Goal: Task Accomplishment & Management: Use online tool/utility

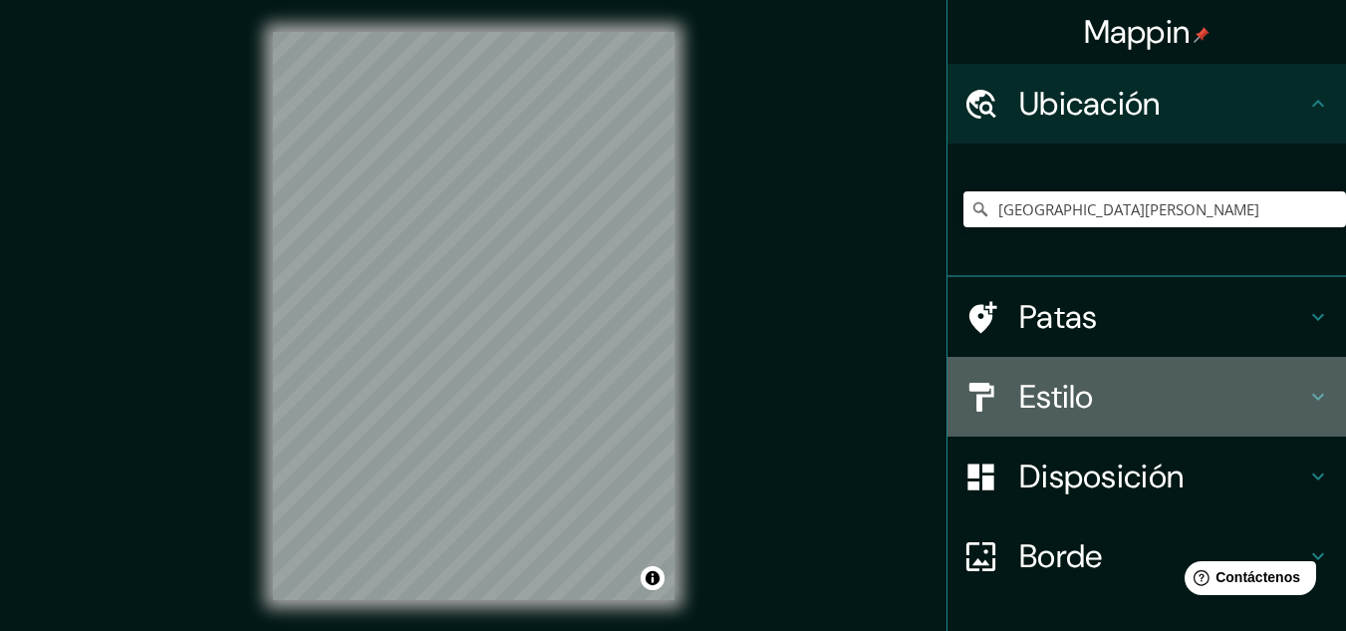
click at [1035, 402] on font "Estilo" at bounding box center [1056, 397] width 75 height 42
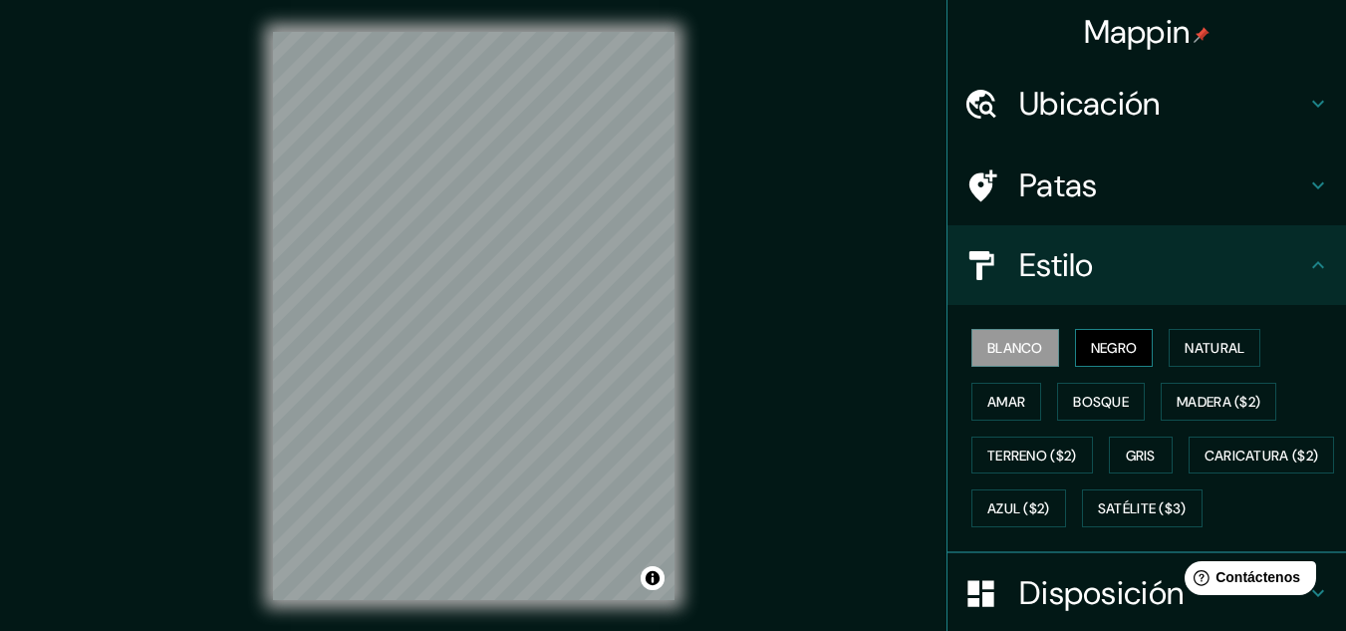
click at [1105, 354] on font "Negro" at bounding box center [1114, 348] width 47 height 18
click at [1171, 354] on button "Natural" at bounding box center [1215, 348] width 92 height 38
click at [1007, 363] on button "Blanco" at bounding box center [1015, 348] width 88 height 38
click at [1134, 451] on font "Gris" at bounding box center [1141, 455] width 30 height 18
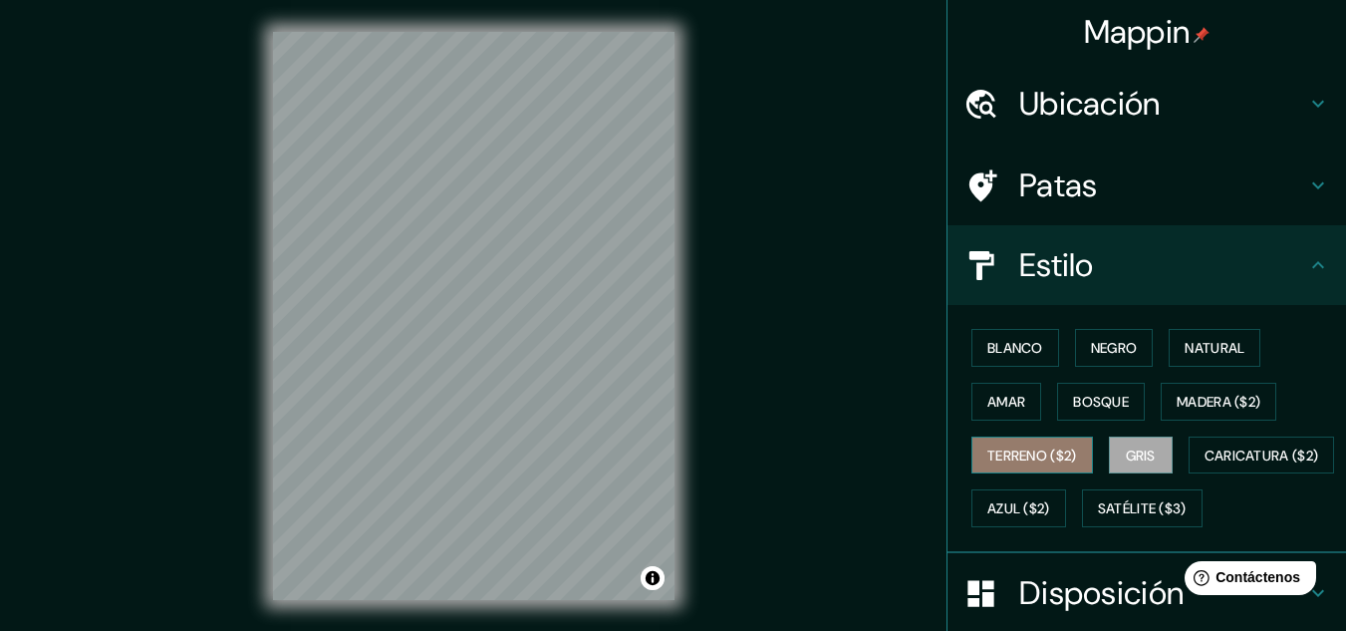
click at [1026, 469] on button "Terreno ($2)" at bounding box center [1032, 455] width 122 height 38
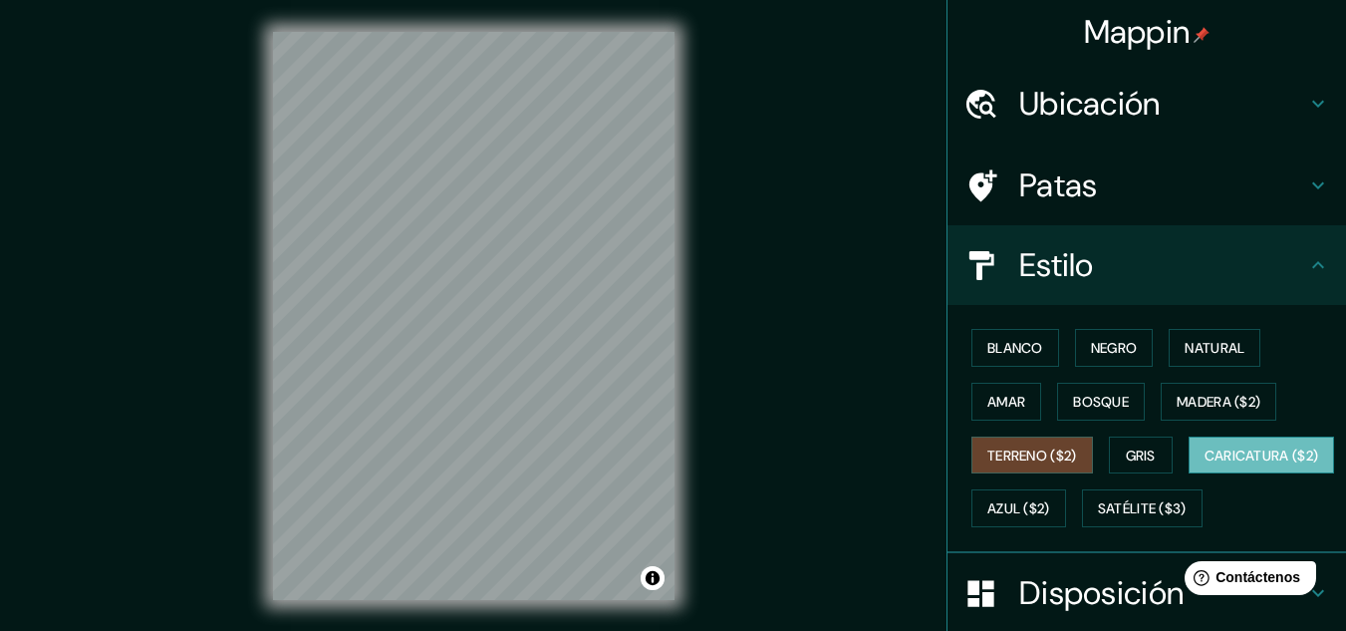
click at [1204, 468] on font "Caricatura ($2)" at bounding box center [1261, 455] width 115 height 26
click at [1050, 511] on font "Azul ($2)" at bounding box center [1018, 509] width 63 height 18
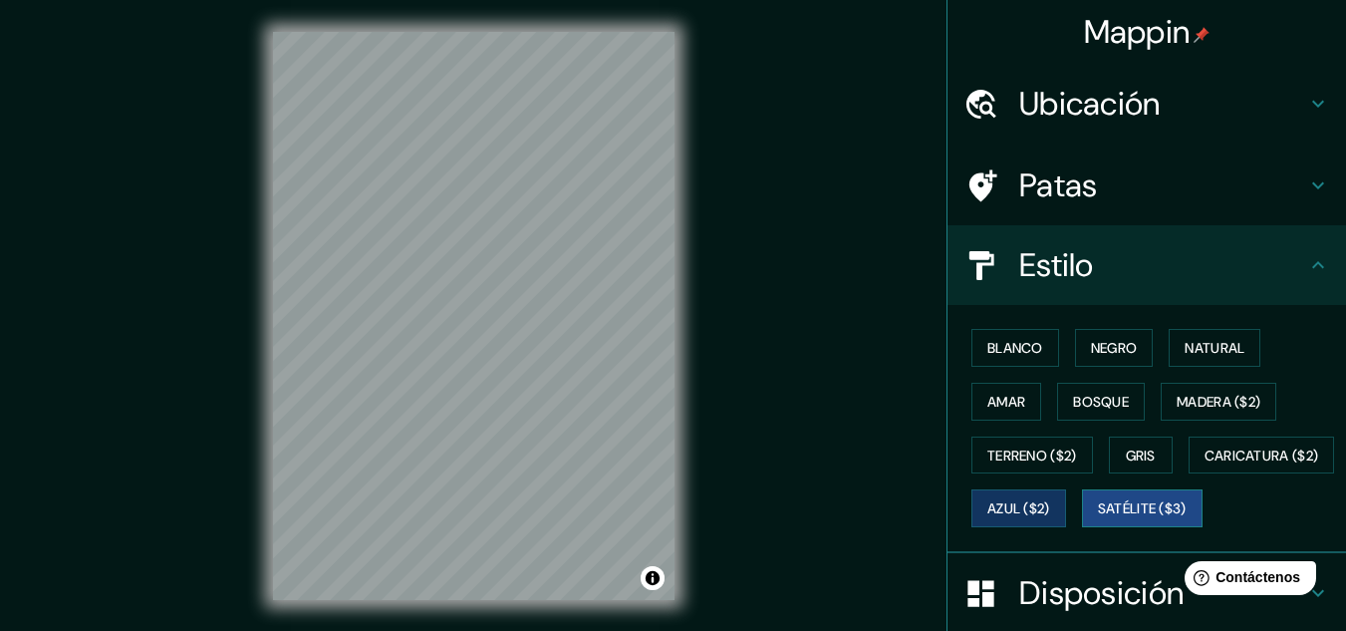
click at [1098, 518] on font "Satélite ($3)" at bounding box center [1142, 509] width 89 height 18
click at [1017, 355] on font "Blanco" at bounding box center [1015, 348] width 56 height 18
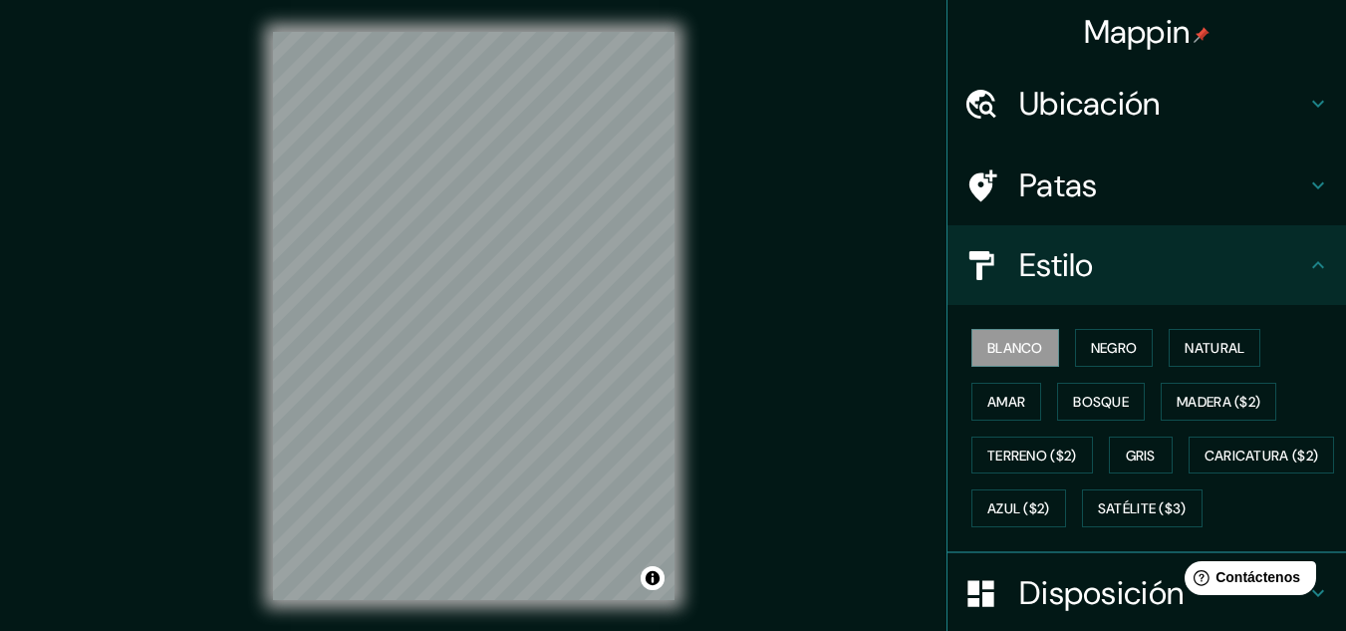
click at [1152, 266] on h4 "Estilo" at bounding box center [1162, 265] width 287 height 40
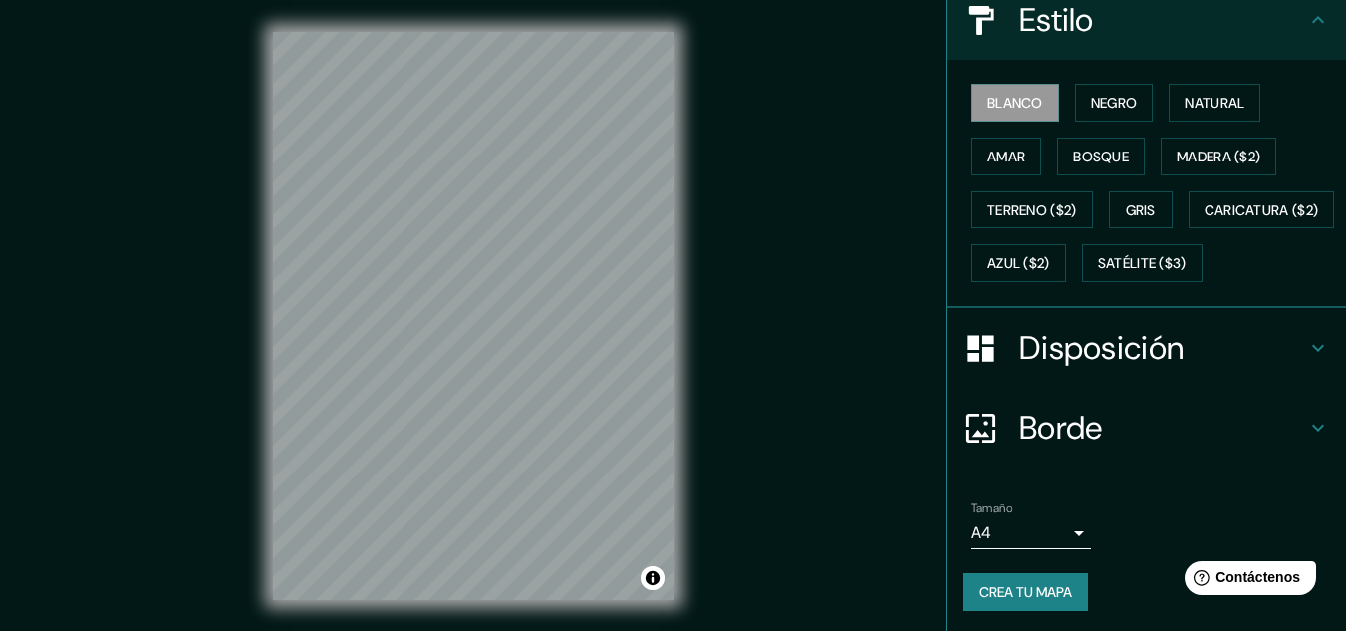
scroll to position [299, 0]
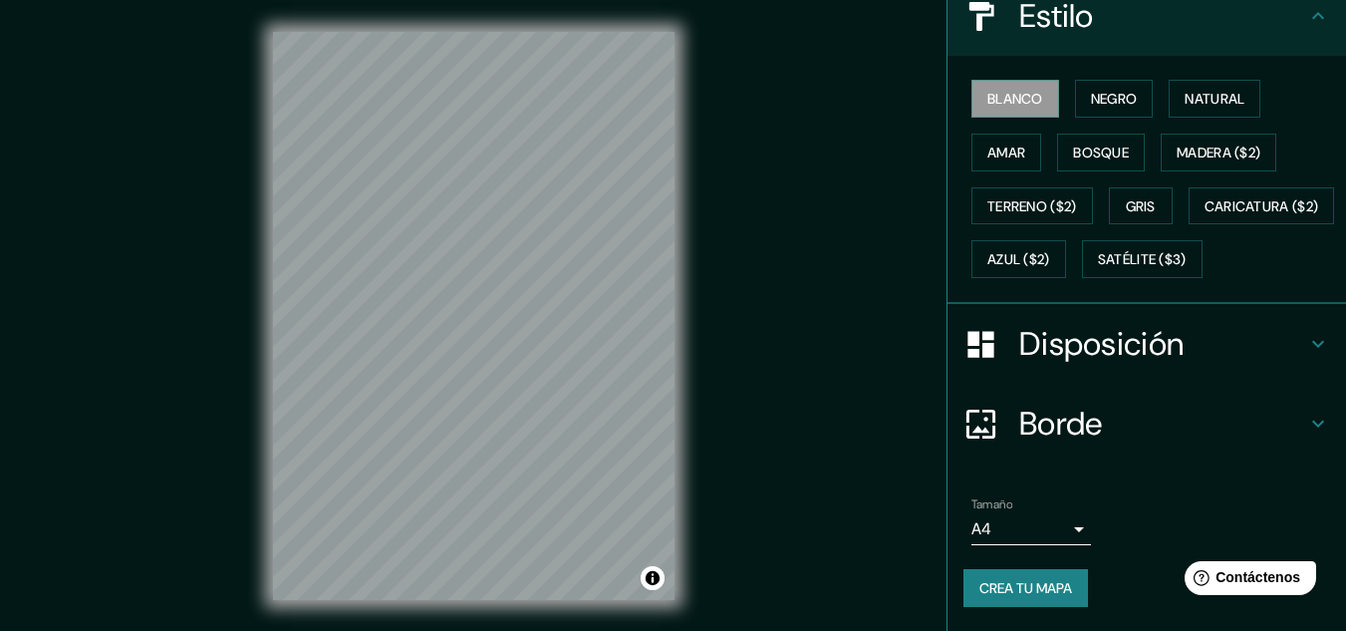
click at [1051, 340] on font "Disposición" at bounding box center [1101, 344] width 164 height 42
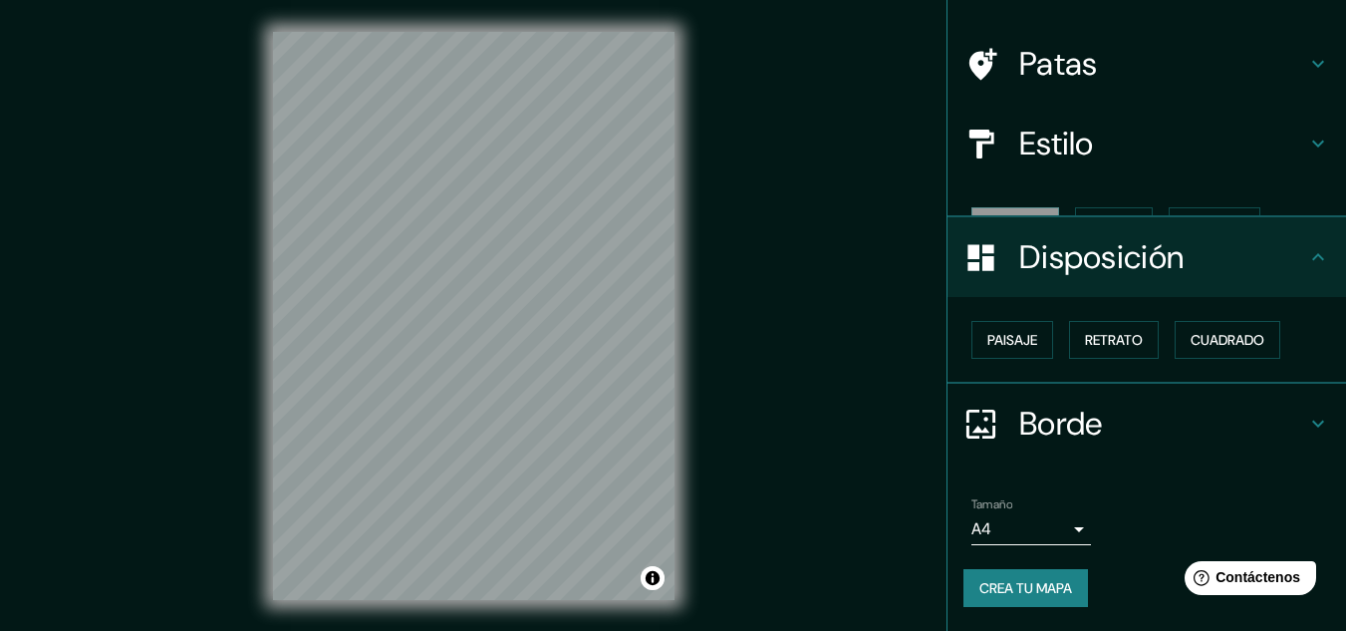
scroll to position [88, 0]
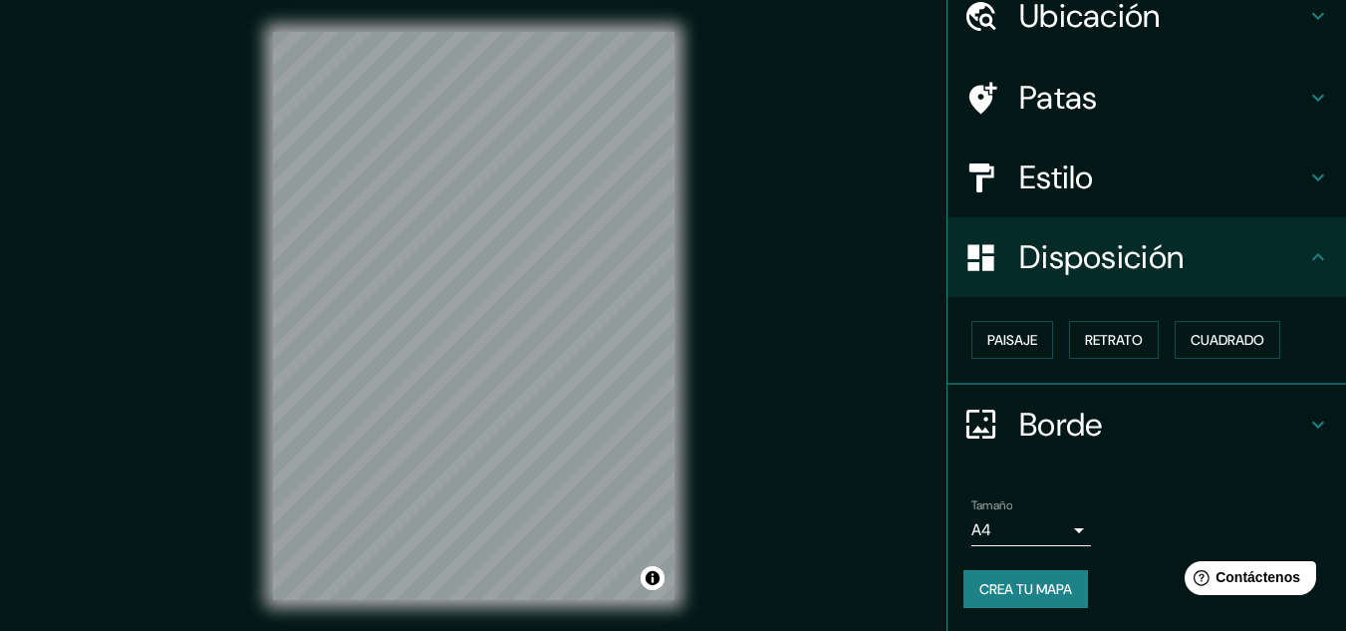
click at [1024, 417] on font "Borde" at bounding box center [1061, 424] width 84 height 42
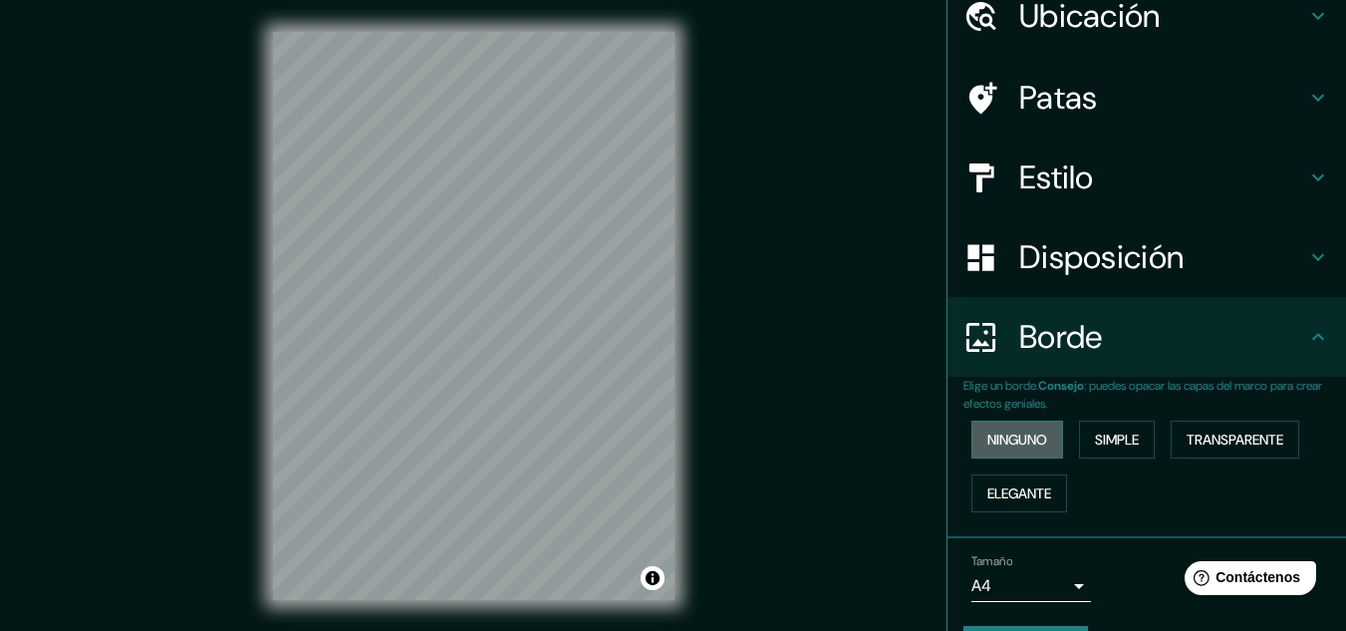
click at [1008, 437] on font "Ninguno" at bounding box center [1017, 439] width 60 height 18
click at [1103, 435] on font "Simple" at bounding box center [1117, 439] width 44 height 18
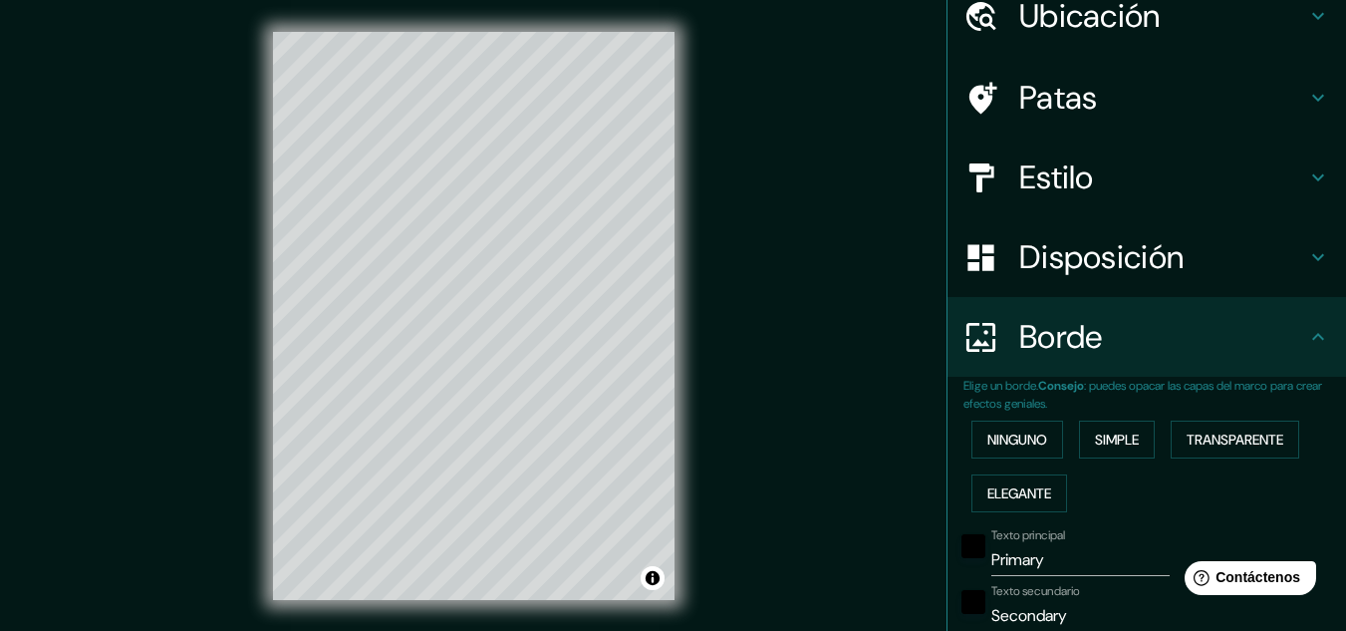
click at [1054, 569] on input "Primary" at bounding box center [1080, 560] width 178 height 32
drag, startPoint x: 977, startPoint y: 563, endPoint x: 926, endPoint y: 563, distance: 50.8
click at [926, 563] on div "Mappin Ubicación [GEOGRAPHIC_DATA][PERSON_NAME] Patas Estilo Disposición Borde …" at bounding box center [673, 331] width 1346 height 663
type input "161"
type input "32"
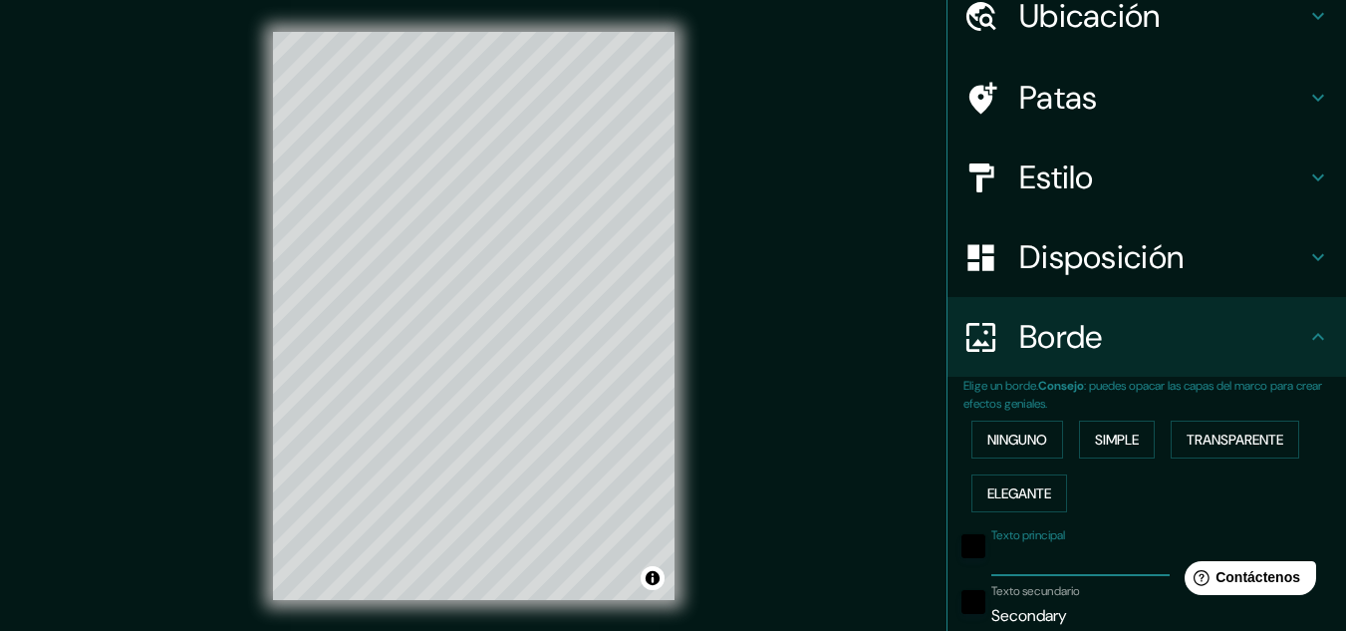
scroll to position [187, 0]
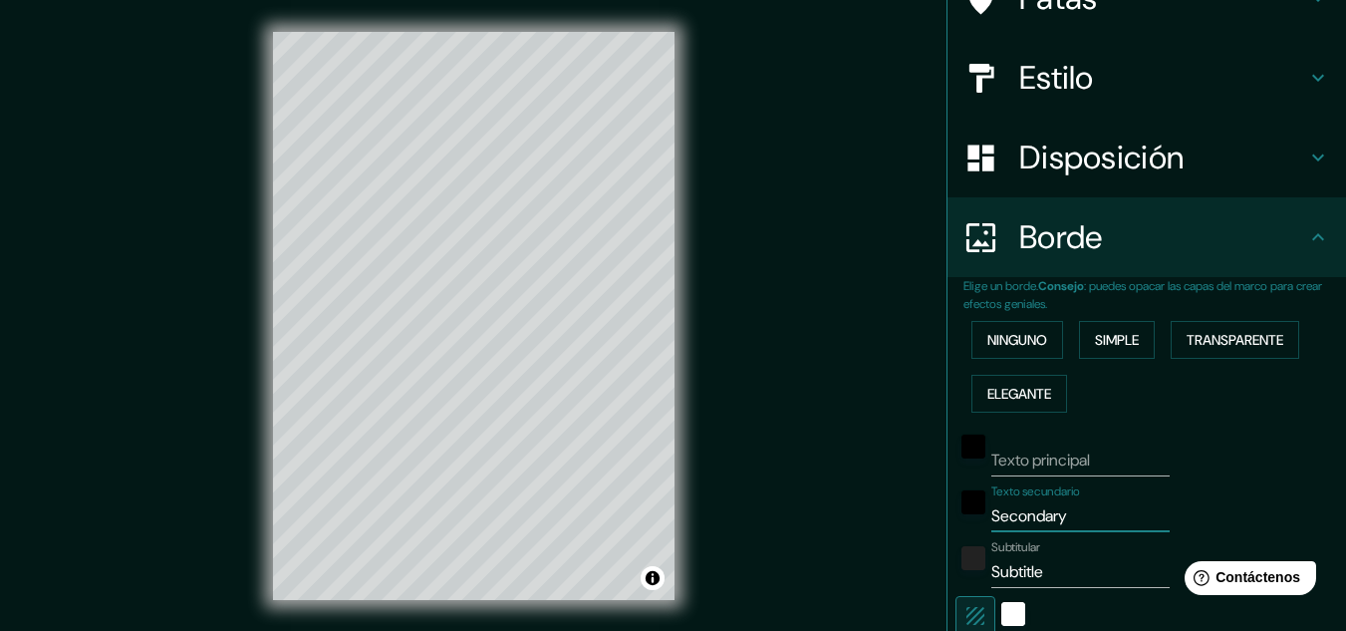
click at [1083, 521] on input "Secondary" at bounding box center [1080, 516] width 178 height 32
drag, startPoint x: 1041, startPoint y: 520, endPoint x: 939, endPoint y: 512, distance: 101.9
click at [947, 512] on div "Elige un borde. Consejo : puedes opacar las capas del marco para crear efectos …" at bounding box center [1146, 539] width 398 height 525
type input "161"
type input "32"
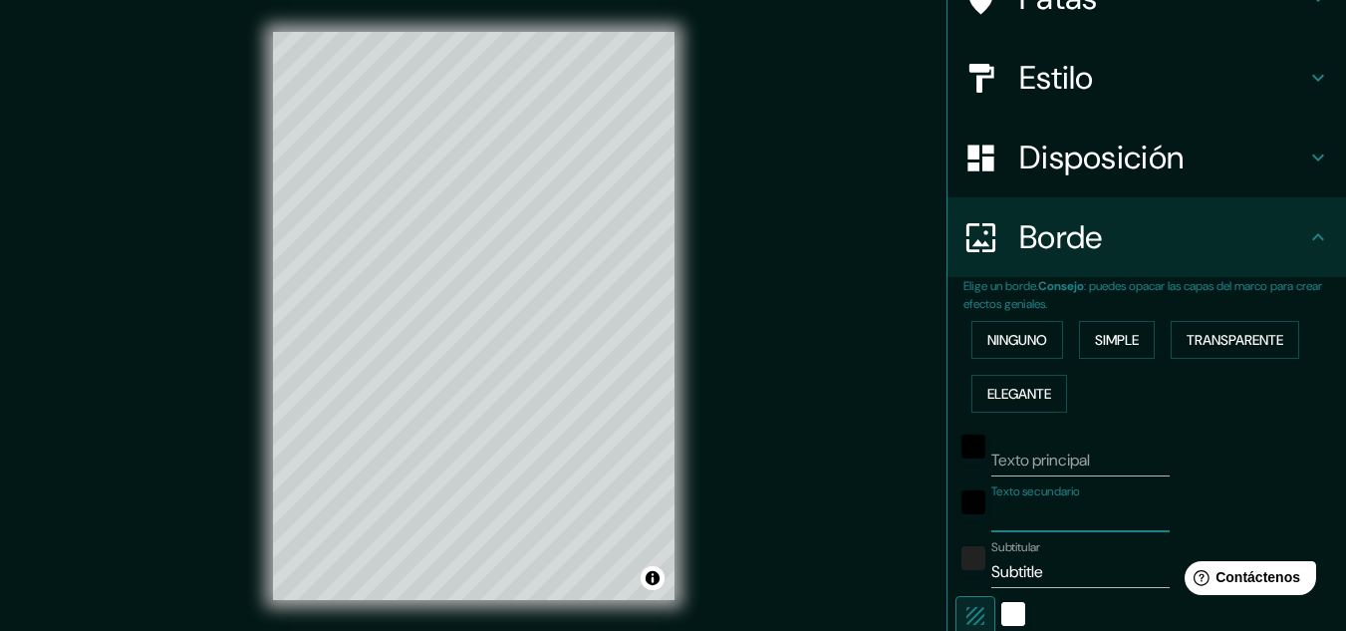
type input "t"
type input "161"
type input "32"
type input "te"
type input "161"
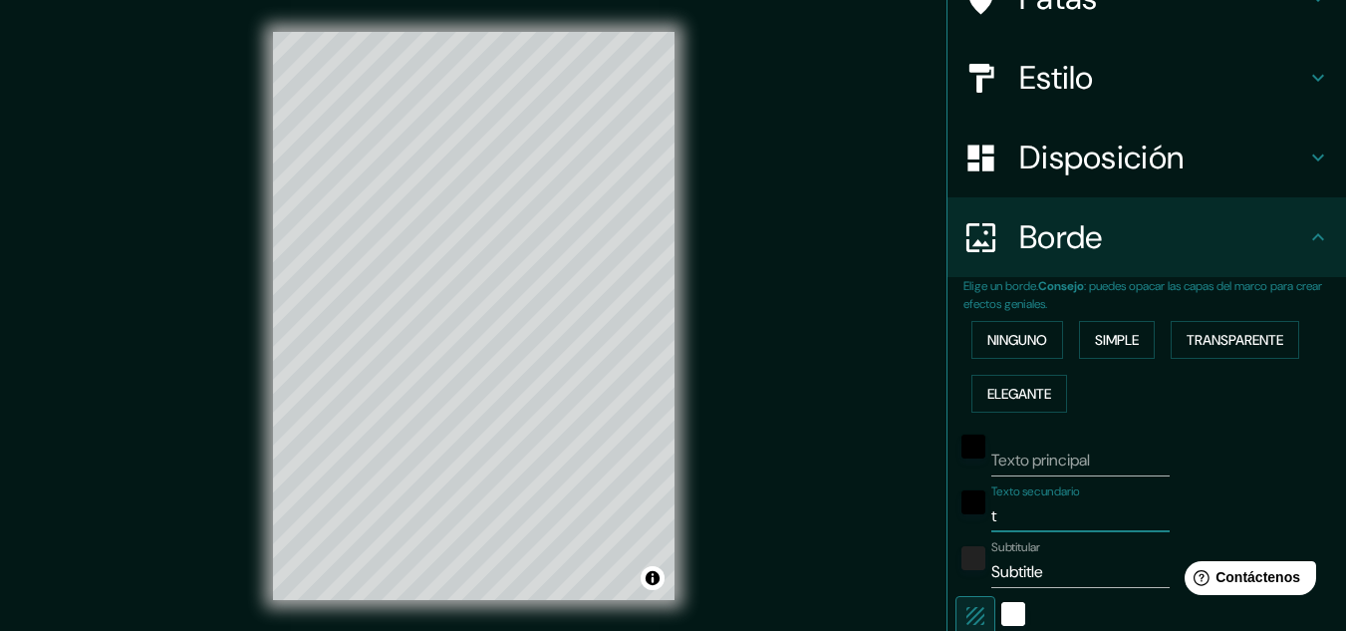
type input "32"
type input "ter"
type input "161"
type input "32"
type input "terr"
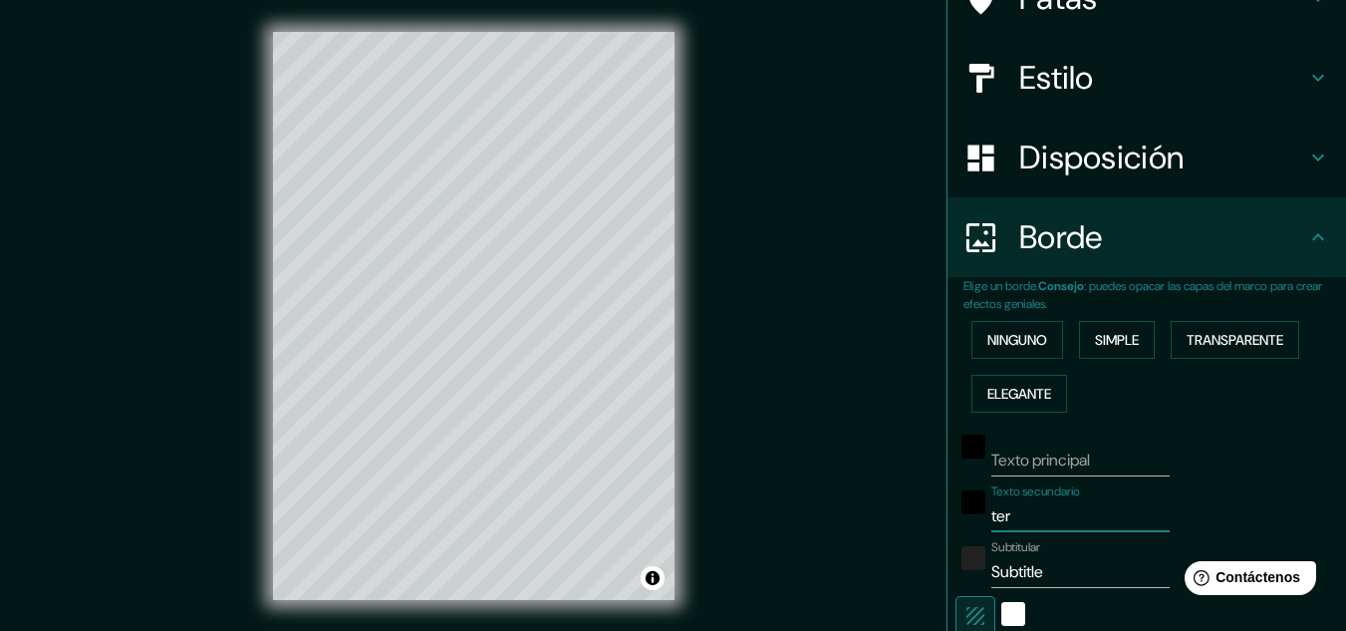
type input "161"
type input "32"
type input "terre"
type input "161"
type input "32"
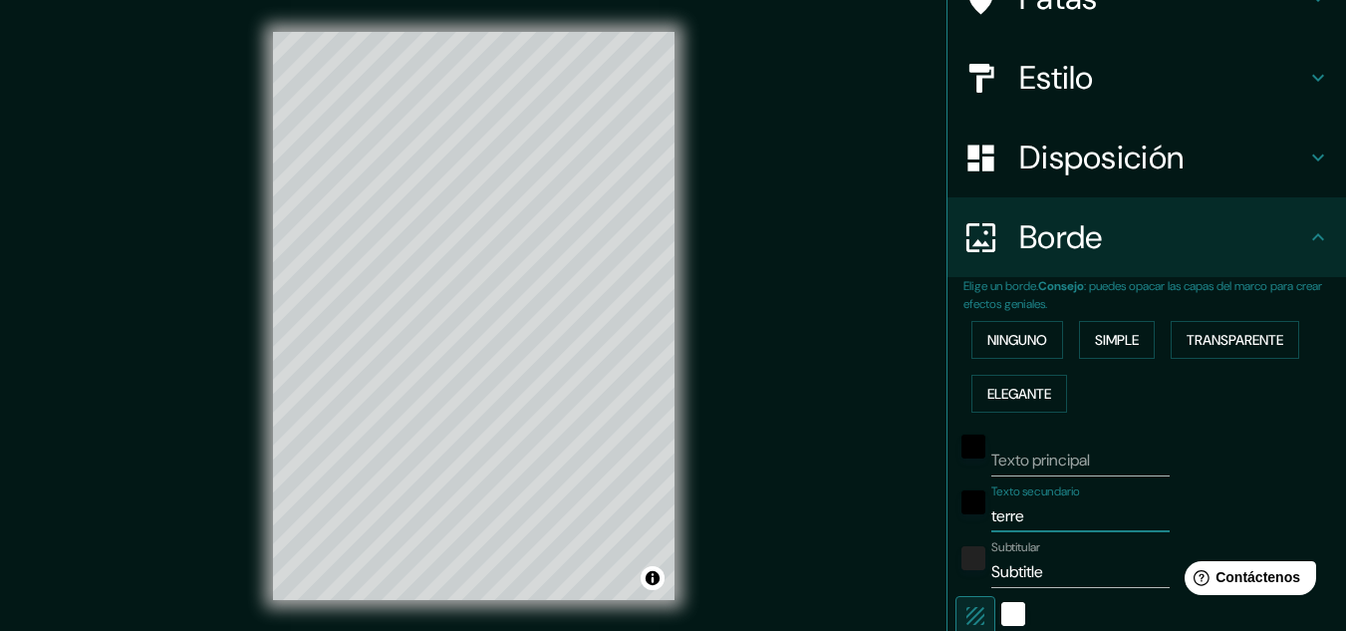
type input "terren"
type input "161"
type input "32"
type input "terreno"
type input "161"
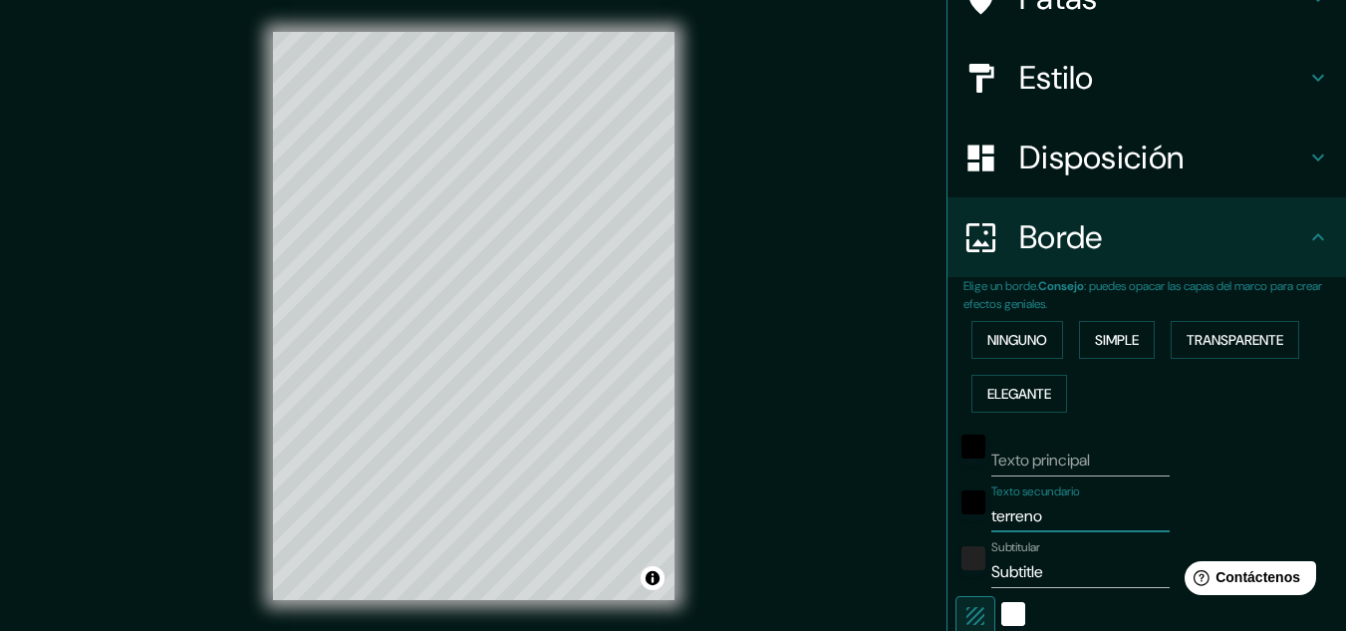
type input "32"
type input "terreno"
type input "161"
type input "32"
type input "terreno 1"
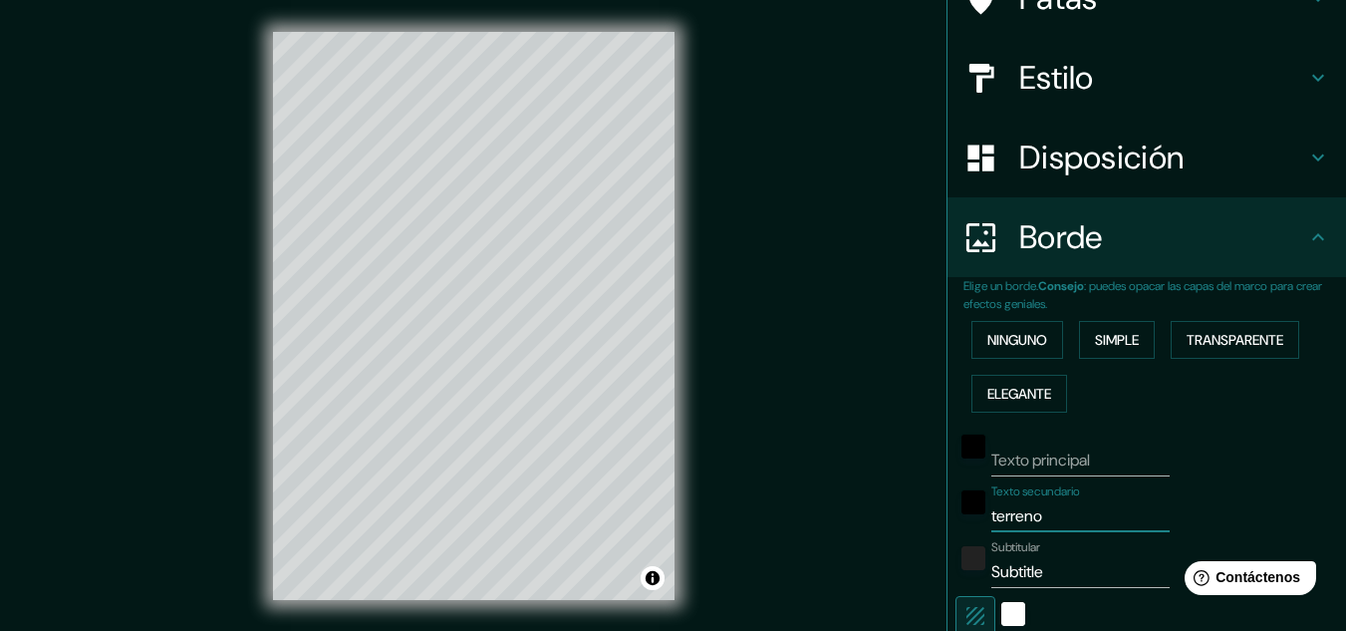
type input "161"
type input "32"
drag, startPoint x: 974, startPoint y: 515, endPoint x: 798, endPoint y: 515, distance: 176.3
click at [798, 515] on div "Mappin Ubicación [GEOGRAPHIC_DATA][PERSON_NAME] Patas Estilo Disposición Borde …" at bounding box center [673, 331] width 1346 height 663
type input "s"
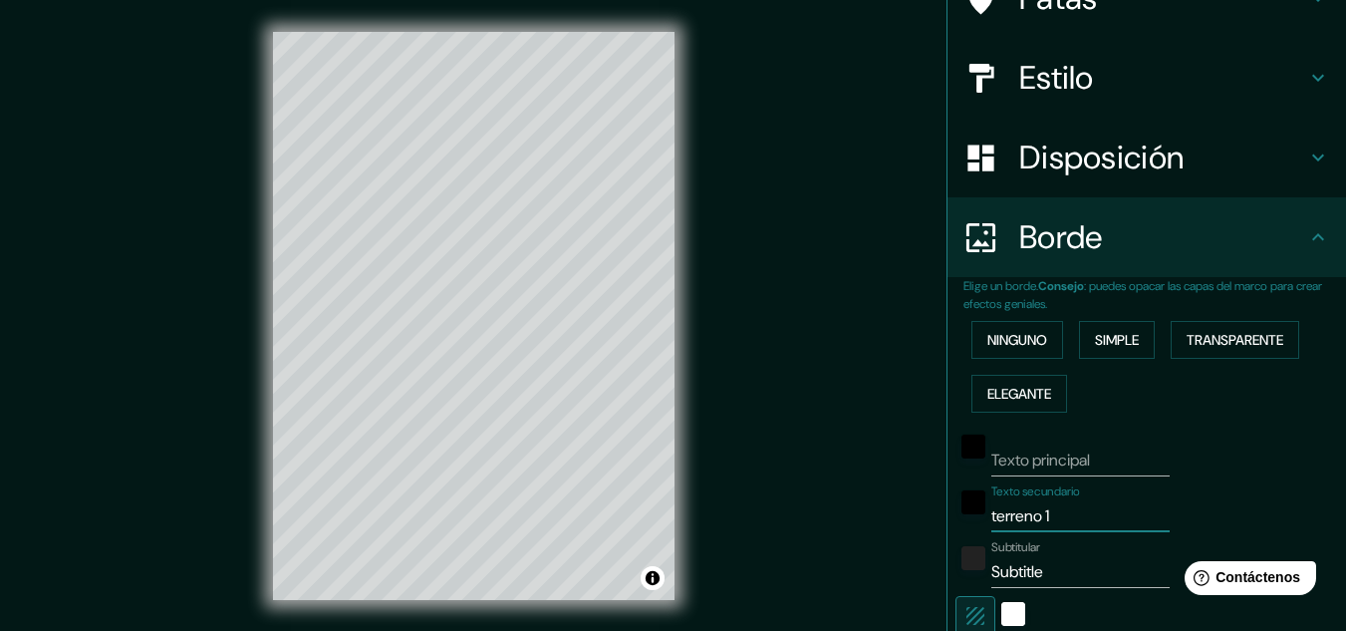
type input "161"
type input "32"
type input "si"
type input "161"
type input "32"
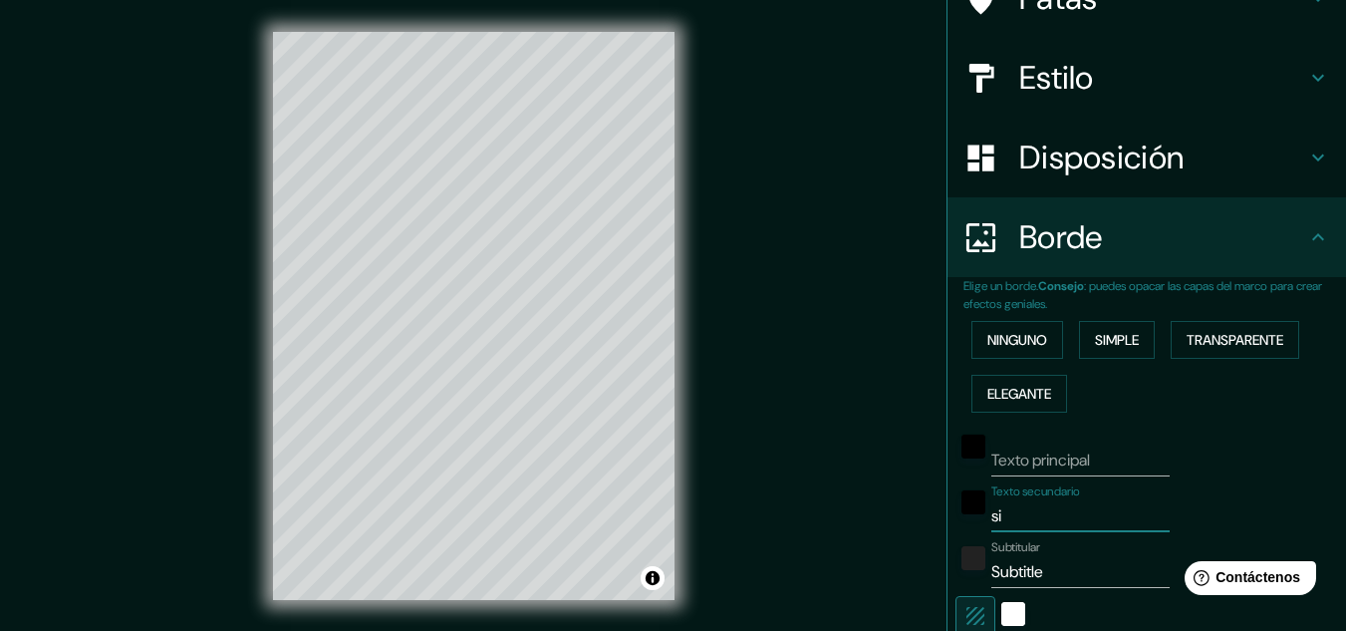
type input "sit"
type input "161"
type input "32"
type input "siti"
type input "161"
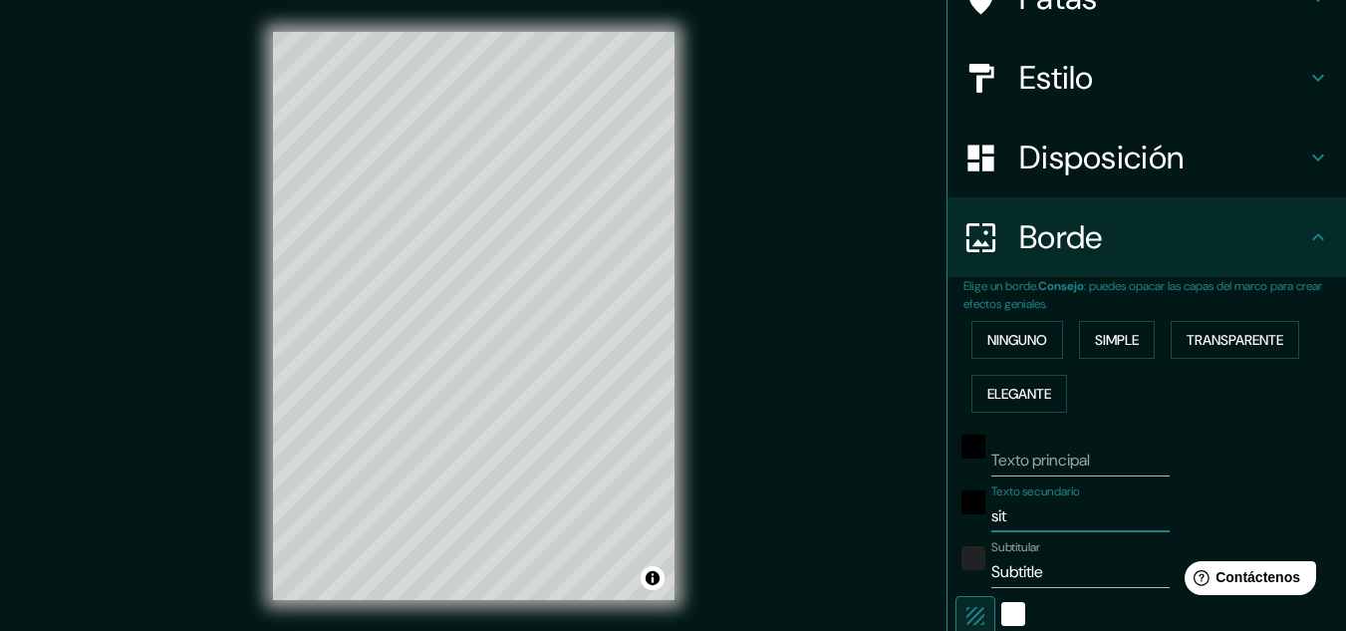
type input "32"
type input "sitio"
type input "161"
type input "32"
type input "sitio"
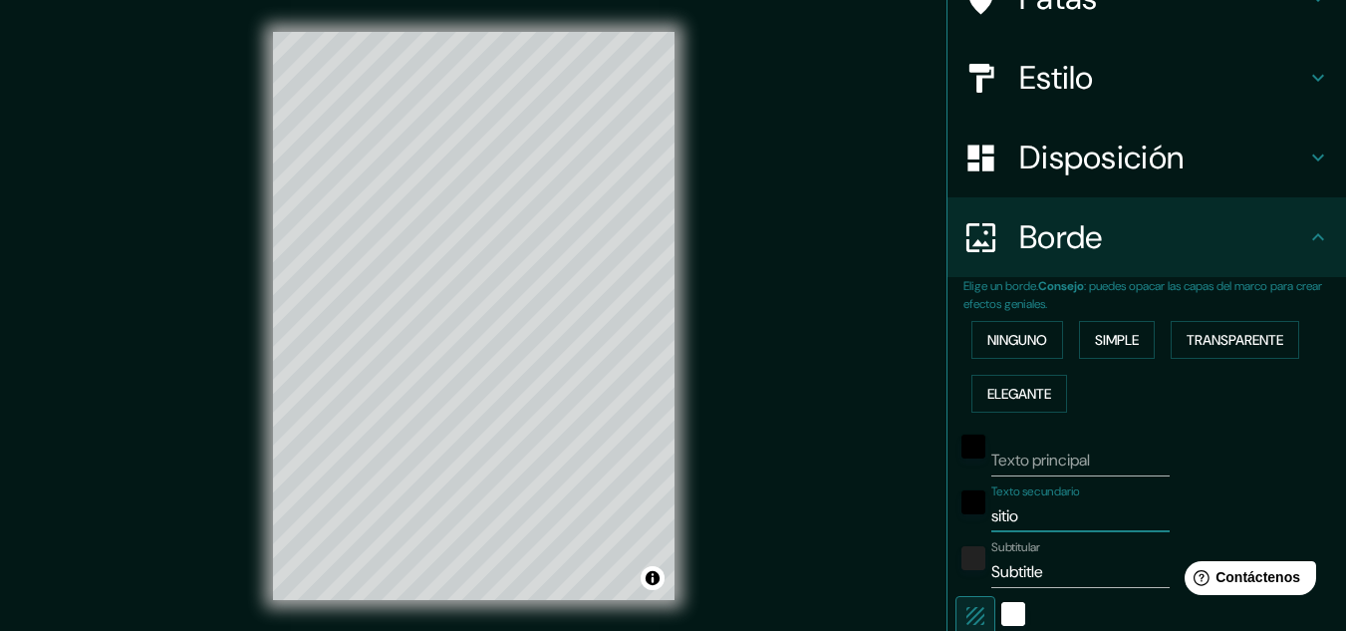
type input "161"
type input "32"
type input "sitio 1"
type input "161"
type input "32"
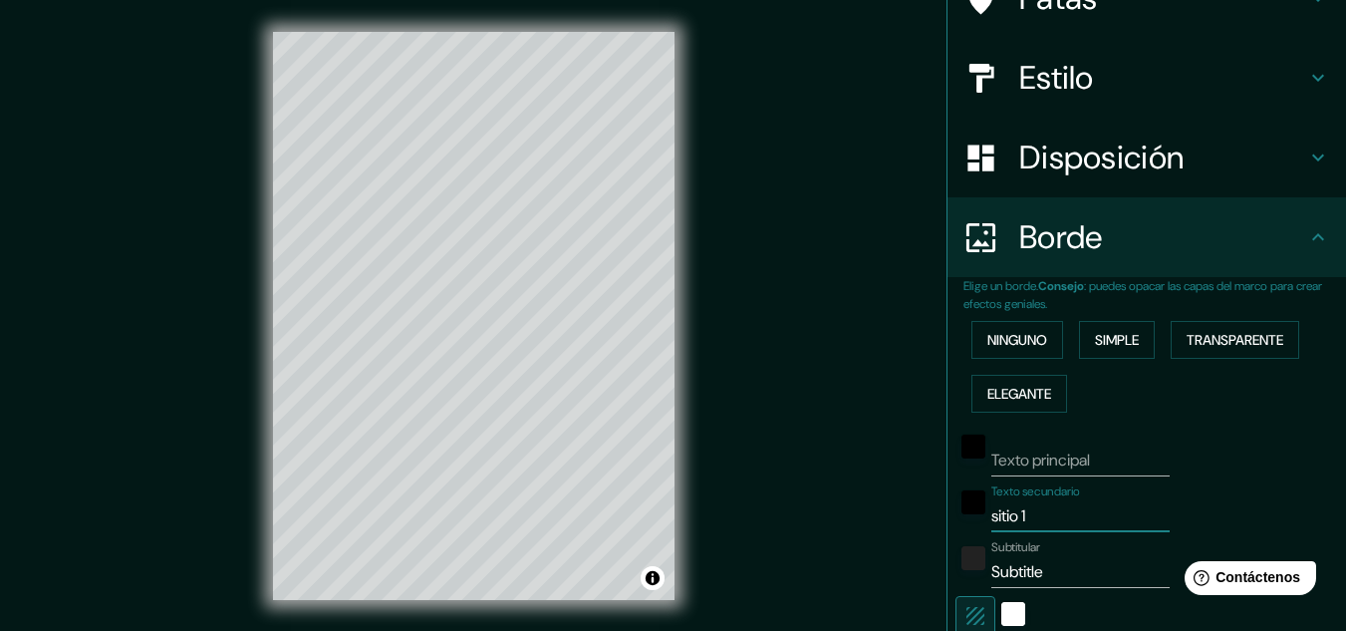
type input "sitio"
type input "161"
type input "32"
type input "sitio 1"
type input "161"
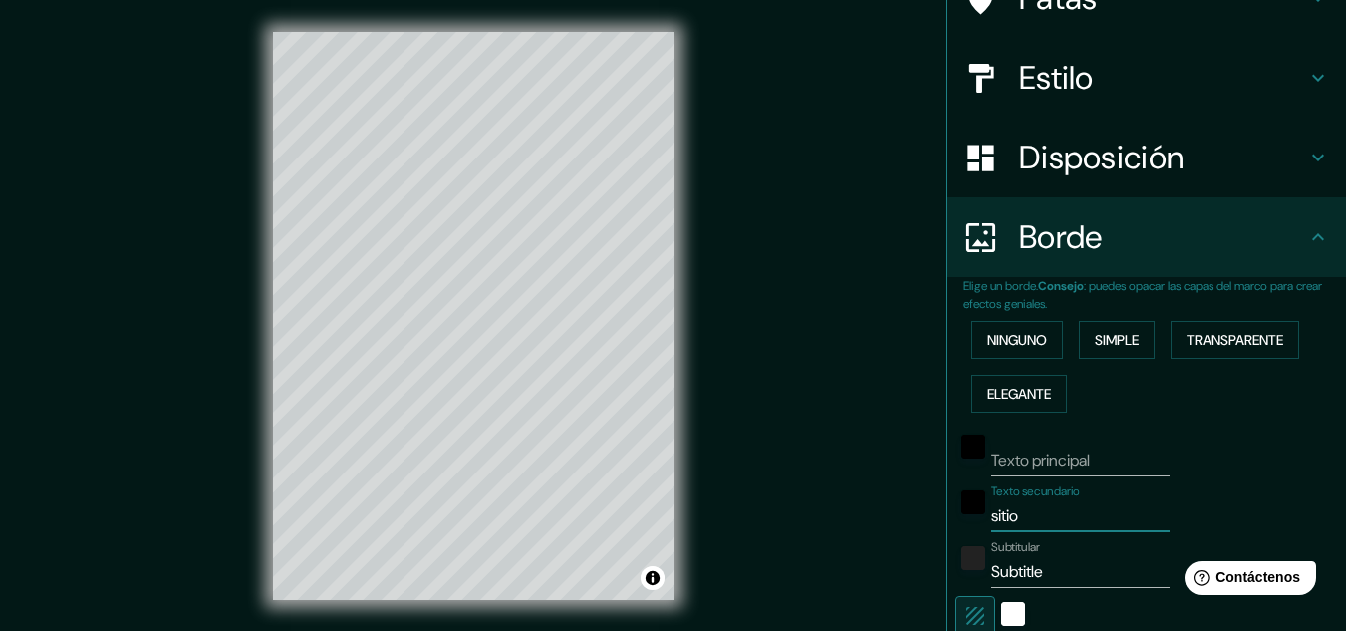
type input "32"
type input "sitio"
type input "161"
type input "32"
type input "sitio 2"
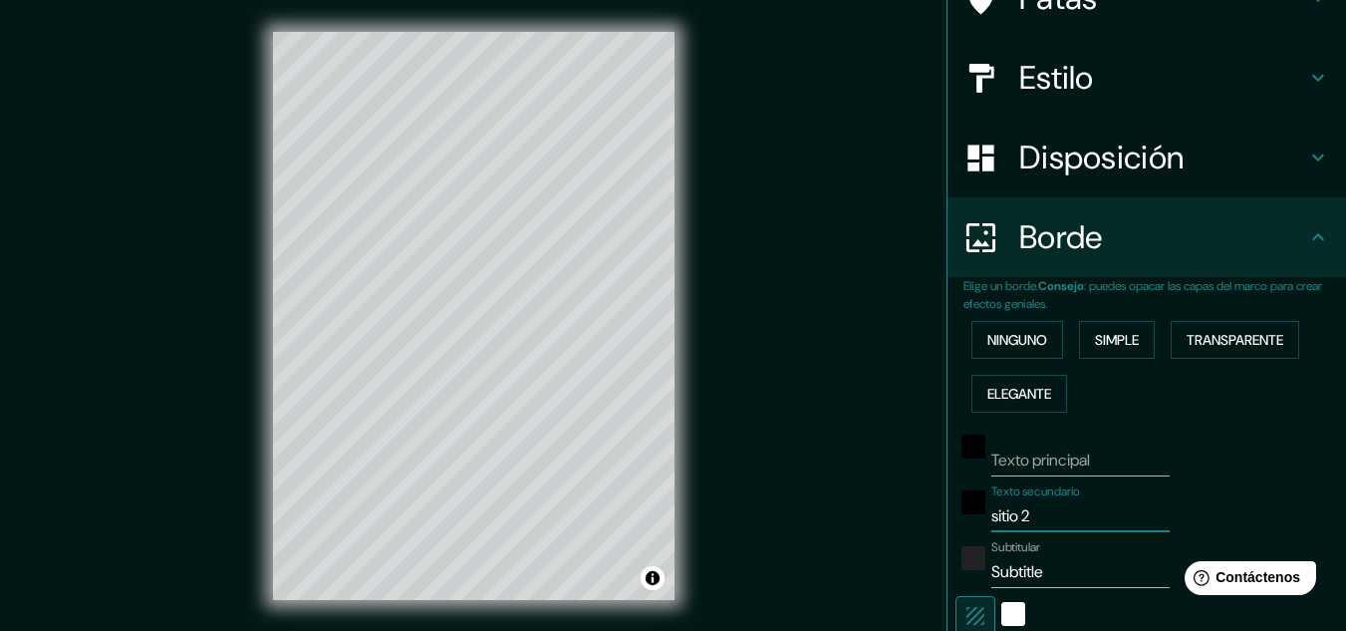
type input "161"
type input "32"
type input "sitio 2"
click at [1044, 572] on input "Subtitle" at bounding box center [1080, 572] width 178 height 32
drag, startPoint x: 1010, startPoint y: 578, endPoint x: 938, endPoint y: 585, distance: 72.1
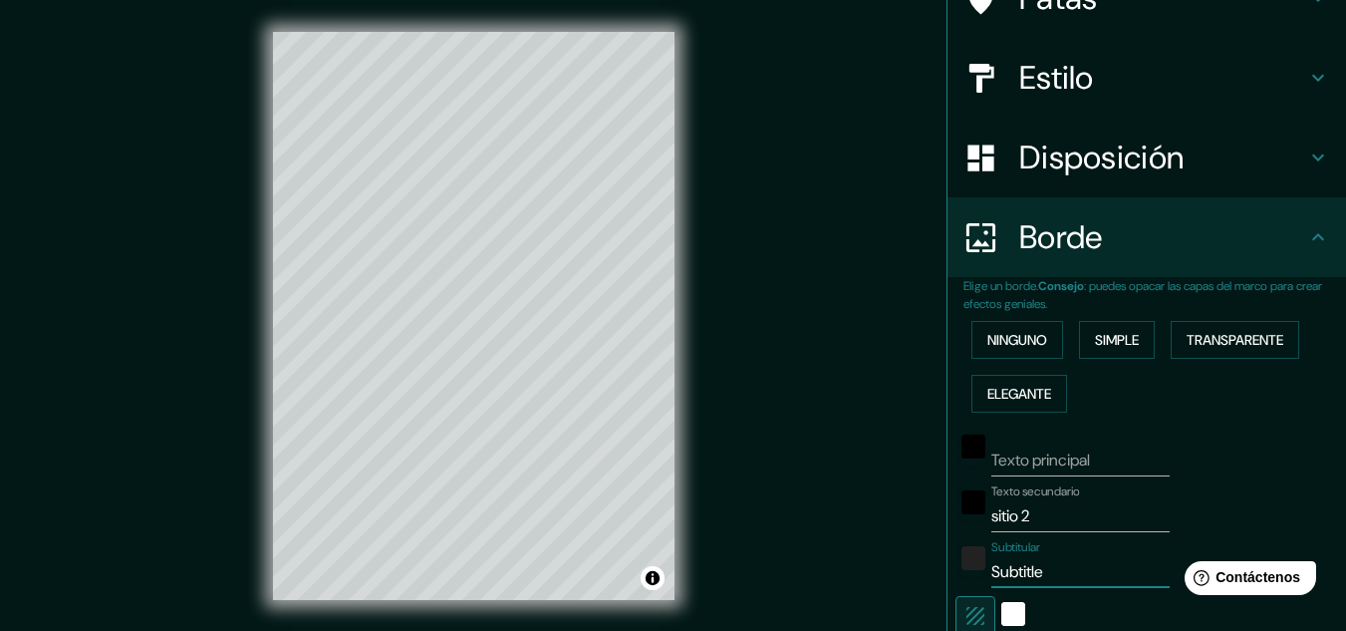
click at [947, 585] on div "Elige un borde. Consejo : puedes opacar las capas del marco para crear efectos …" at bounding box center [1146, 539] width 398 height 525
type input "161"
type input "32"
click at [1093, 454] on input "Texto principal" at bounding box center [1080, 460] width 178 height 32
type input "s"
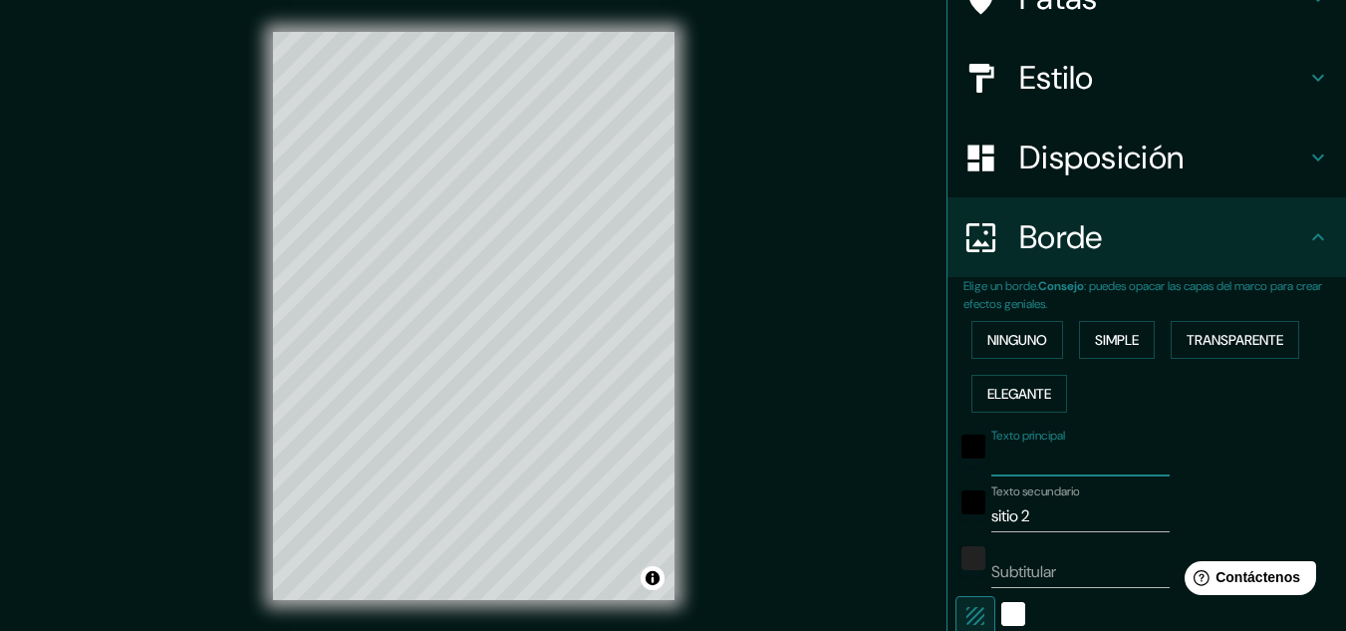
type input "161"
type input "32"
type input "si"
type input "161"
type input "32"
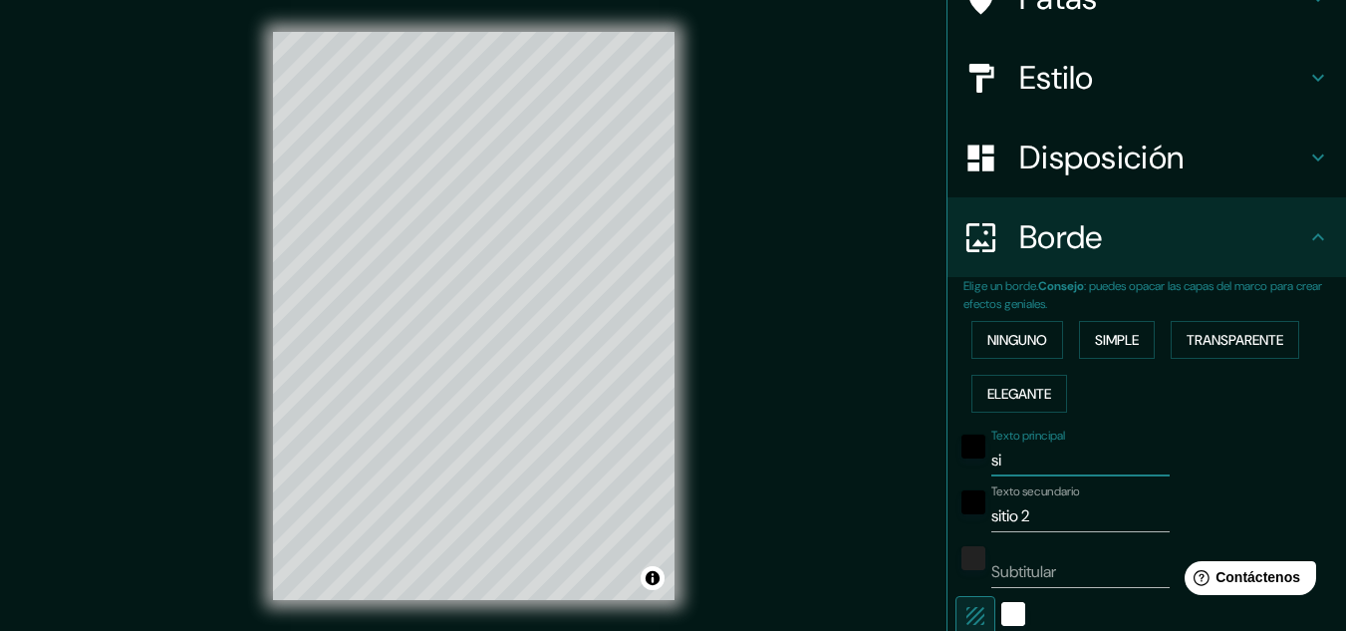
type input "sit"
type input "161"
type input "32"
type input "siti"
type input "161"
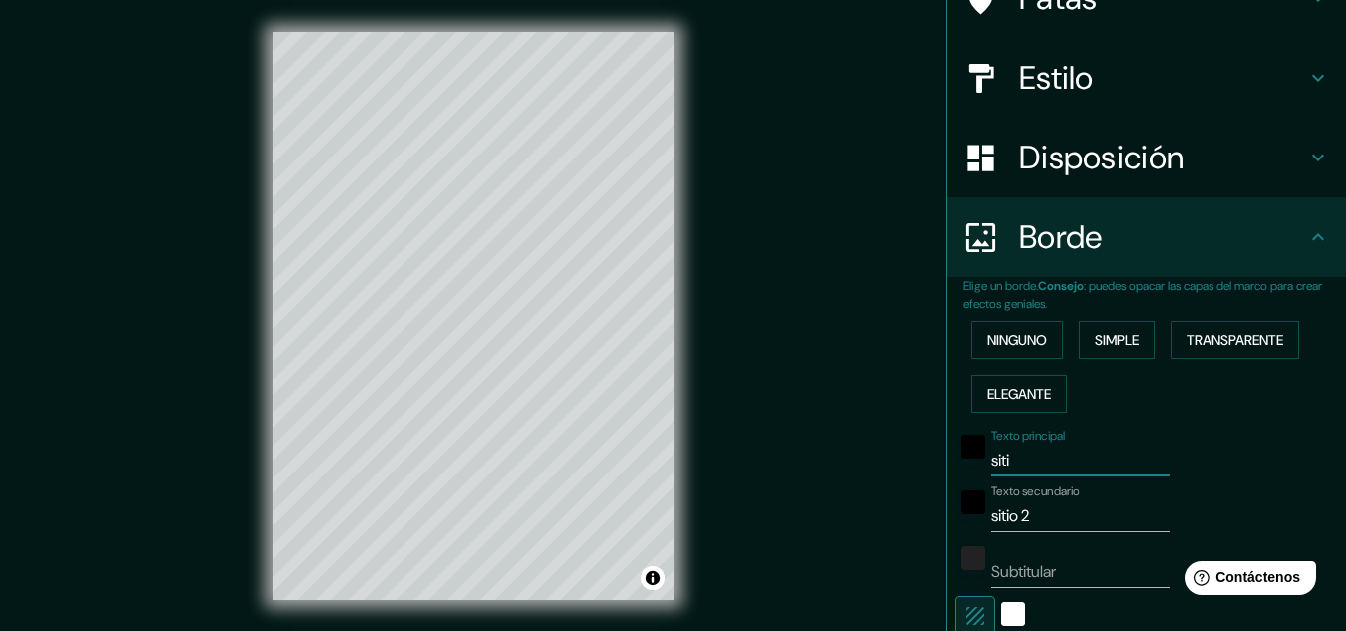
type input "32"
type input "sitio"
type input "161"
type input "32"
type input "sitio"
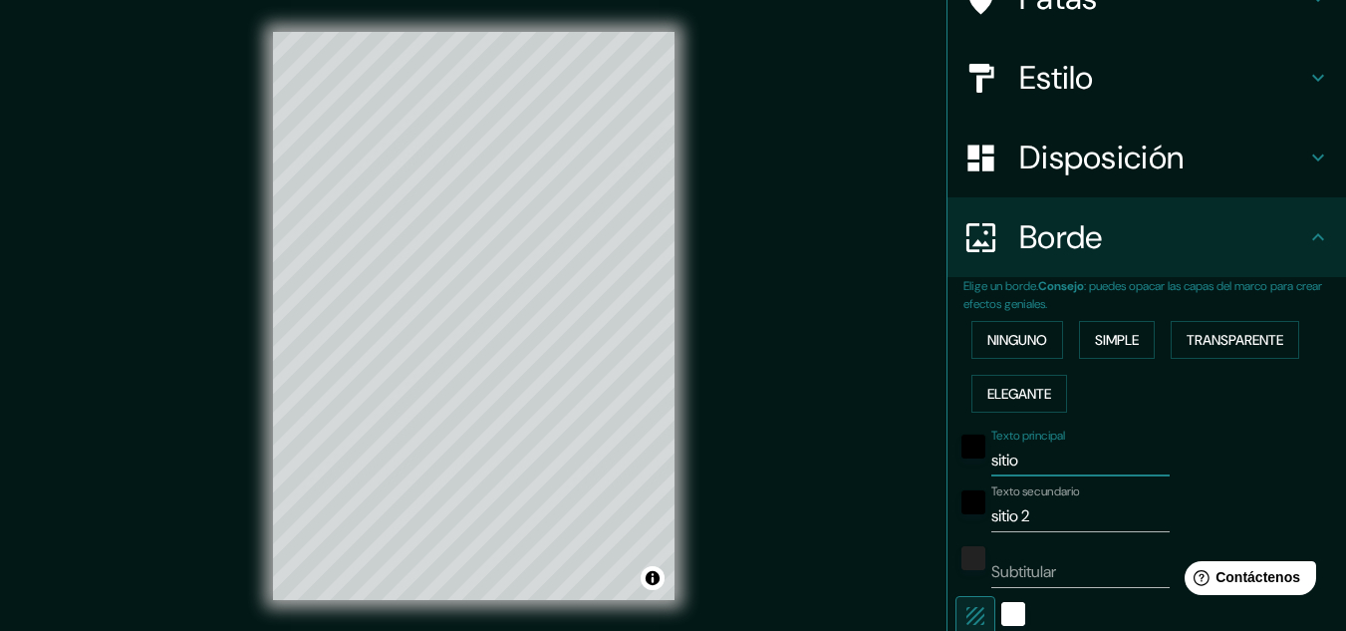
type input "161"
type input "32"
type input "sitio 1"
type input "161"
type input "32"
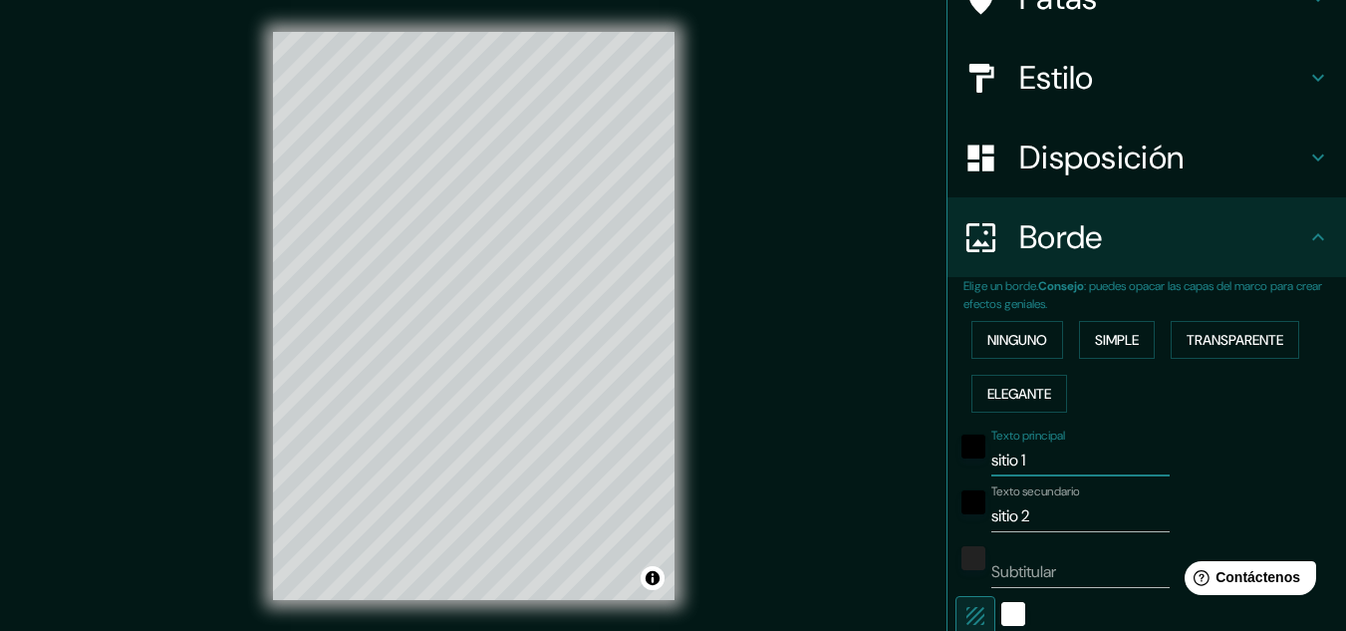
type input "sitio 1"
click at [1036, 524] on input "sitio 2" at bounding box center [1080, 516] width 178 height 32
click at [808, 505] on div "Mappin Ubicación [GEOGRAPHIC_DATA][PERSON_NAME] Patas Estilo Disposición Borde …" at bounding box center [673, 331] width 1346 height 663
type input "s"
type input "161"
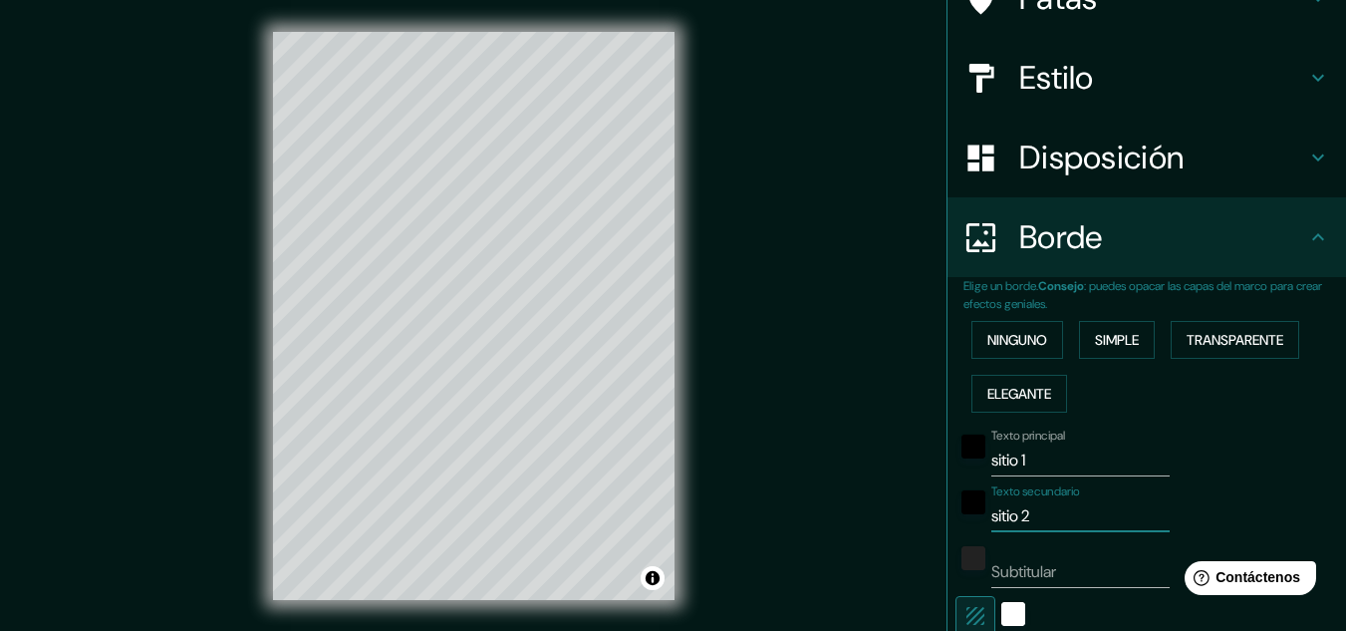
type input "32"
type input "sa"
type input "161"
type input "32"
type input "san"
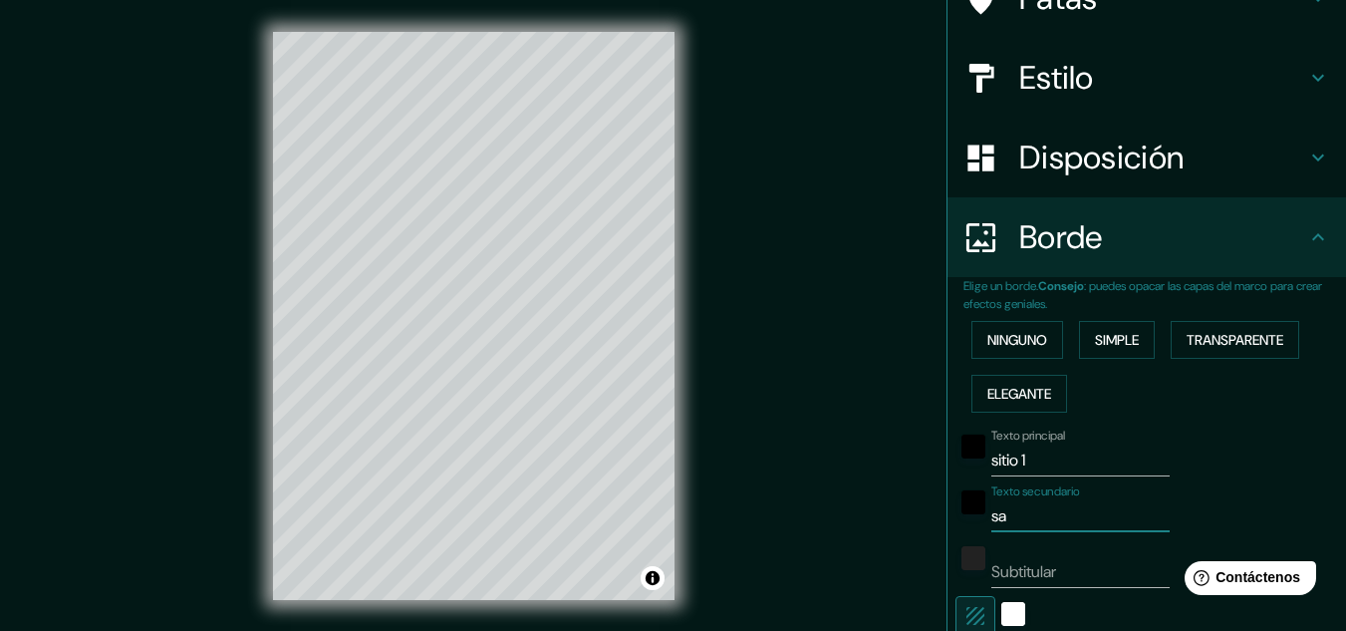
type input "161"
type input "32"
type input "san"
type input "161"
type input "32"
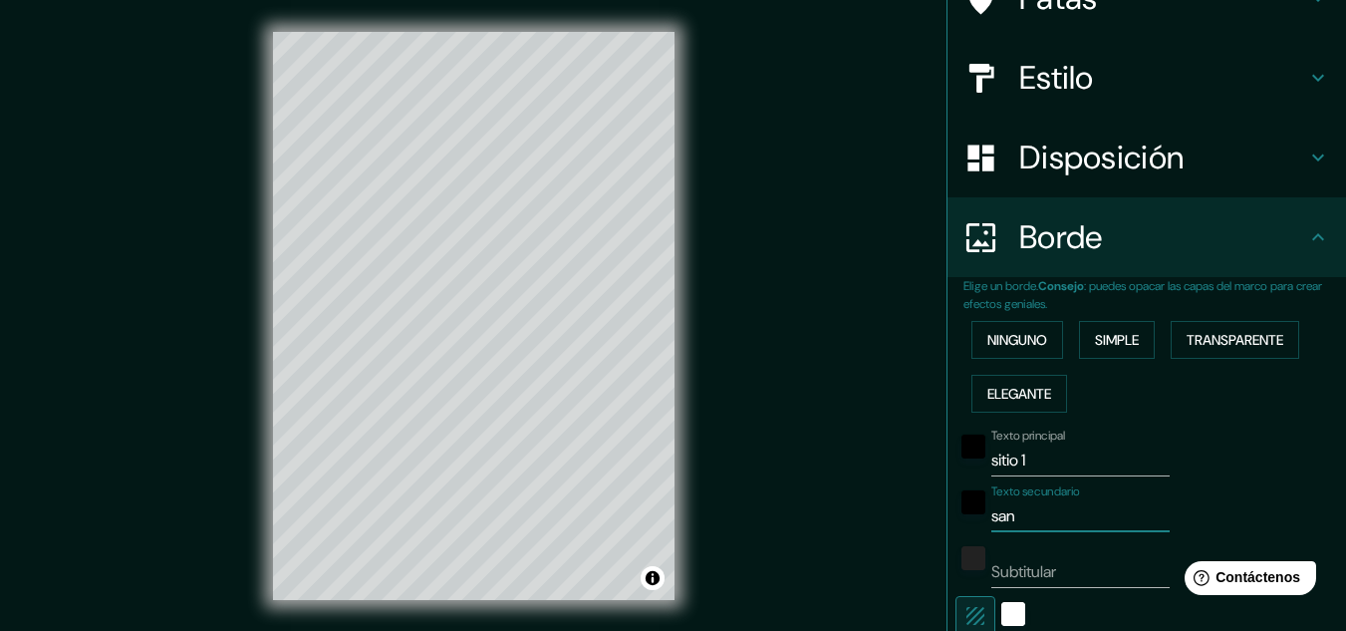
type input "san m"
type input "161"
type input "32"
type input "san mi"
type input "161"
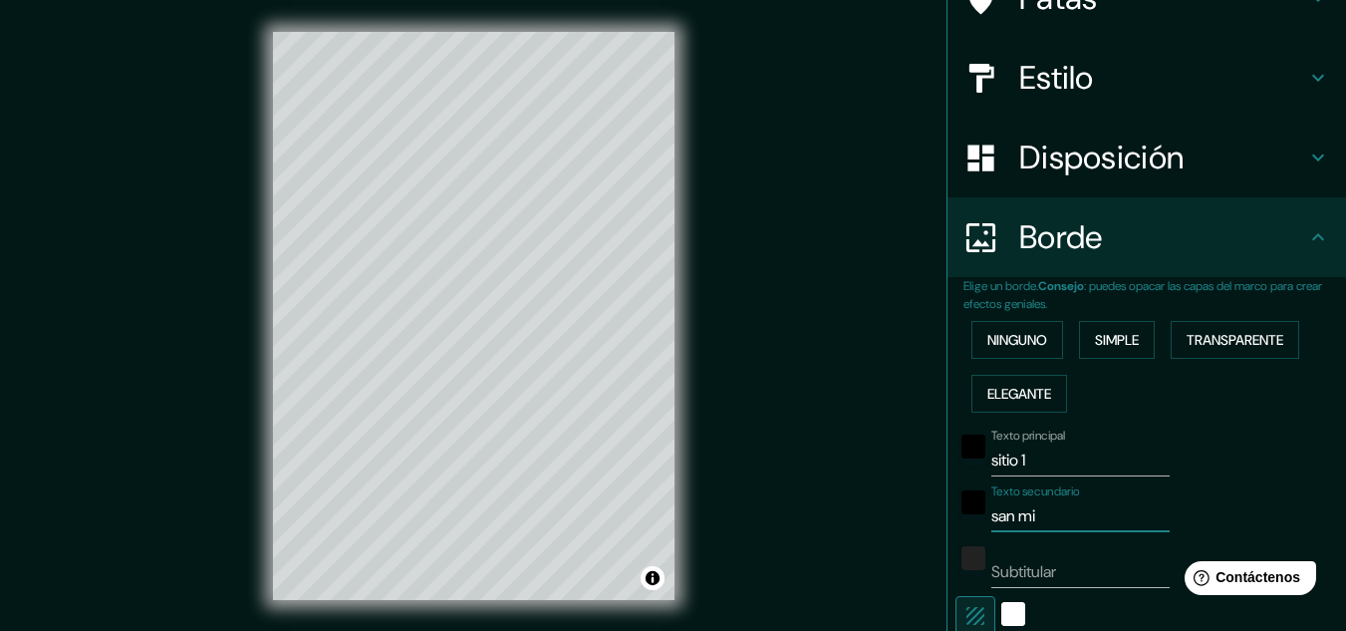
type input "32"
type input "san mig"
type input "161"
type input "32"
type input "san mige"
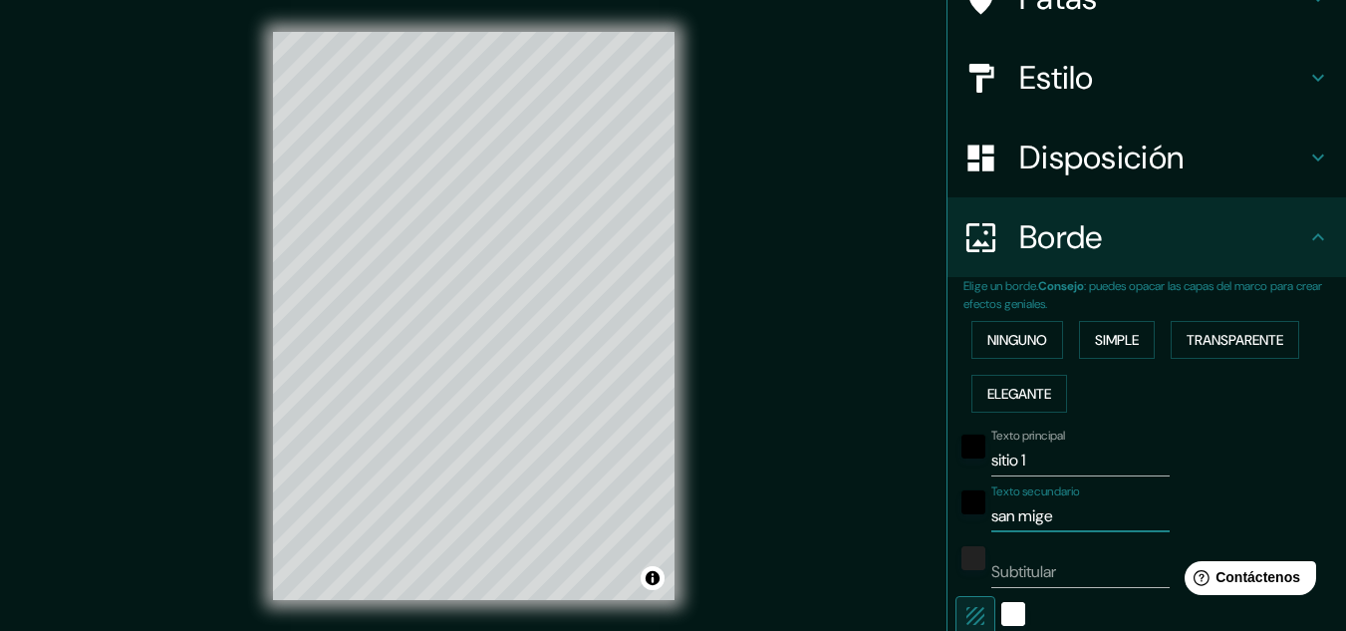
type input "161"
type input "32"
type input "san [PERSON_NAME]"
type input "161"
type input "32"
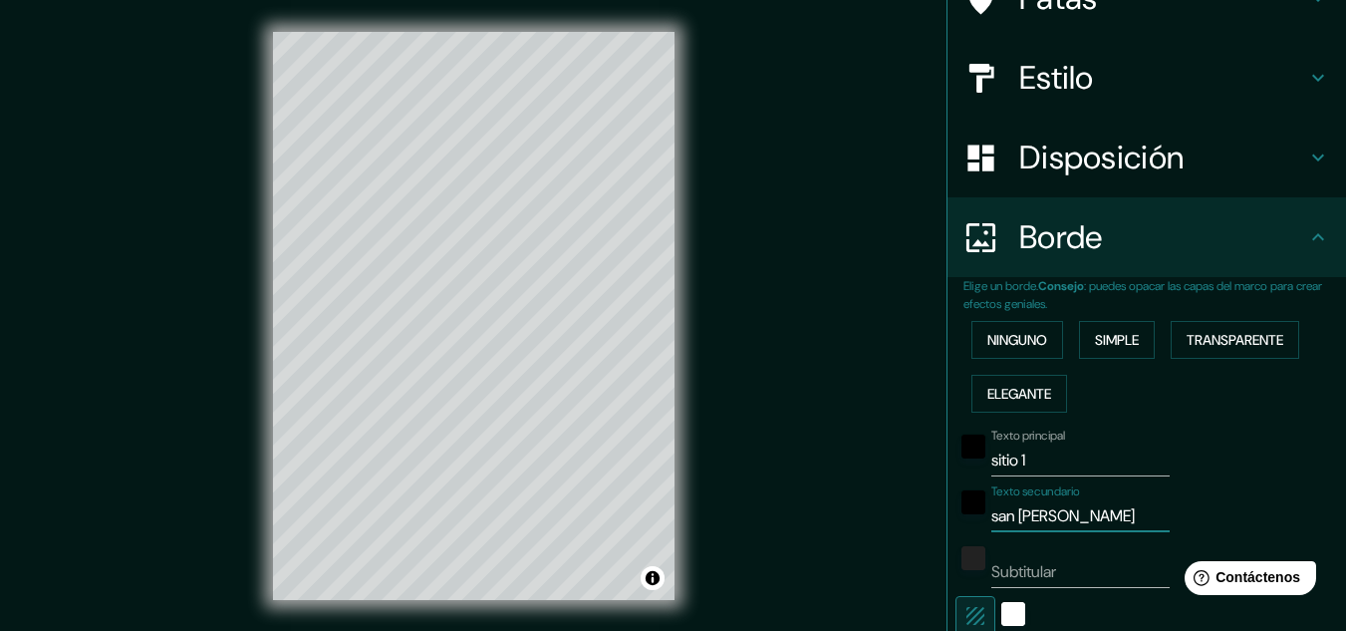
type input "san mige"
type input "161"
type input "32"
type input "san mig"
type input "161"
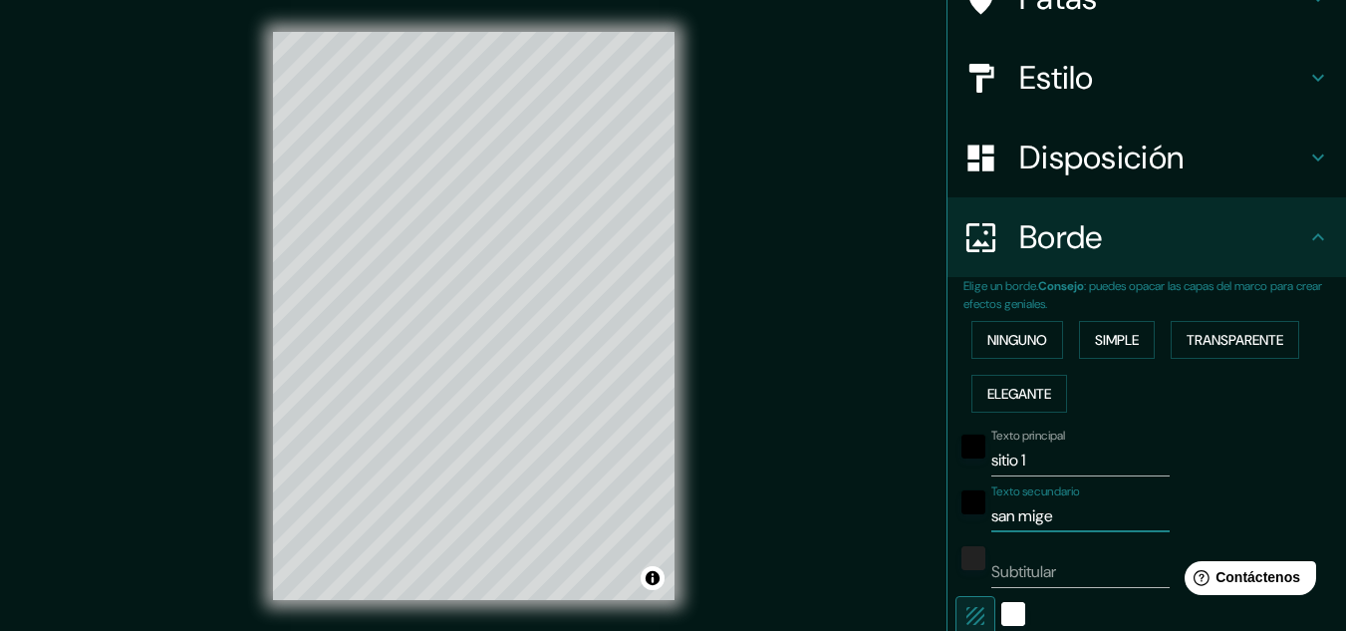
type input "32"
type input "san mi"
type input "161"
type input "32"
type input "s"
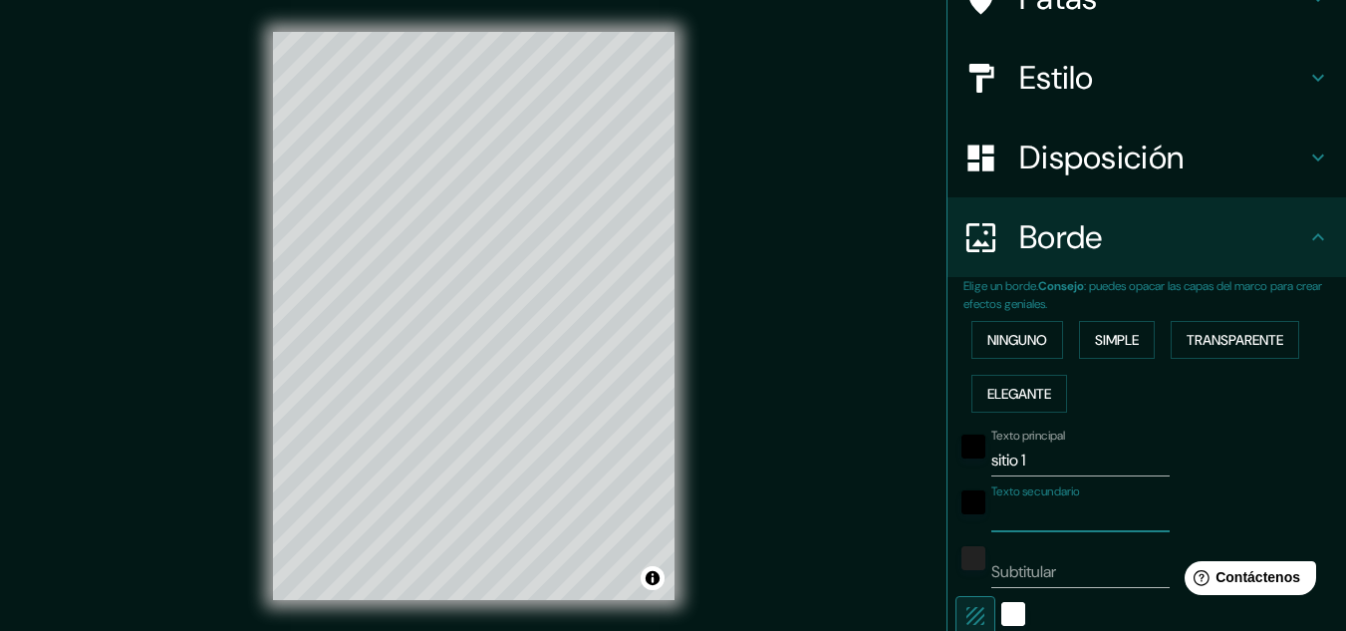
type input "161"
type input "32"
drag, startPoint x: 969, startPoint y: 465, endPoint x: 924, endPoint y: 466, distance: 44.8
click at [924, 466] on div "Mappin Ubicación [GEOGRAPHIC_DATA][PERSON_NAME] Patas Estilo Disposición Borde …" at bounding box center [673, 331] width 1346 height 663
type input "161"
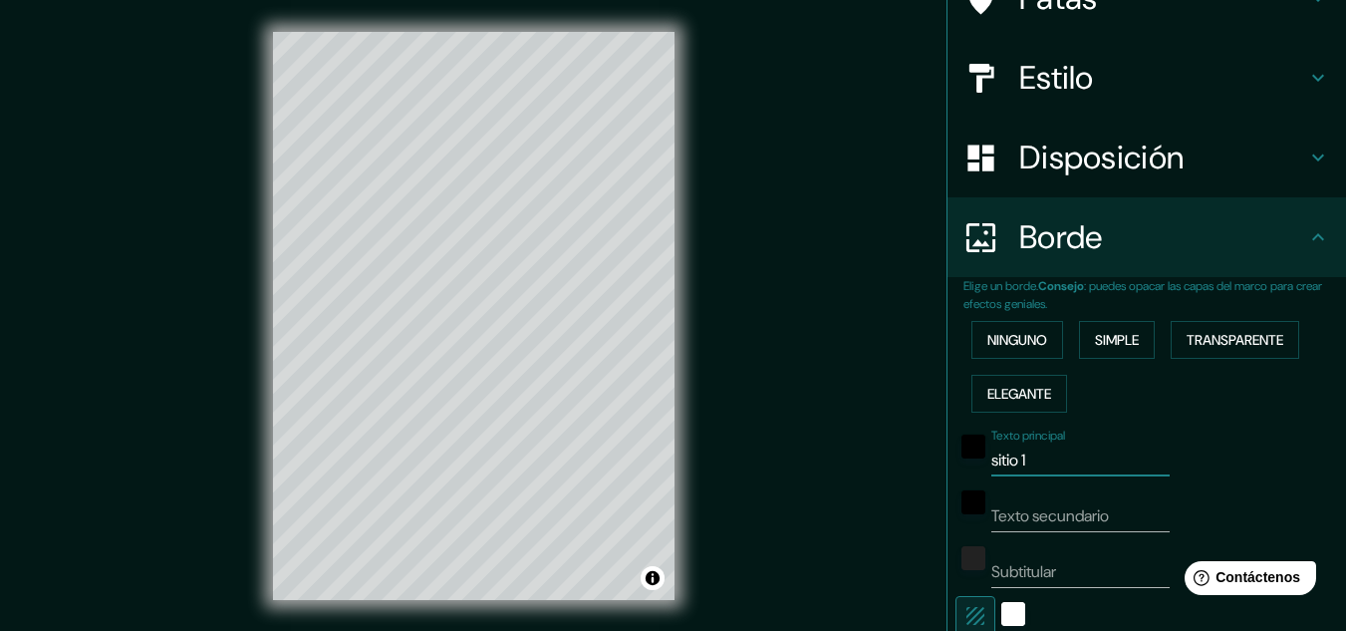
type input "32"
type input "sitio 1"
type input "161"
type input "32"
type input "s"
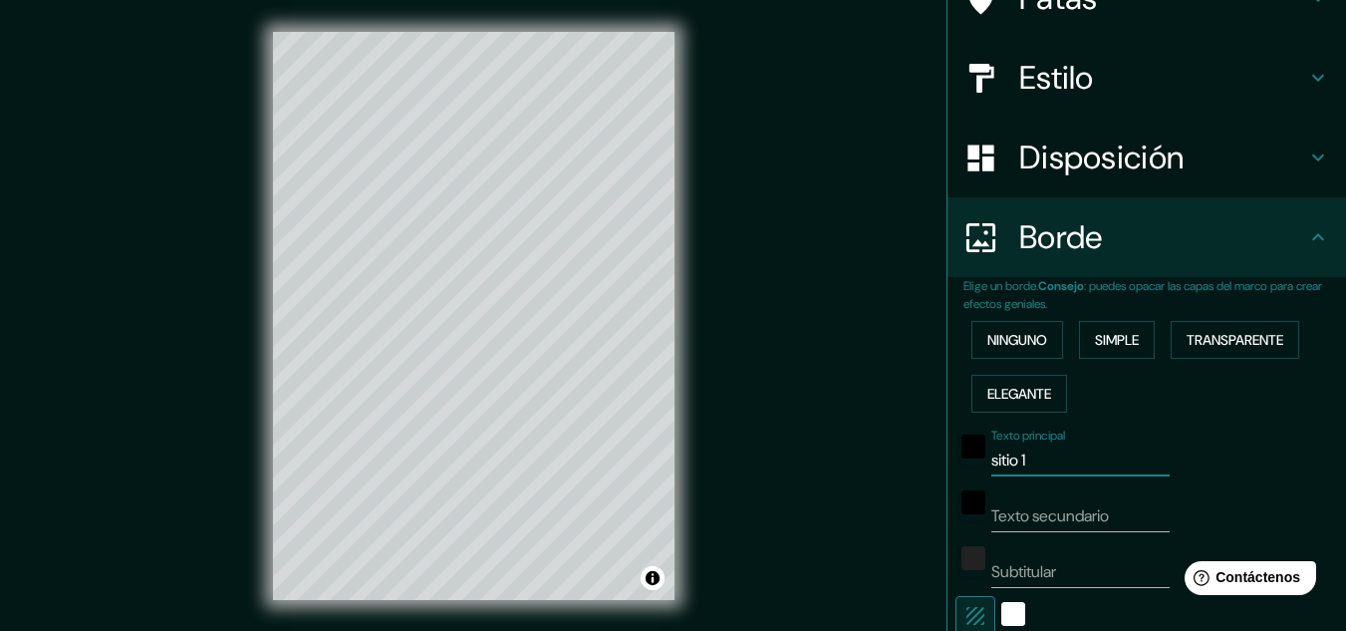
type input "161"
type input "32"
type input "sa"
type input "161"
type input "32"
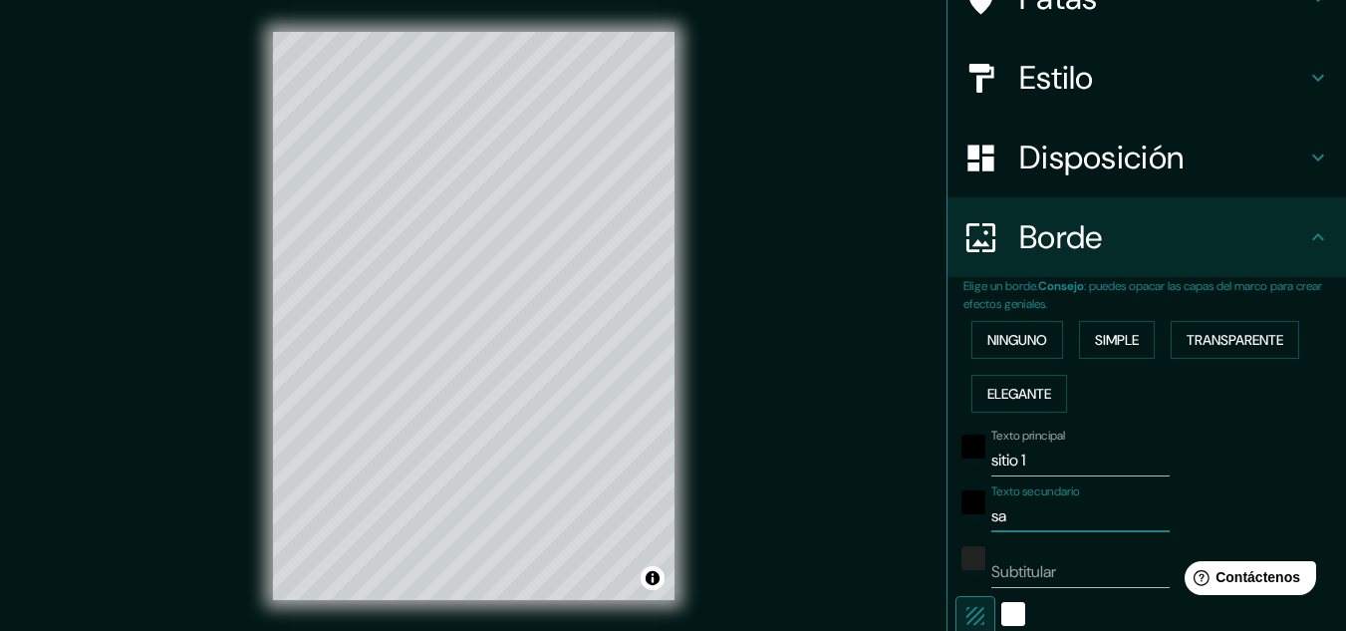
type input "san"
type input "161"
type input "32"
type input "san"
type input "161"
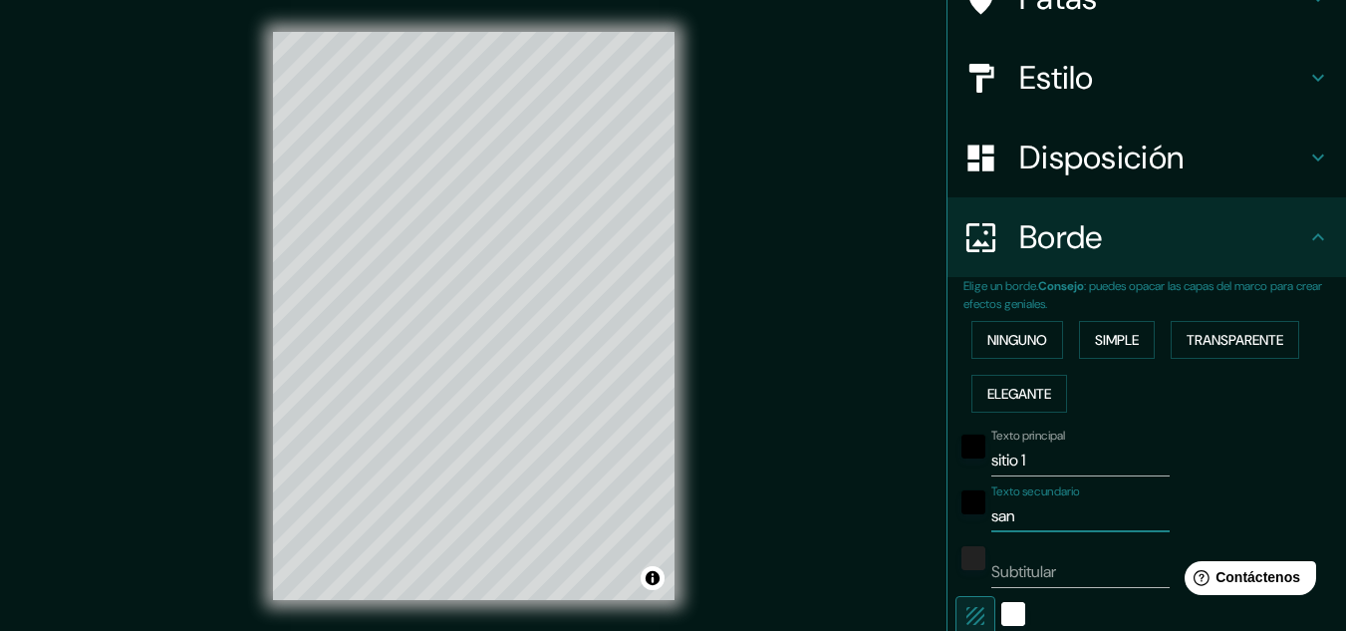
type input "32"
type input "san m"
type input "161"
type input "32"
type input "san mi"
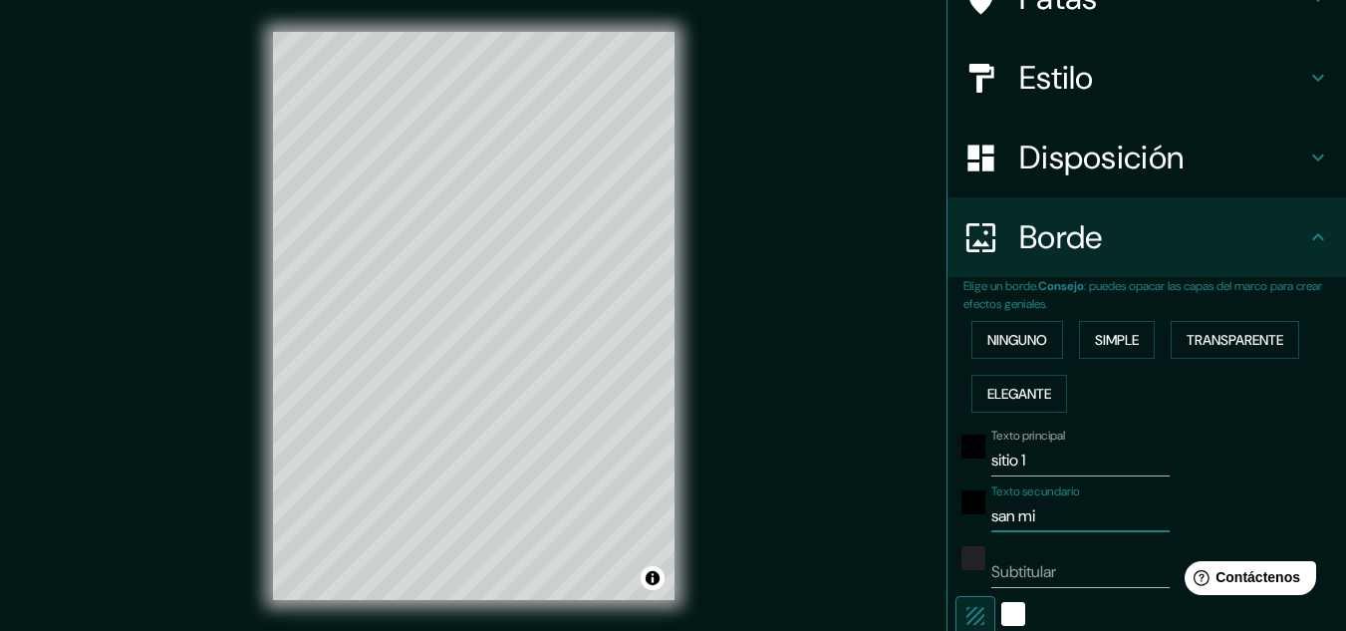
type input "161"
type input "32"
type input "san mig"
type input "161"
type input "32"
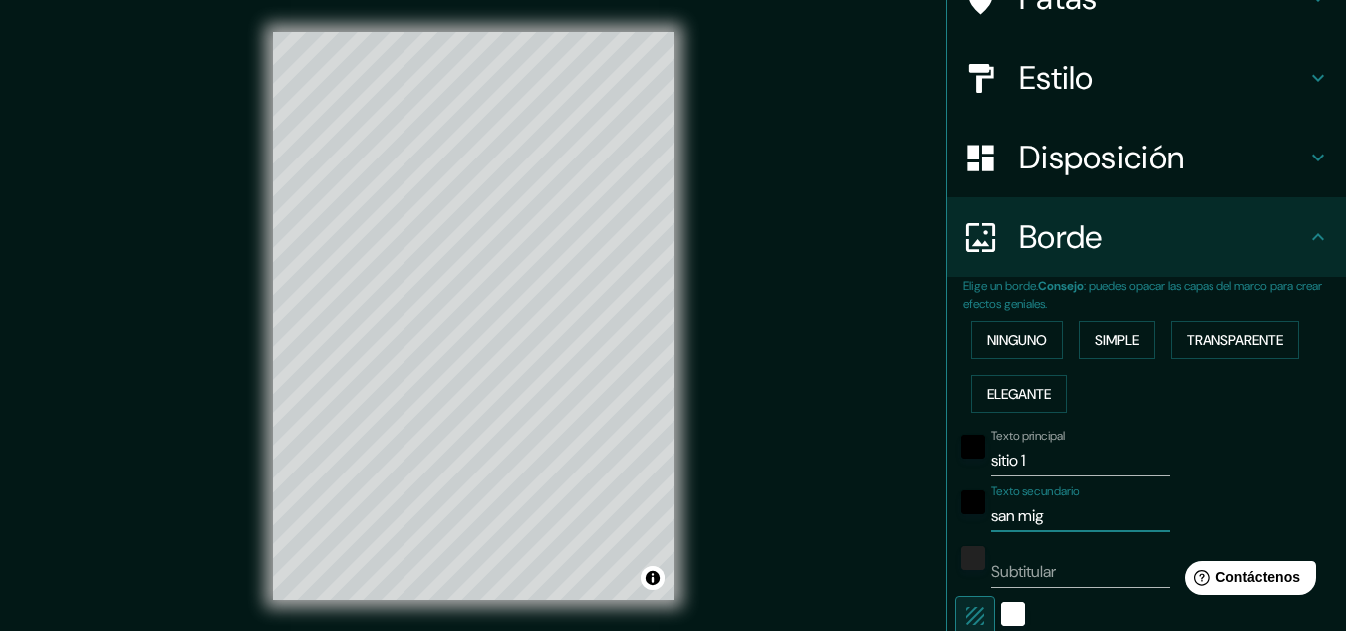
type input "san mige"
type input "161"
type input "32"
type input "san [PERSON_NAME]"
type input "161"
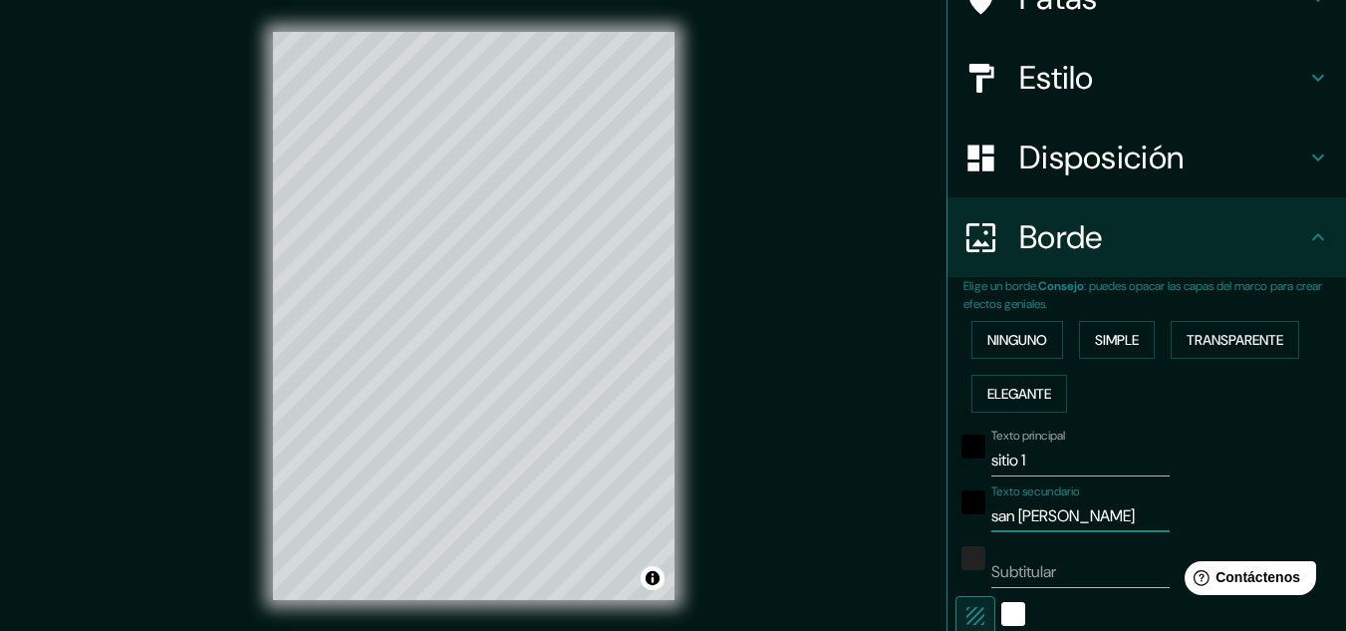
type input "32"
type input "san mige"
type input "161"
type input "32"
type input "san mig"
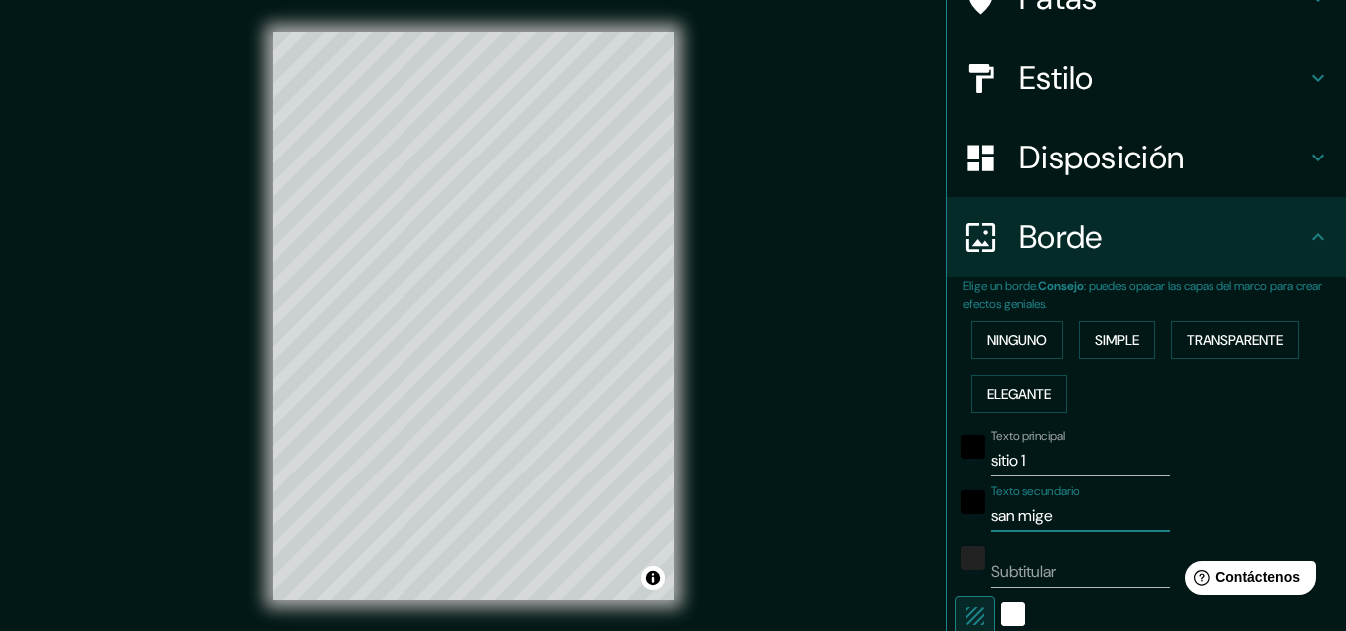
type input "161"
type input "32"
type input "san mi"
type input "161"
type input "32"
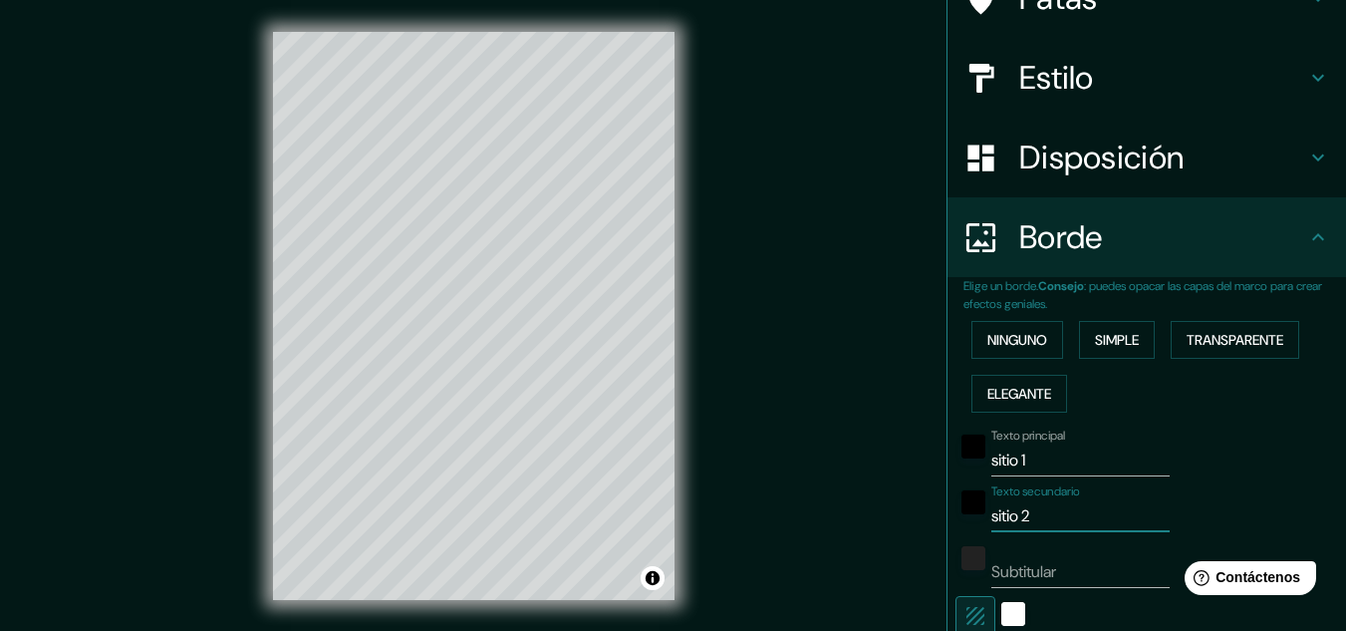
type input "sitio 2"
type input "siti"
type input "161"
type input "32"
type input "sit"
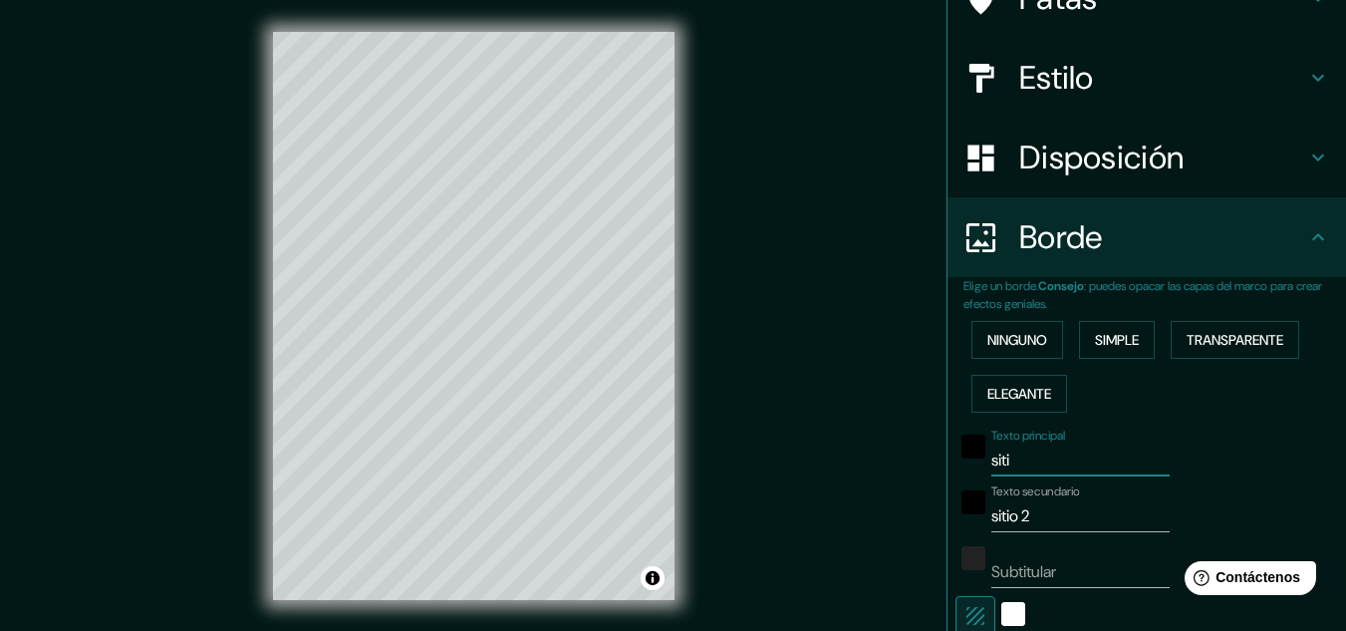
type input "161"
type input "32"
type input "si"
type input "161"
type input "32"
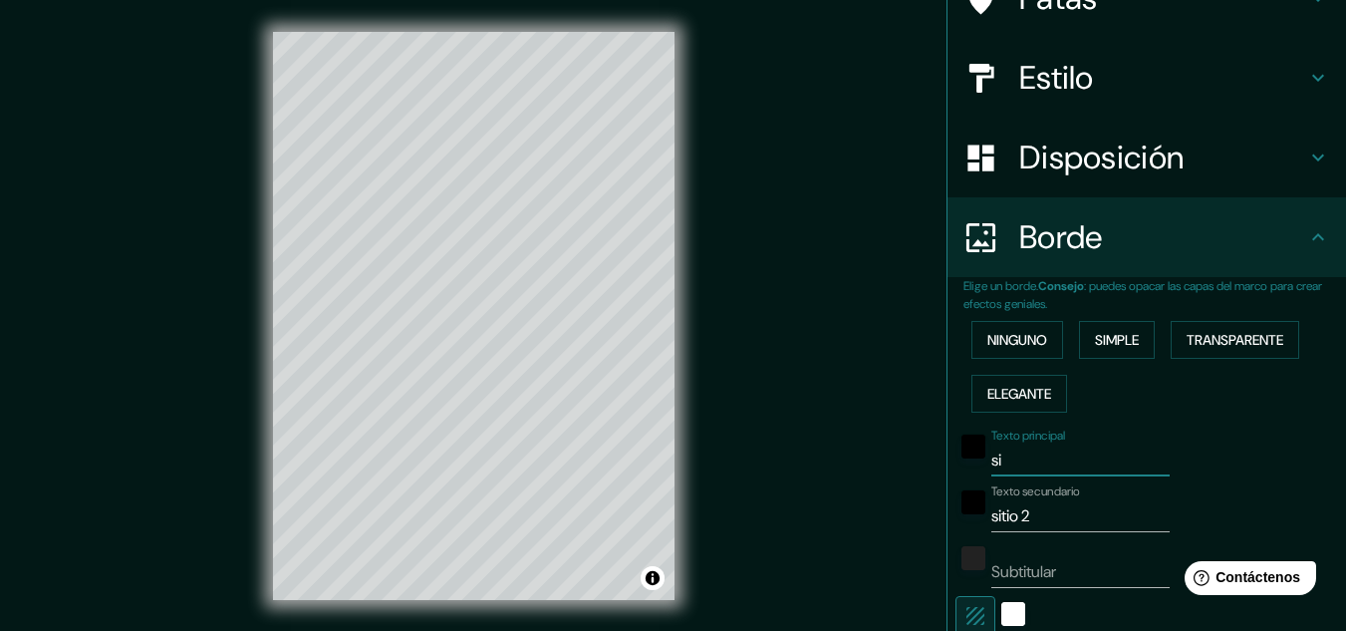
type input "s"
type input "161"
type input "32"
type input "161"
type input "32"
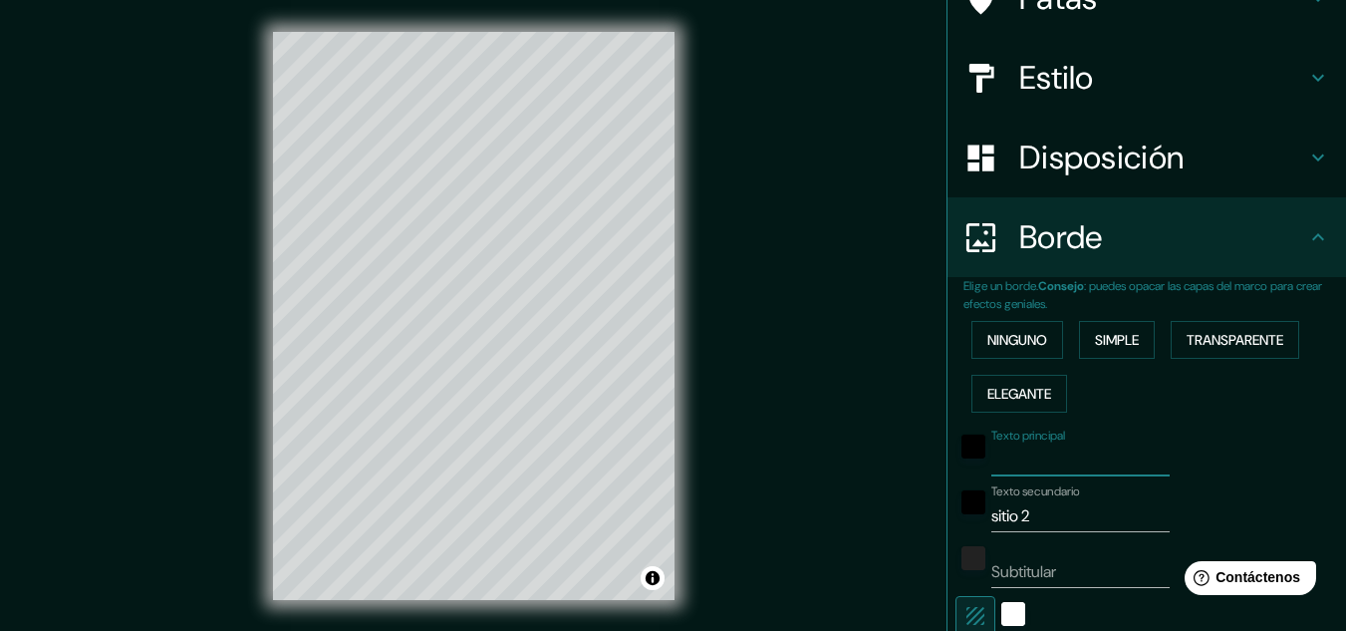
type input "Subtitle"
type input "161"
type input "32"
type input "Subtitle"
type input "sitio"
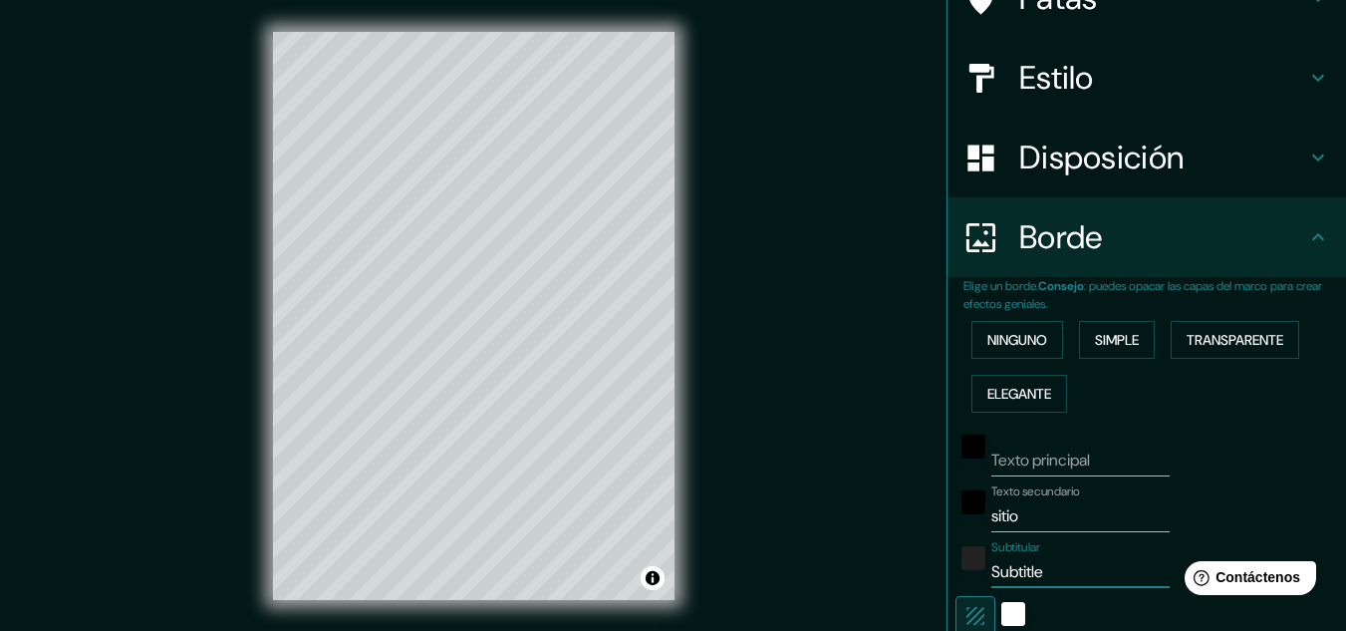
type input "161"
click at [1069, 465] on input "Primary" at bounding box center [1080, 460] width 178 height 32
drag, startPoint x: 1069, startPoint y: 465, endPoint x: 851, endPoint y: 465, distance: 218.2
click at [851, 465] on div "Mappin Ubicación [GEOGRAPHIC_DATA][PERSON_NAME] Patas Estilo Disposición Borde …" at bounding box center [673, 331] width 1346 height 663
click at [1057, 514] on input "Secondary" at bounding box center [1080, 516] width 178 height 32
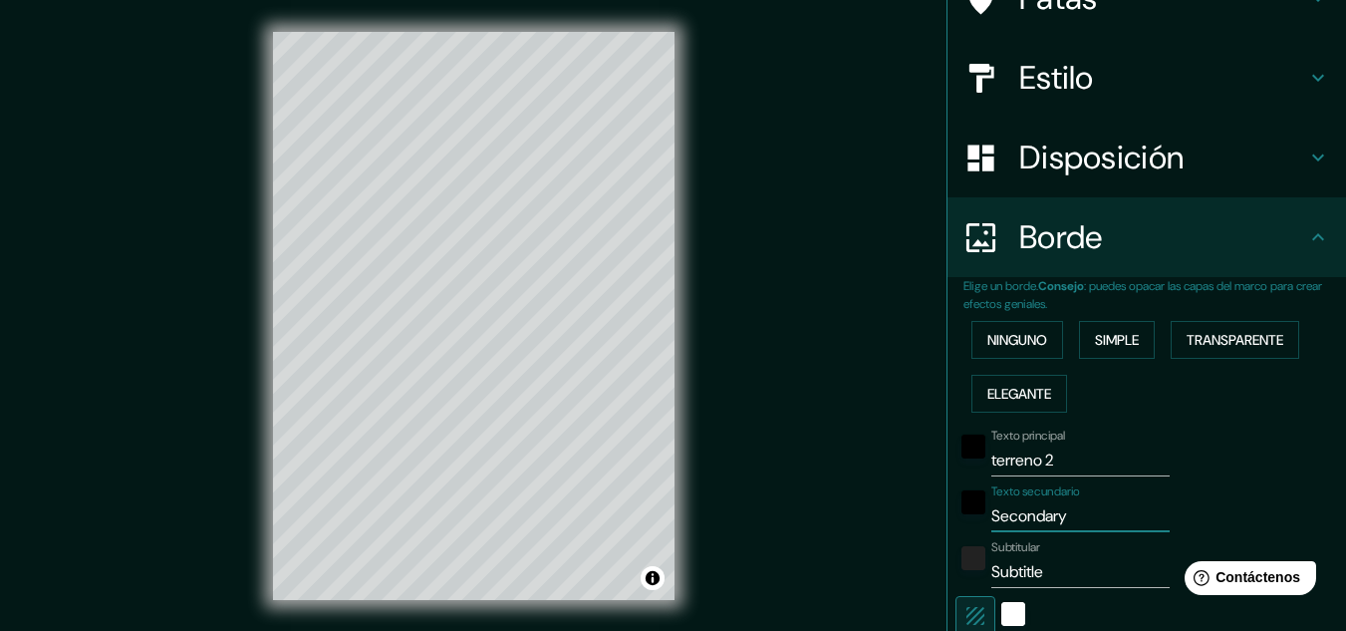
drag, startPoint x: 1069, startPoint y: 518, endPoint x: 925, endPoint y: 521, distance: 143.5
click at [925, 521] on div "Mappin Ubicación [GEOGRAPHIC_DATA][PERSON_NAME] Patas Estilo Disposición Borde …" at bounding box center [673, 331] width 1346 height 663
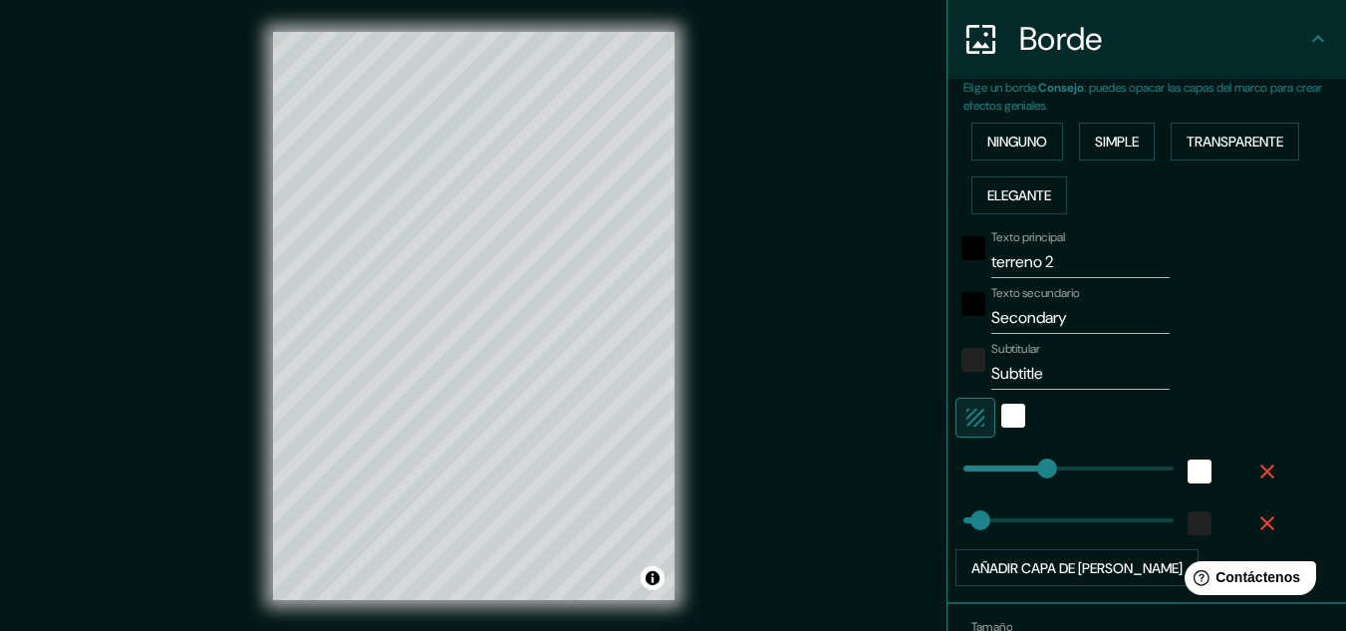
scroll to position [387, 0]
click at [1066, 317] on input "Secondary" at bounding box center [1080, 317] width 178 height 32
drag, startPoint x: 1066, startPoint y: 318, endPoint x: 932, endPoint y: 319, distance: 133.5
click at [947, 319] on div "Elige un borde. Consejo : puedes opacar las capas del marco para crear efectos …" at bounding box center [1146, 340] width 398 height 525
click at [1058, 376] on input "Subtitle" at bounding box center [1080, 373] width 178 height 32
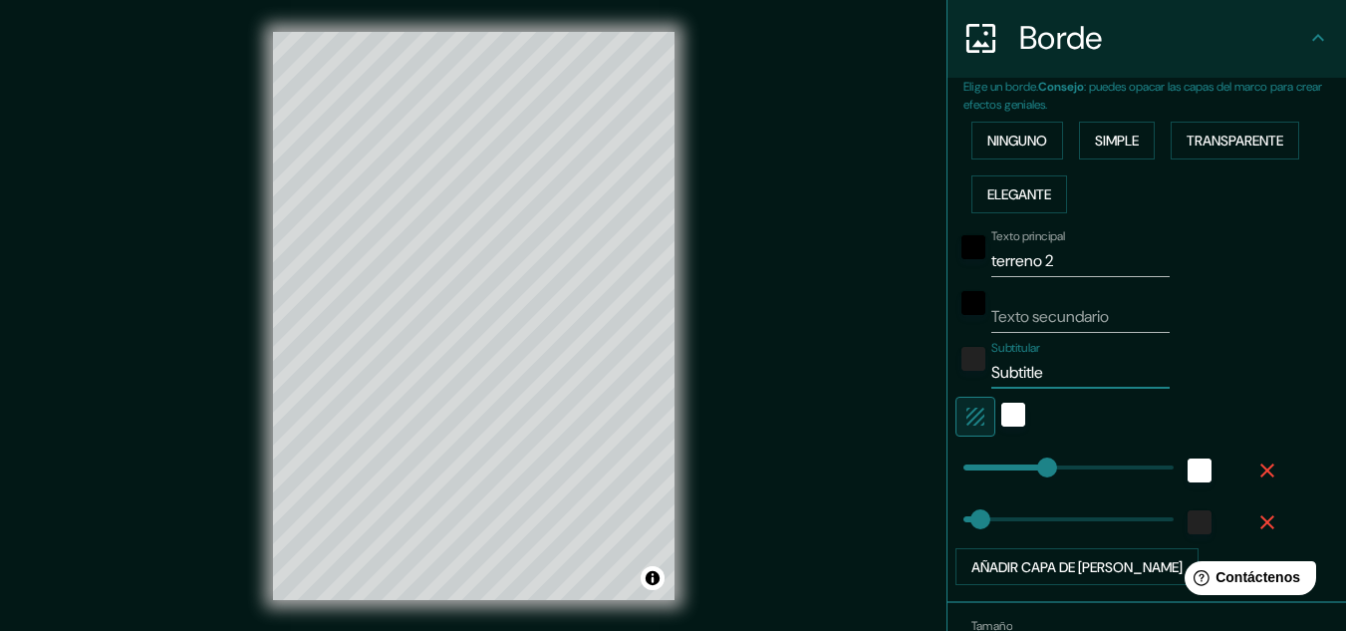
drag, startPoint x: 1055, startPoint y: 376, endPoint x: 911, endPoint y: 374, distance: 144.5
click at [911, 377] on div "Mappin Ubicación [GEOGRAPHIC_DATA][PERSON_NAME] Patas Estilo Disposición Borde …" at bounding box center [673, 331] width 1346 height 663
click at [1064, 242] on div "Texto principal terreno 2" at bounding box center [1080, 253] width 178 height 48
drag, startPoint x: 1026, startPoint y: 460, endPoint x: 994, endPoint y: 461, distance: 31.9
drag, startPoint x: 996, startPoint y: 465, endPoint x: 1012, endPoint y: 465, distance: 15.9
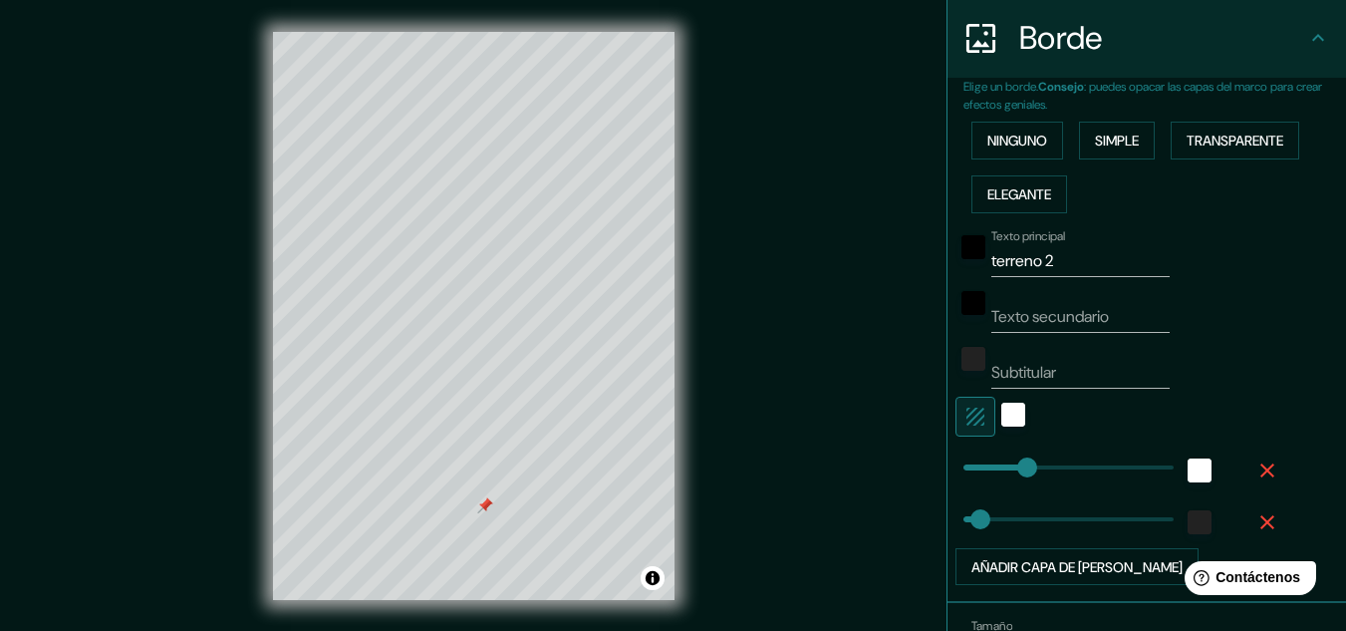
click at [486, 507] on div at bounding box center [485, 505] width 16 height 16
click at [1042, 311] on input "Texto secundario" at bounding box center [1080, 317] width 178 height 32
drag, startPoint x: 1051, startPoint y: 263, endPoint x: 931, endPoint y: 264, distance: 119.5
click at [947, 264] on div "Elige un borde. Consejo : puedes opacar las capas del marco para crear efectos …" at bounding box center [1146, 340] width 398 height 525
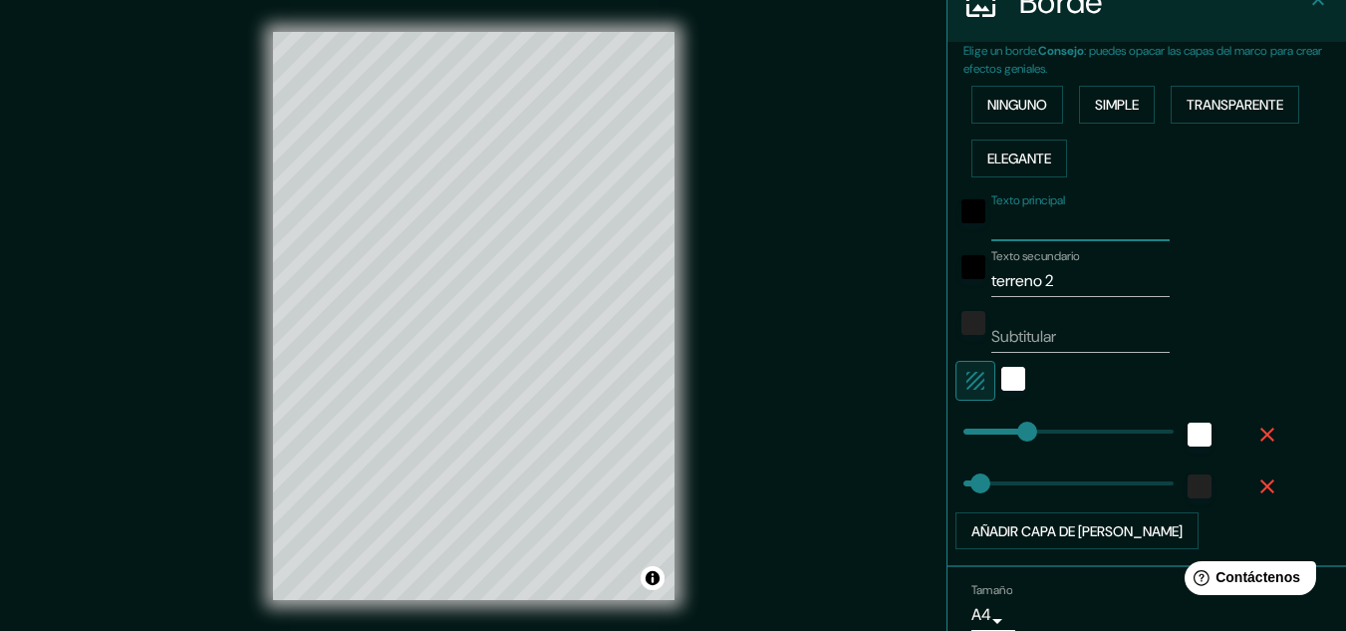
scroll to position [309, 0]
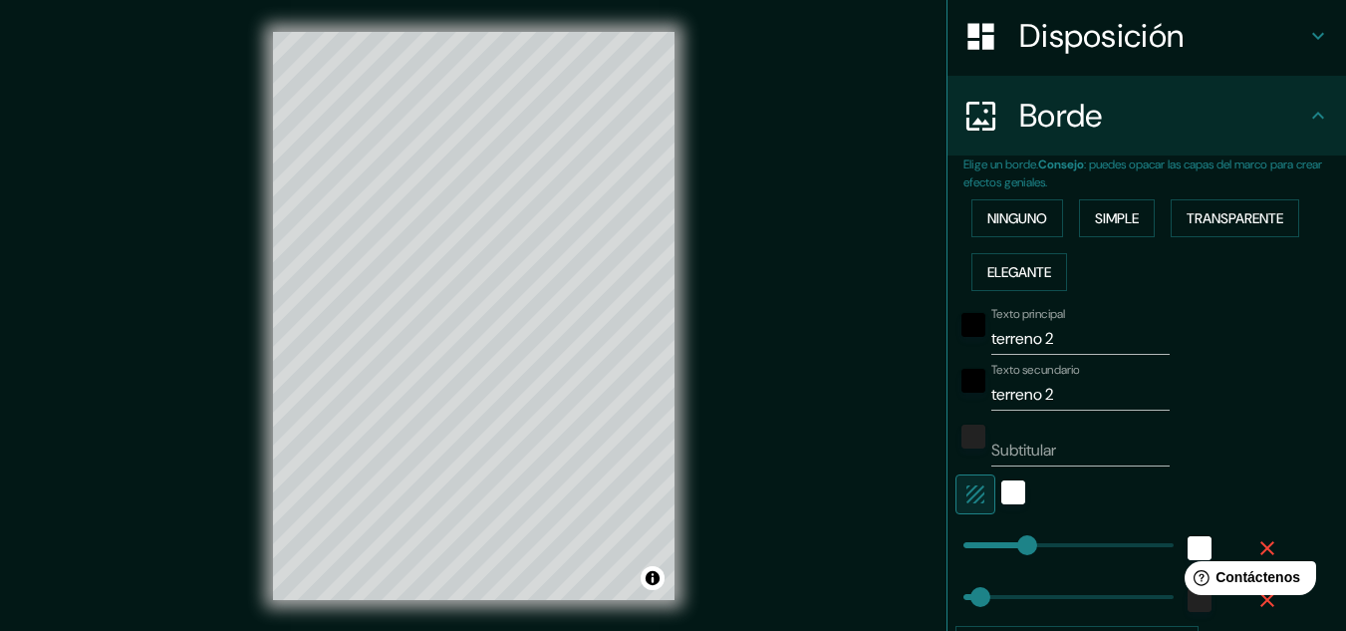
click at [1064, 399] on input "terreno 2" at bounding box center [1080, 395] width 178 height 32
drag, startPoint x: 964, startPoint y: 396, endPoint x: 843, endPoint y: 396, distance: 121.5
click at [843, 396] on div "Mappin Ubicación [GEOGRAPHIC_DATA][PERSON_NAME] Patas Estilo Disposición Borde …" at bounding box center [673, 331] width 1346 height 663
click at [1053, 399] on input "terreno 2" at bounding box center [1080, 395] width 178 height 32
drag, startPoint x: 1056, startPoint y: 397, endPoint x: 875, endPoint y: 397, distance: 181.3
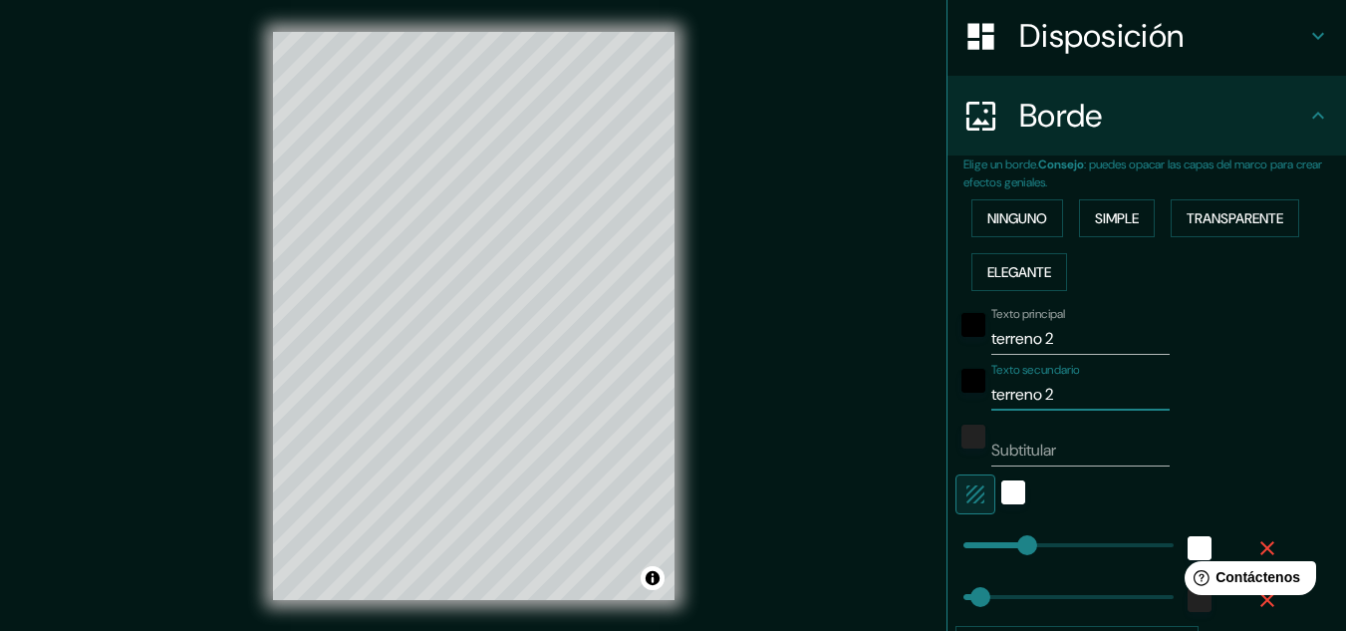
click at [875, 397] on div "Mappin Ubicación [GEOGRAPHIC_DATA][PERSON_NAME] Patas Estilo Disposición Borde …" at bounding box center [673, 331] width 1346 height 663
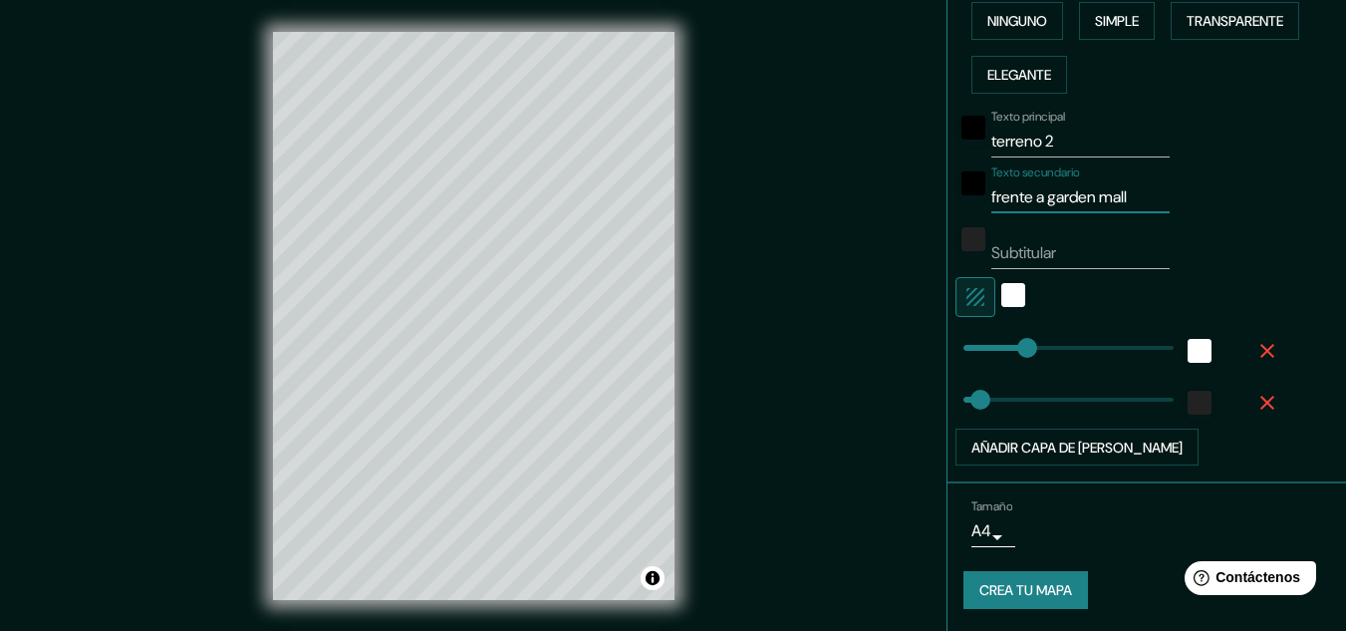
scroll to position [508, 0]
click at [998, 594] on font "Crea tu mapa" at bounding box center [1025, 589] width 93 height 18
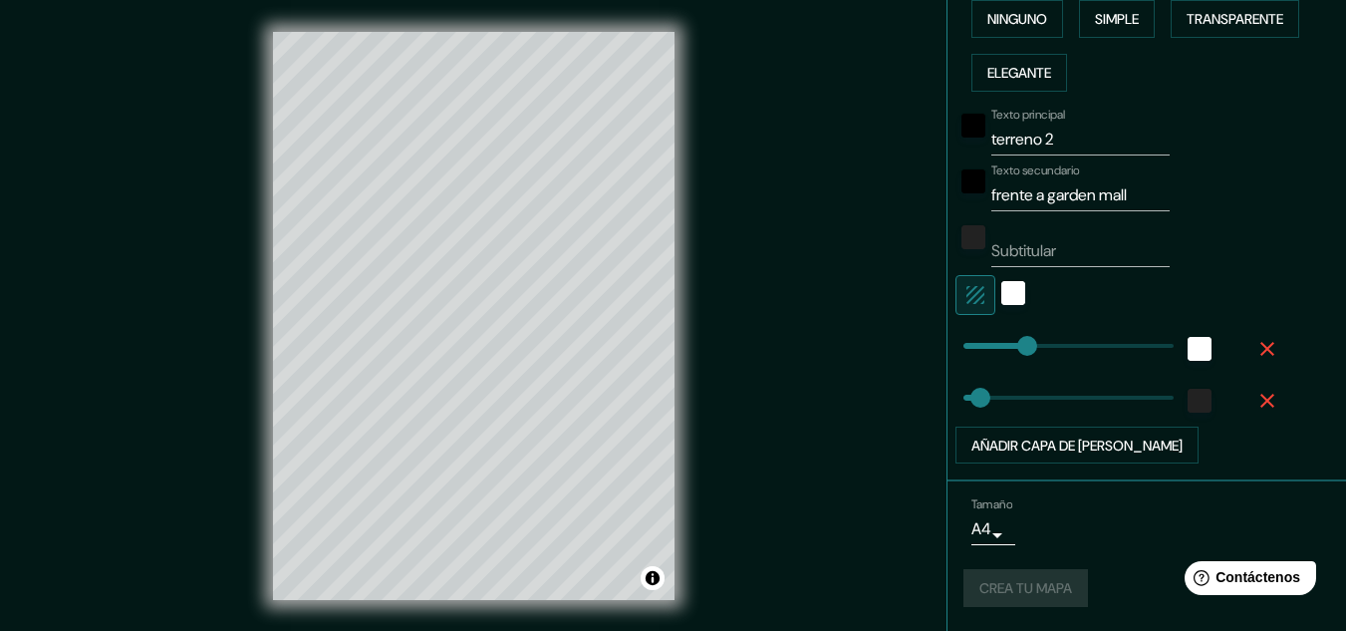
click at [796, 187] on div "Mappin Ubicación [GEOGRAPHIC_DATA][PERSON_NAME] Patas Estilo Disposición Borde …" at bounding box center [673, 331] width 1346 height 663
click at [1035, 585] on div "Crea tu mapa" at bounding box center [1146, 588] width 367 height 38
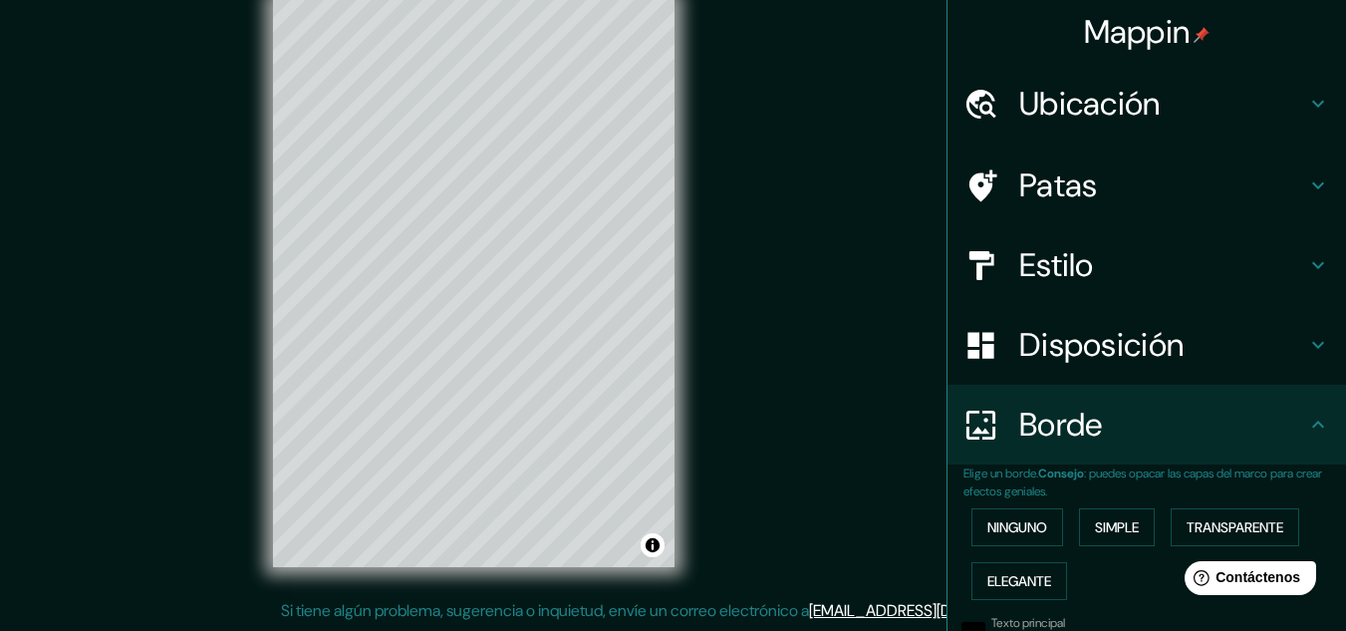
scroll to position [0, 0]
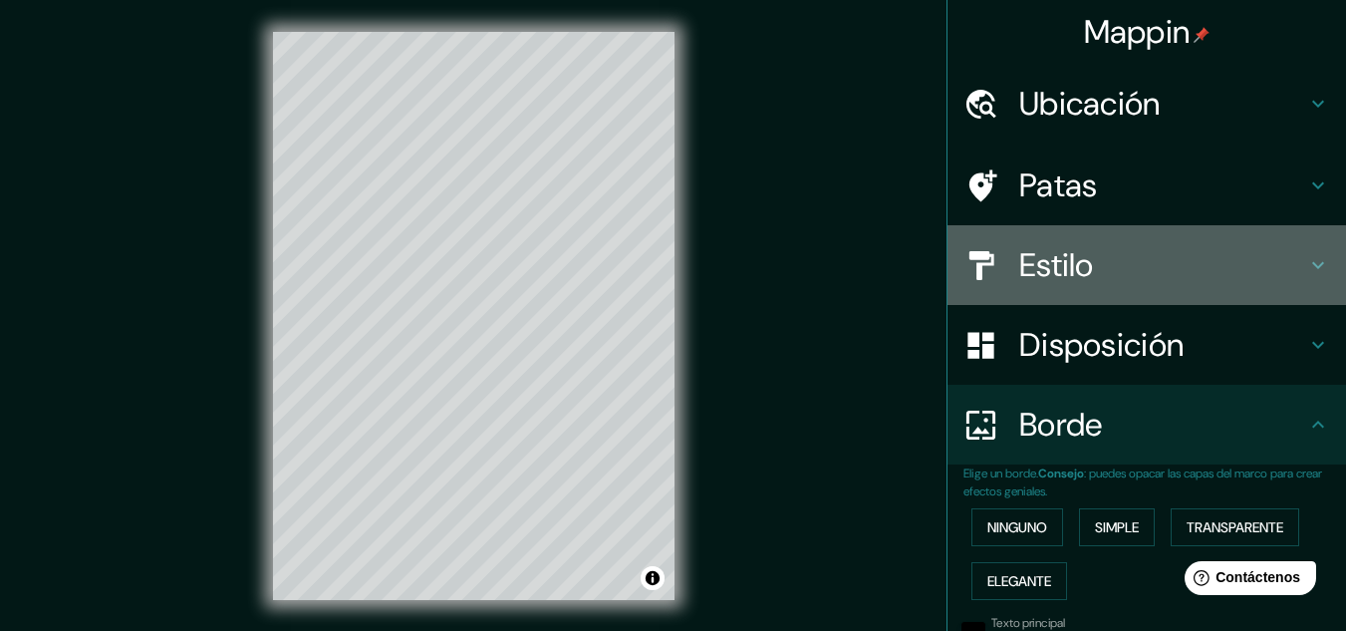
click at [1041, 258] on font "Estilo" at bounding box center [1056, 265] width 75 height 42
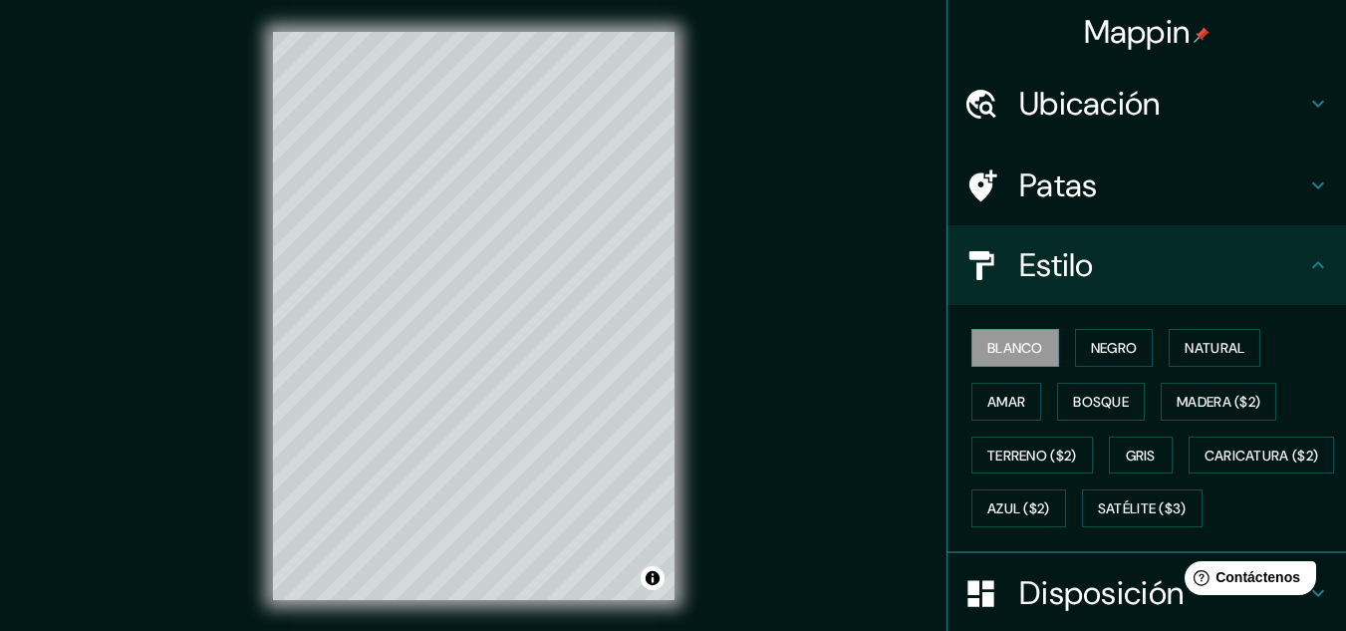
click at [1041, 258] on font "Estilo" at bounding box center [1056, 265] width 75 height 42
click at [1082, 251] on h4 "Estilo" at bounding box center [1162, 265] width 287 height 40
click at [1306, 261] on icon at bounding box center [1318, 265] width 24 height 24
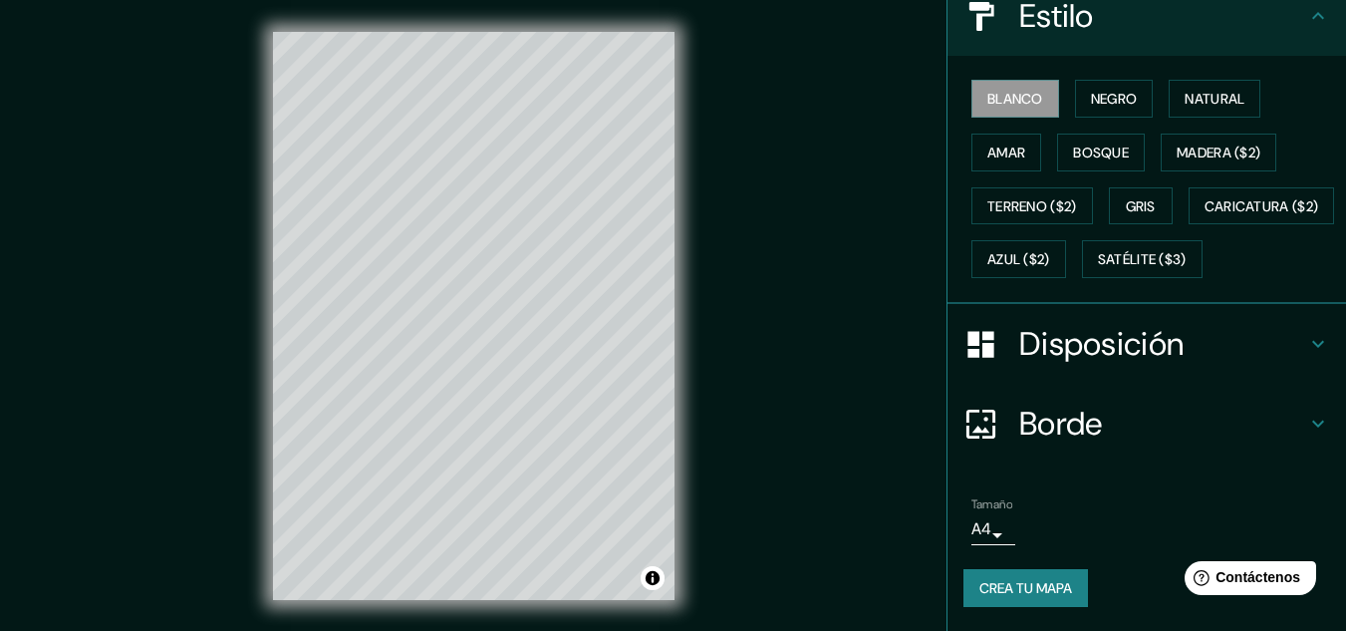
scroll to position [302, 0]
click at [1017, 595] on font "Crea tu mapa" at bounding box center [1025, 588] width 93 height 18
click at [654, 578] on button "Activar o desactivar atribución" at bounding box center [653, 578] width 24 height 24
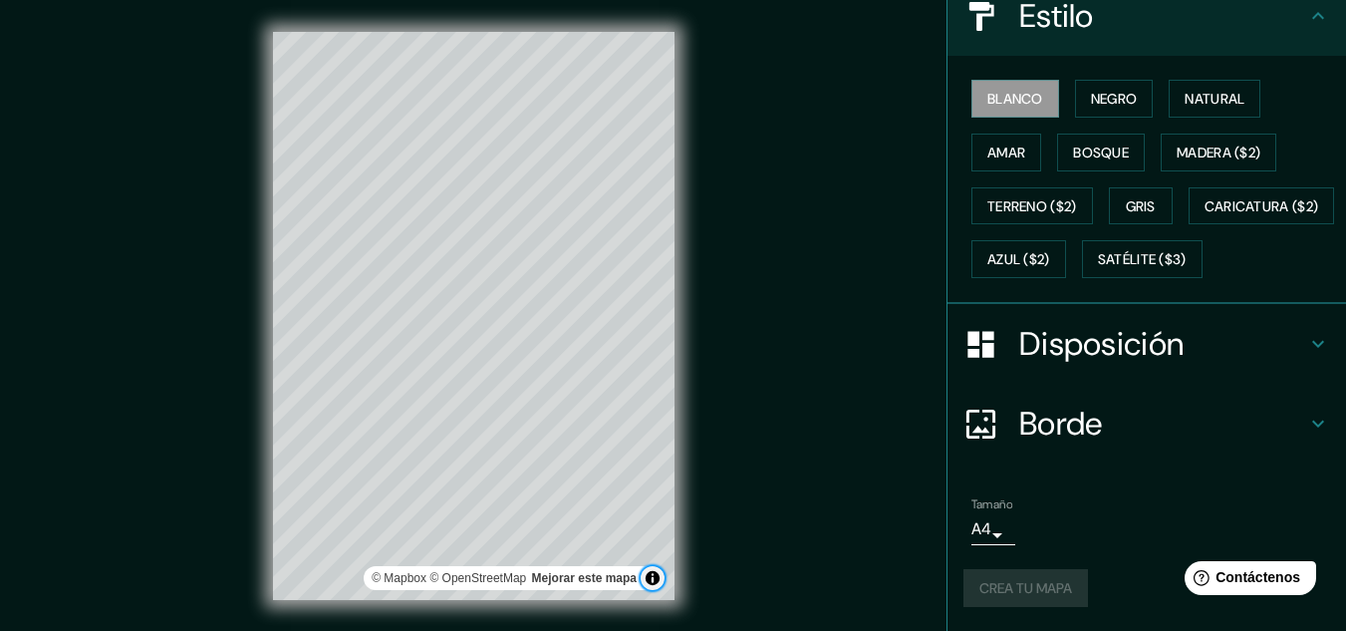
click at [654, 578] on button "Activar o desactivar atribución" at bounding box center [653, 578] width 24 height 24
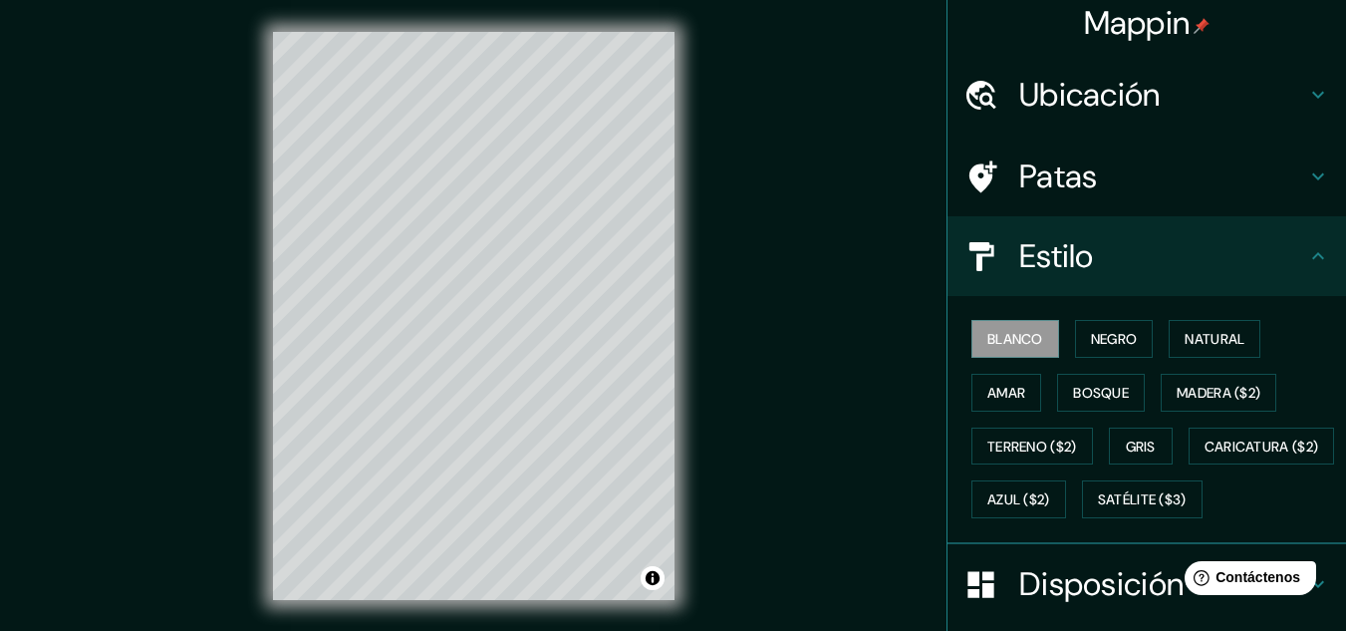
scroll to position [0, 0]
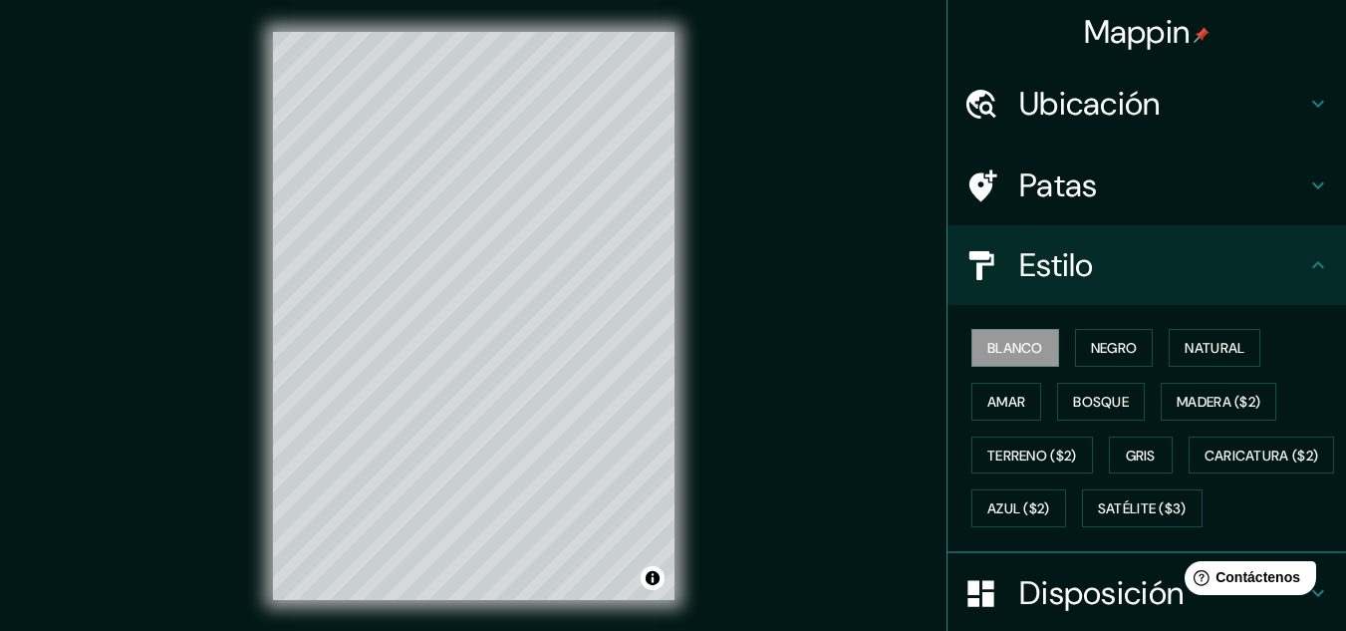
click at [1306, 265] on icon at bounding box center [1318, 265] width 24 height 24
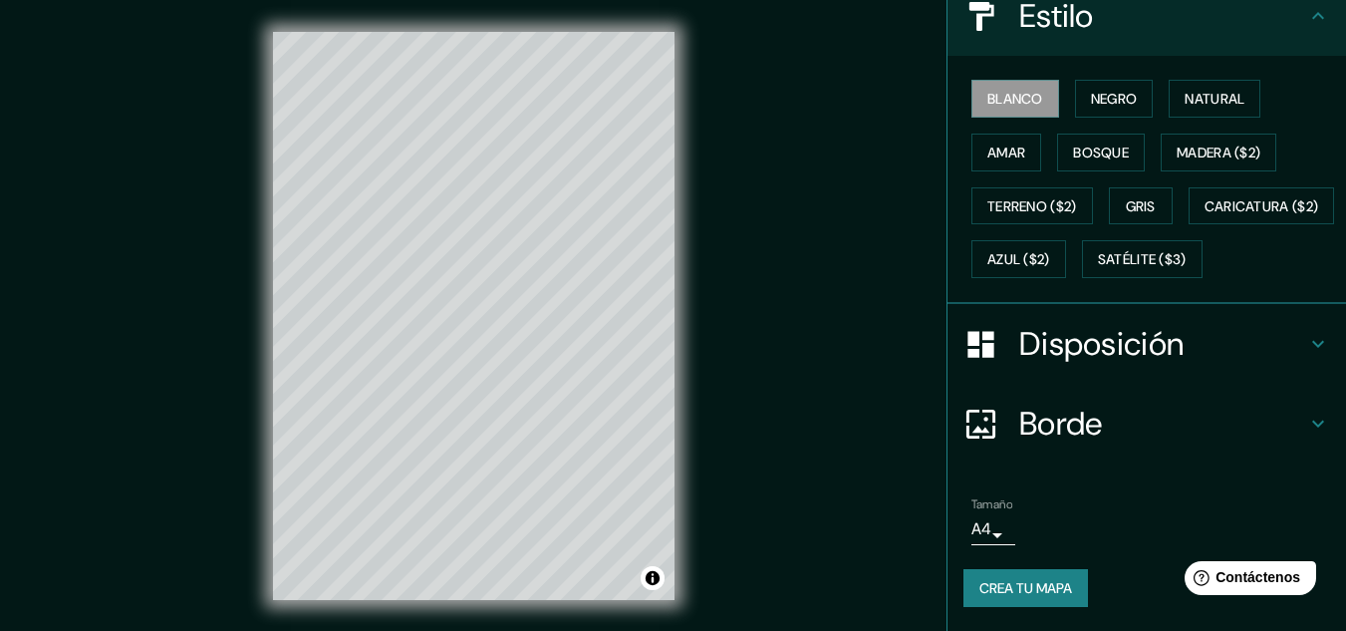
scroll to position [299, 0]
click at [1057, 422] on font "Borde" at bounding box center [1061, 423] width 84 height 42
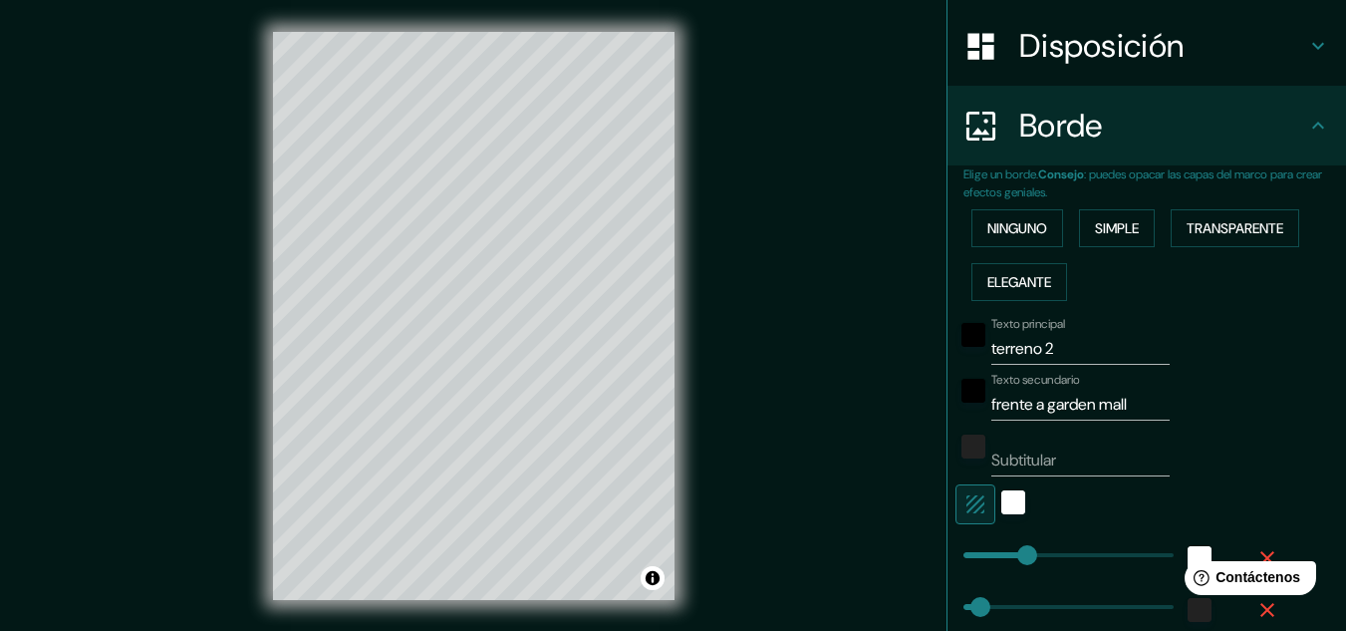
click at [1062, 343] on input "terreno 2" at bounding box center [1080, 349] width 178 height 32
click at [1046, 345] on input "terreno 1" at bounding box center [1080, 349] width 178 height 32
click at [1094, 401] on input "frente a garden mall" at bounding box center [1080, 405] width 178 height 32
click at [1169, 401] on div "Texto secundario frente a garden mall" at bounding box center [1118, 397] width 327 height 48
click at [1138, 402] on input "frente a garden mall" at bounding box center [1080, 405] width 178 height 32
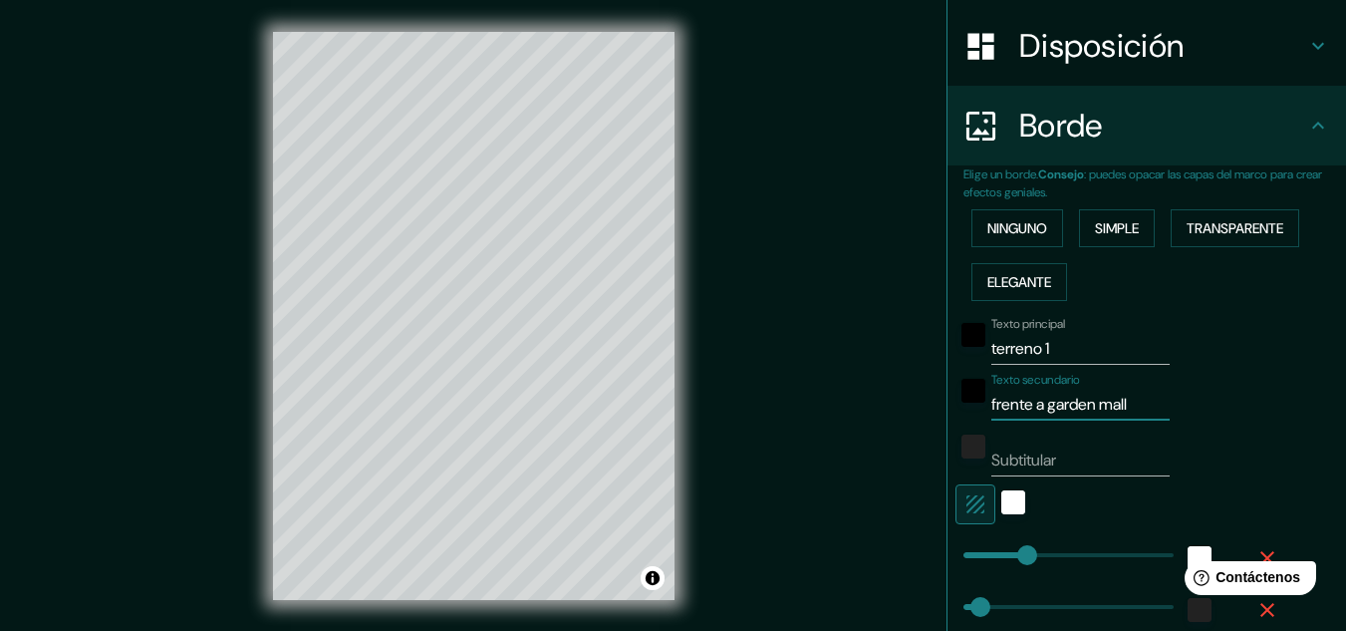
drag, startPoint x: 1138, startPoint y: 402, endPoint x: 902, endPoint y: 408, distance: 236.2
click at [902, 408] on div "Mappin Ubicación [GEOGRAPHIC_DATA][PERSON_NAME] Patas Estilo Disposición Borde …" at bounding box center [673, 331] width 1346 height 663
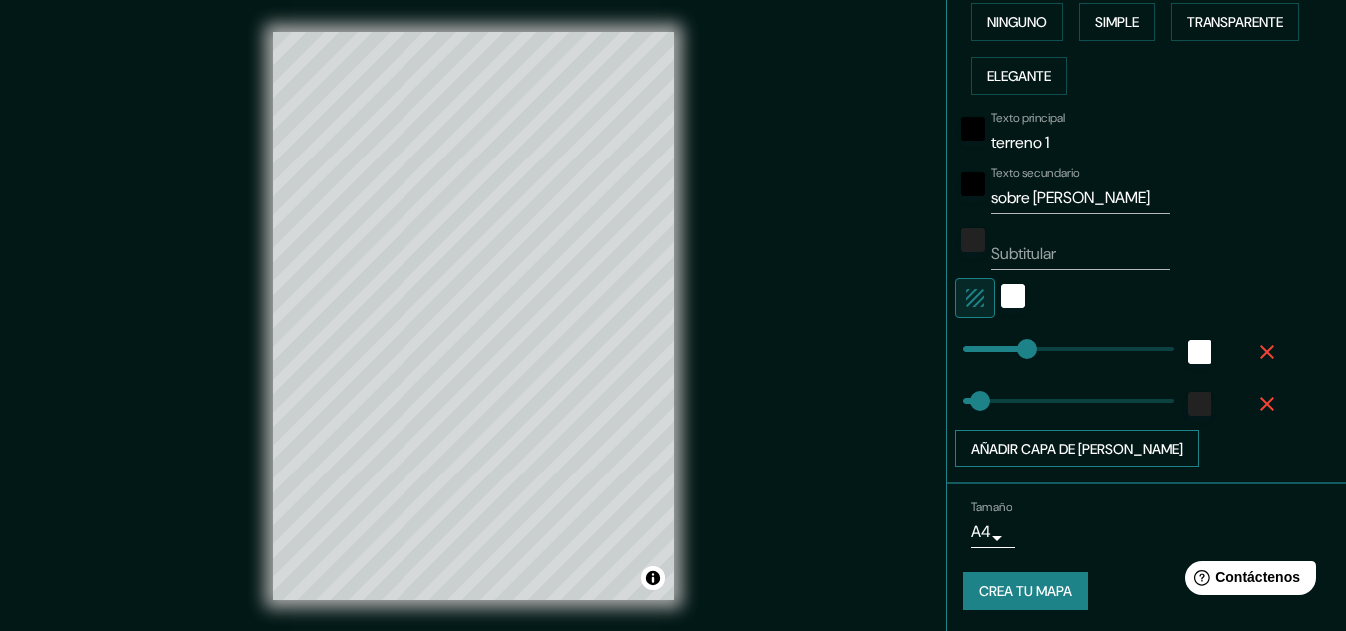
scroll to position [508, 0]
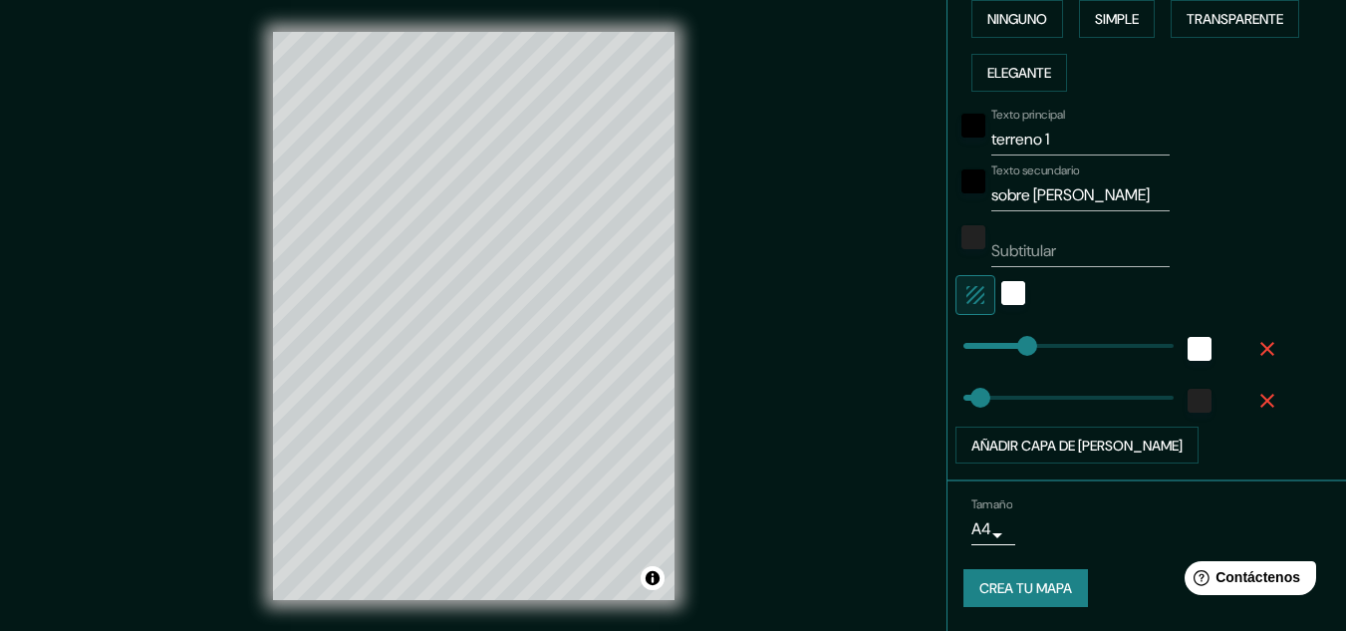
click at [696, 194] on div "© Mapbox © OpenStreetMap Mejorar este mapa" at bounding box center [473, 316] width 465 height 632
click at [1069, 129] on input "terreno 1" at bounding box center [1080, 140] width 178 height 32
click at [1128, 187] on input "sobre [PERSON_NAME]" at bounding box center [1080, 195] width 178 height 32
drag, startPoint x: 1132, startPoint y: 195, endPoint x: 946, endPoint y: 203, distance: 185.5
click at [955, 203] on div "Texto secundario sobre [PERSON_NAME]" at bounding box center [1118, 187] width 327 height 48
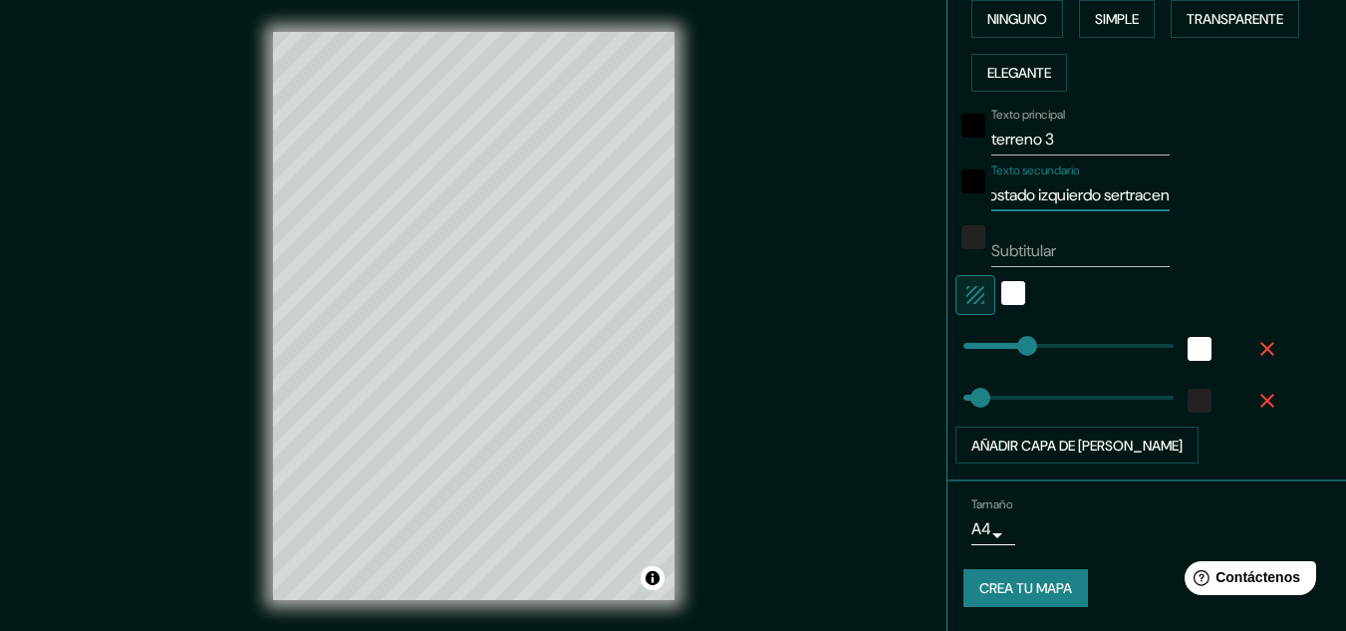
scroll to position [0, 37]
click at [1142, 197] on input "costado izquierdo sertracen" at bounding box center [1080, 195] width 178 height 32
click at [1153, 194] on div "Texto secundario costado izquierdo sertracen" at bounding box center [1118, 187] width 327 height 48
click at [1144, 193] on input "costado izquierdo sertracen" at bounding box center [1080, 195] width 178 height 32
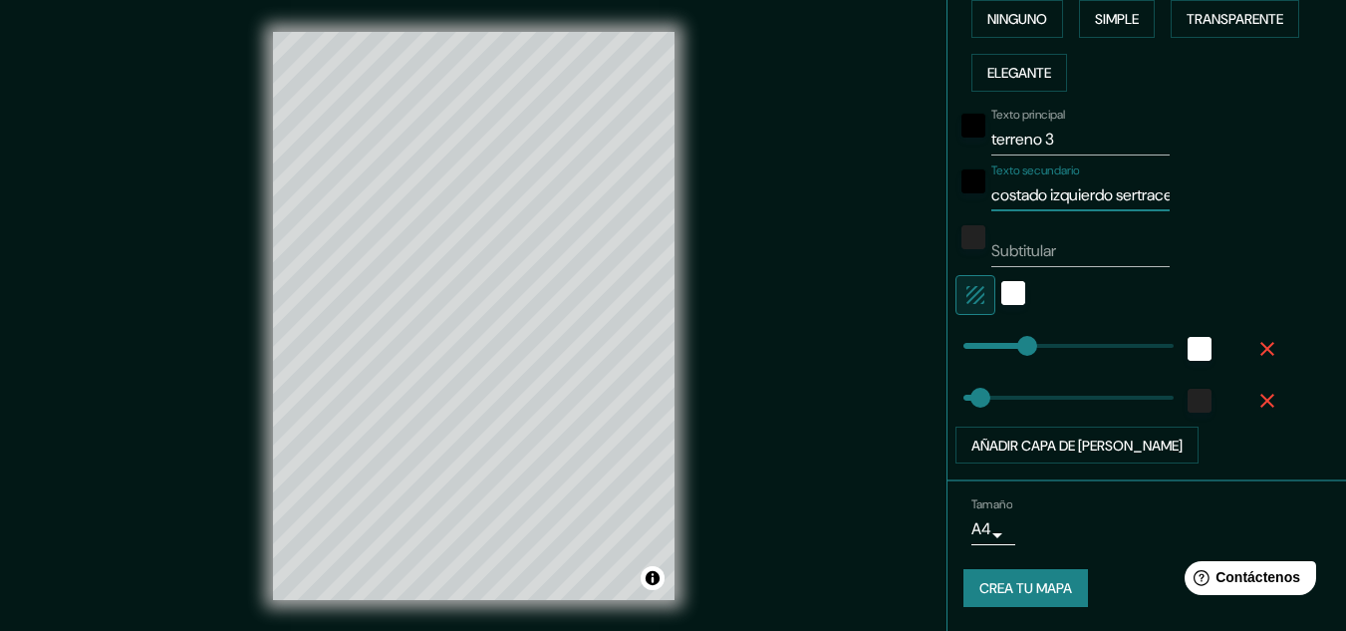
drag, startPoint x: 1144, startPoint y: 193, endPoint x: 991, endPoint y: 204, distance: 152.8
click at [991, 204] on input "costado izquierdo sertracen" at bounding box center [1080, 195] width 178 height 32
click at [1056, 197] on input "costado izquierdo sertracen" at bounding box center [1080, 195] width 178 height 32
drag, startPoint x: 981, startPoint y: 211, endPoint x: 783, endPoint y: 213, distance: 198.2
click at [783, 213] on div "Mappin Ubicación [GEOGRAPHIC_DATA][PERSON_NAME] Patas Estilo Disposición Borde …" at bounding box center [673, 331] width 1346 height 663
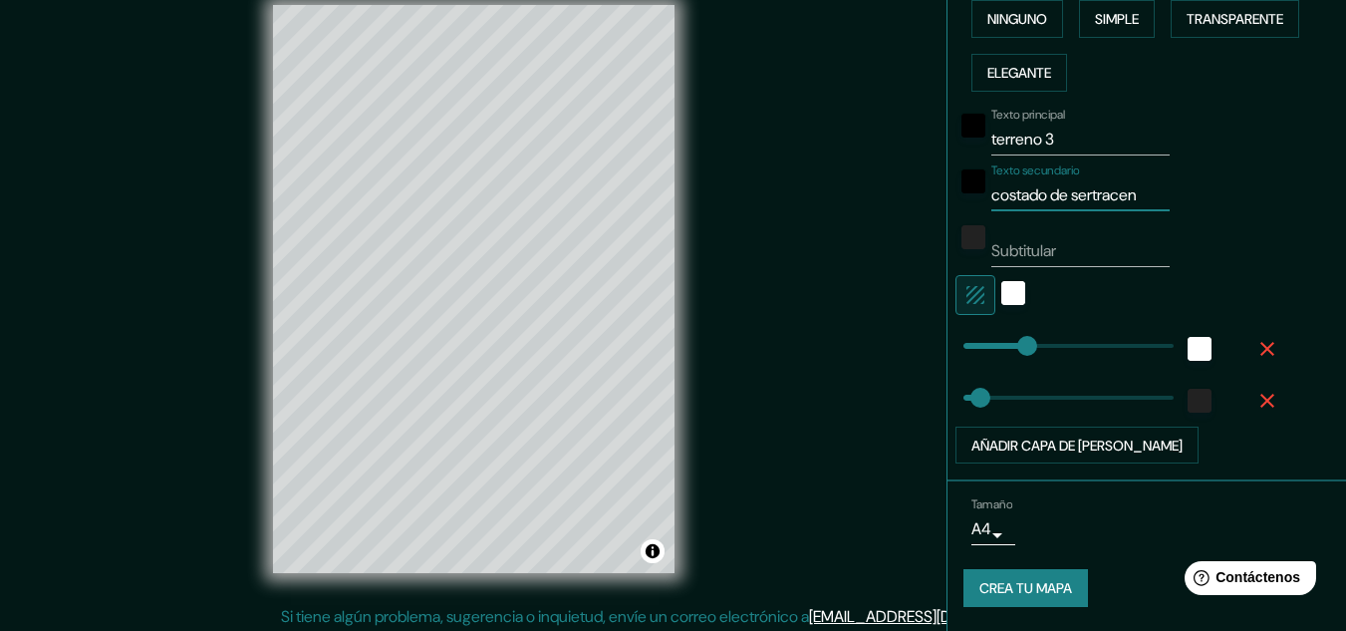
scroll to position [33, 0]
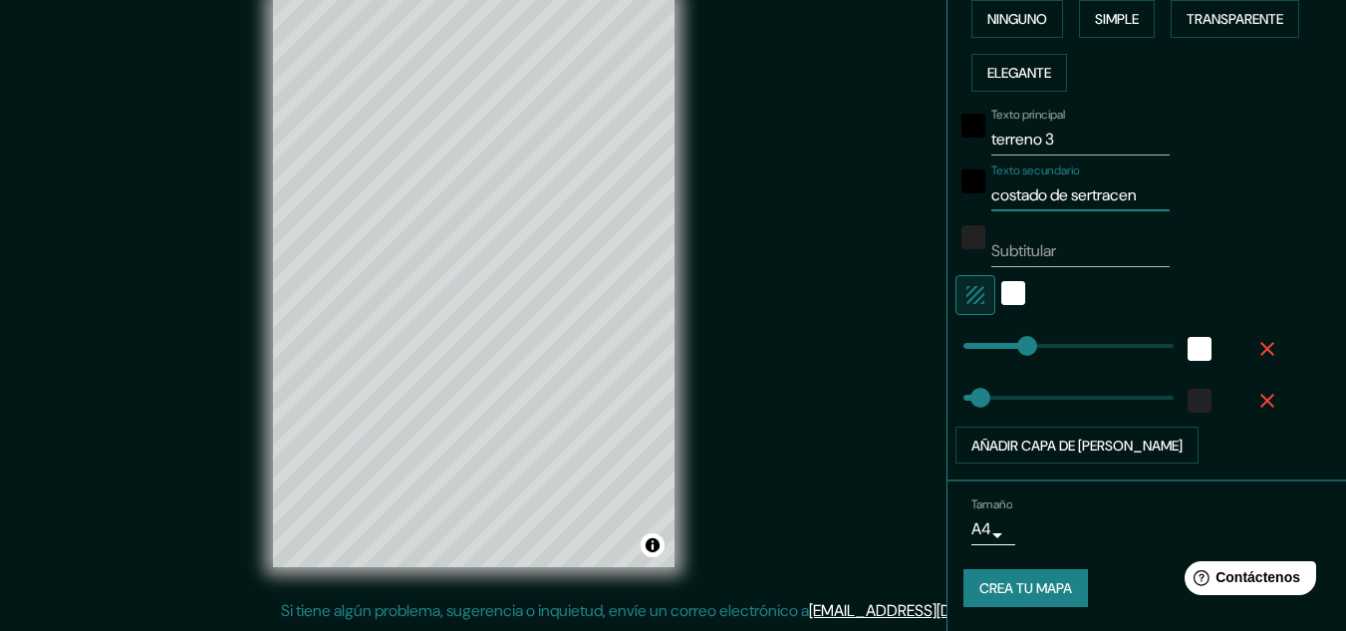
click at [1028, 587] on font "Crea tu mapa" at bounding box center [1025, 589] width 93 height 18
click at [1028, 587] on div "Crea tu mapa" at bounding box center [1146, 588] width 367 height 38
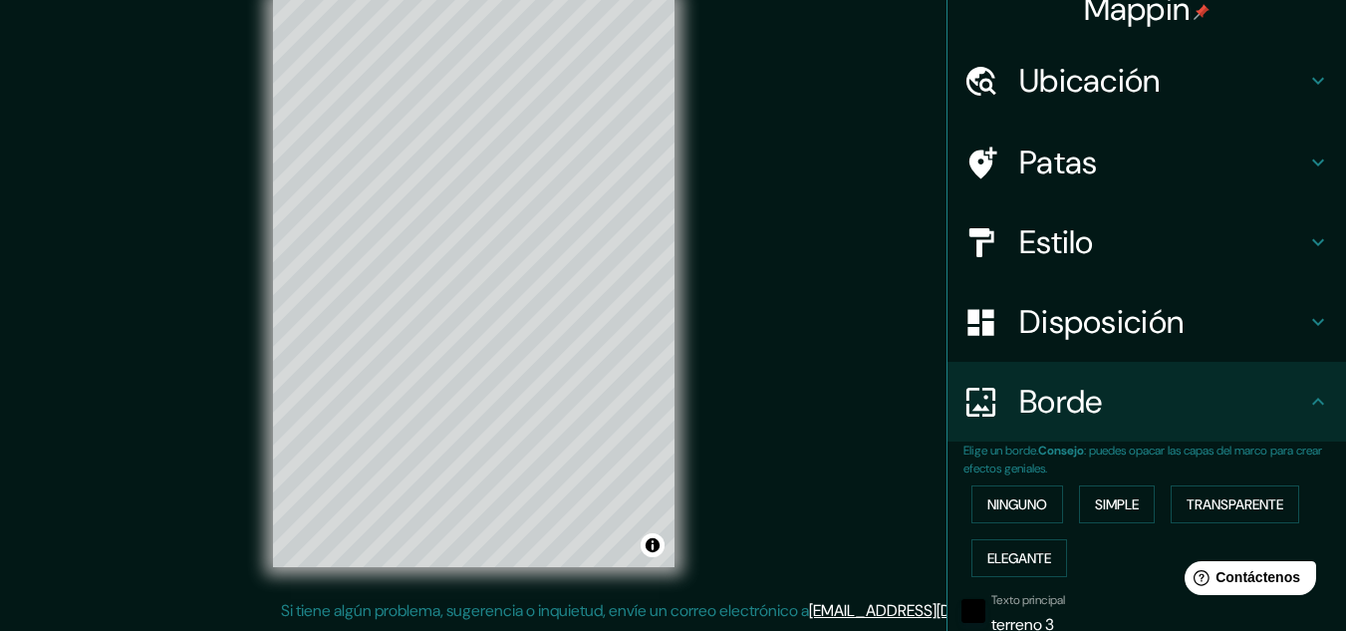
scroll to position [0, 0]
